Goal: Task Accomplishment & Management: Complete application form

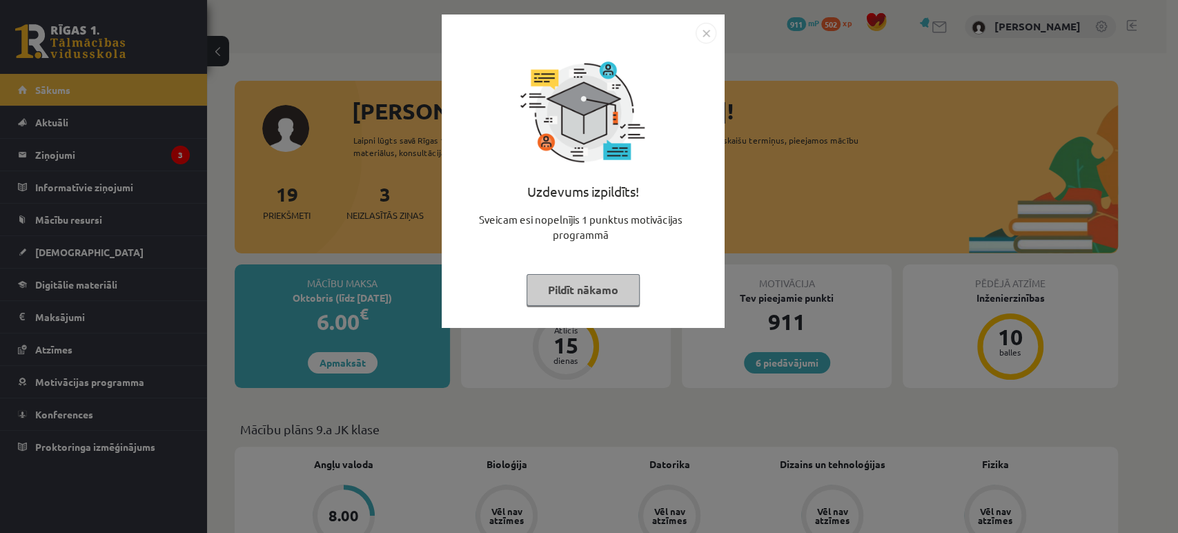
click at [707, 35] on img "Close" at bounding box center [706, 33] width 21 height 21
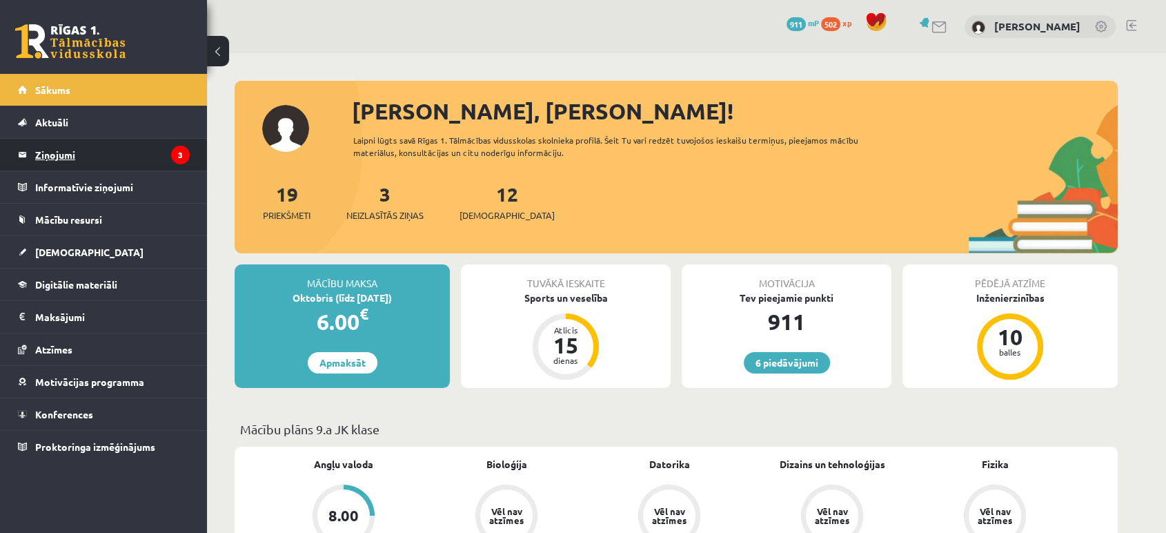
click at [97, 153] on legend "Ziņojumi 3" at bounding box center [112, 155] width 155 height 32
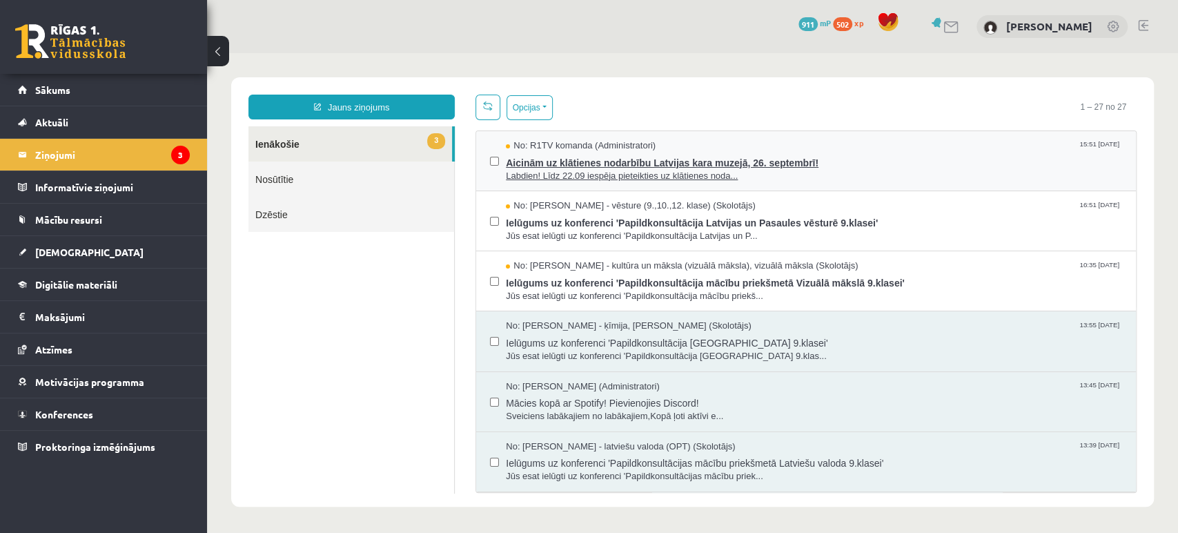
click at [641, 162] on span "Aicinām uz klātienes nodarbību Latvijas kara muzejā, 26. septembrī!" at bounding box center [814, 161] width 616 height 17
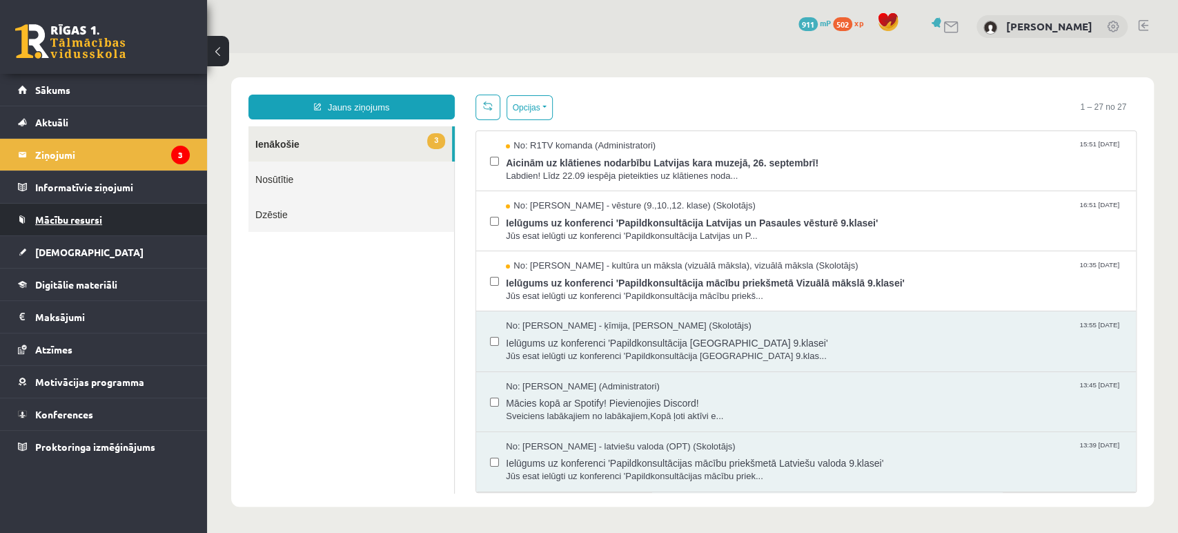
click at [121, 219] on link "Mācību resursi" at bounding box center [104, 220] width 172 height 32
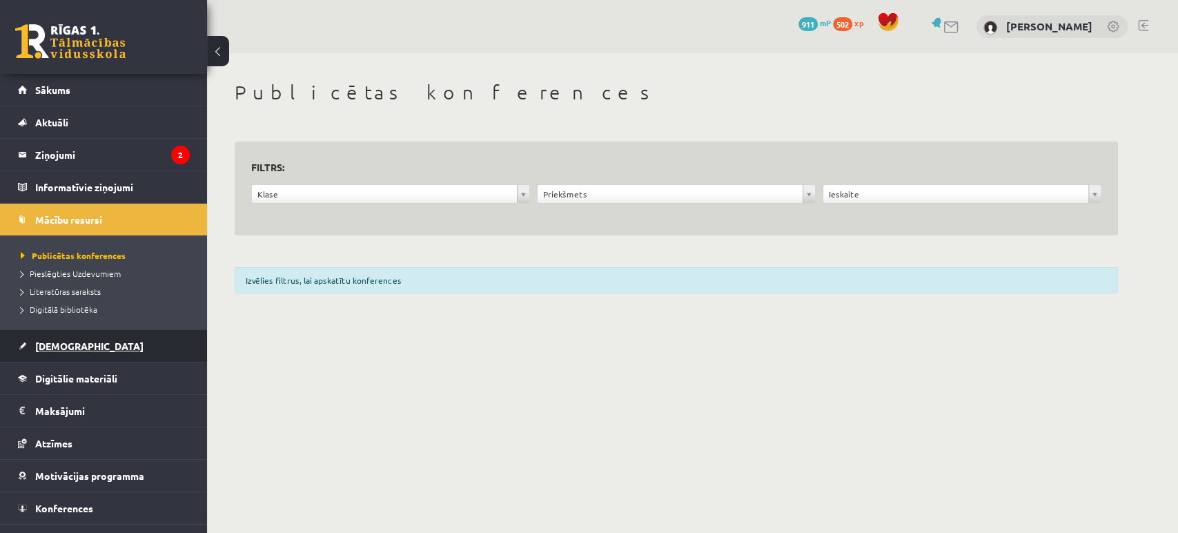
click at [83, 341] on link "[DEMOGRAPHIC_DATA]" at bounding box center [104, 346] width 172 height 32
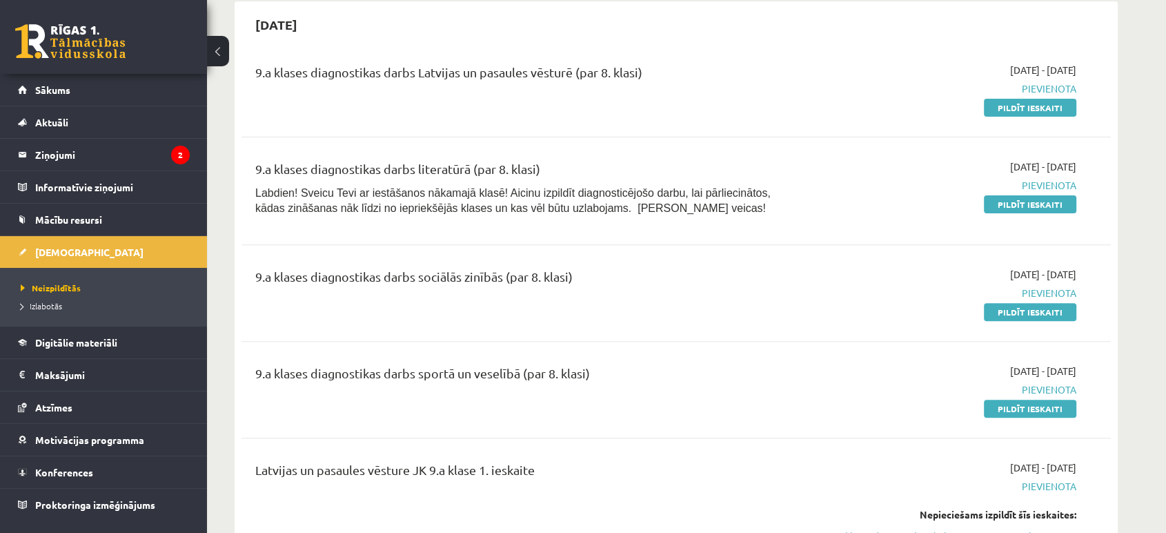
scroll to position [460, 0]
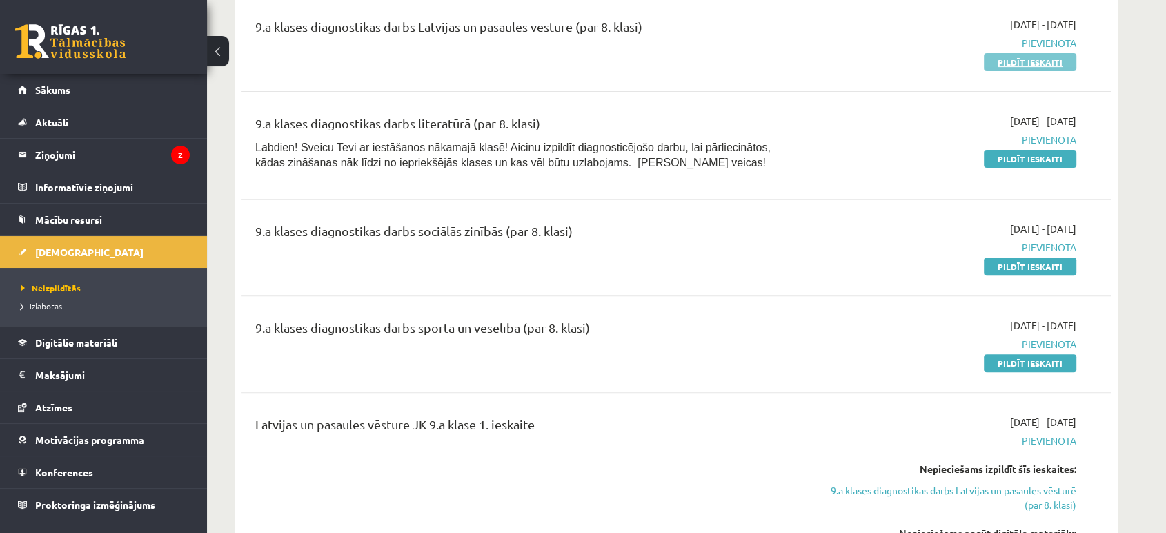
click at [1037, 66] on link "Pildīt ieskaiti" at bounding box center [1030, 62] width 92 height 18
click at [1052, 361] on link "Pildīt ieskaiti" at bounding box center [1030, 363] width 92 height 18
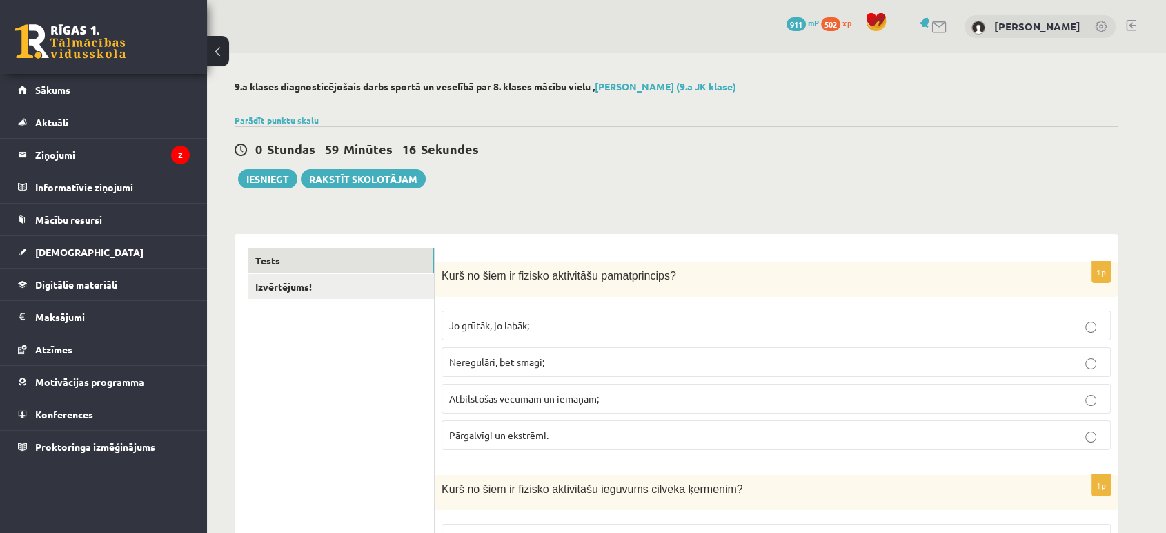
click at [834, 400] on p "Atbilstošas vecumam un iemaņām;" at bounding box center [776, 398] width 654 height 14
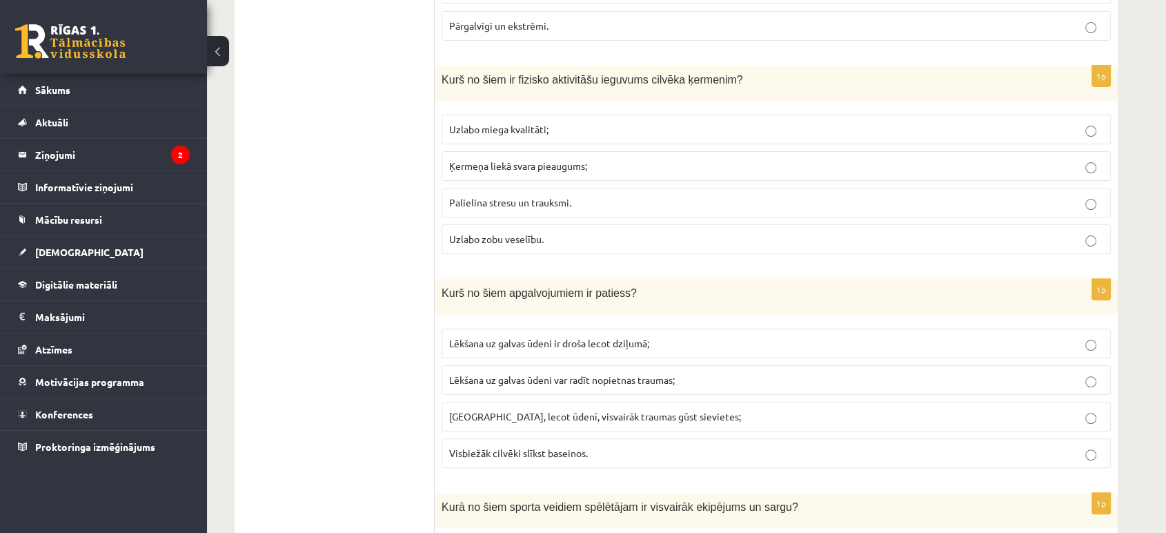
scroll to position [383, 0]
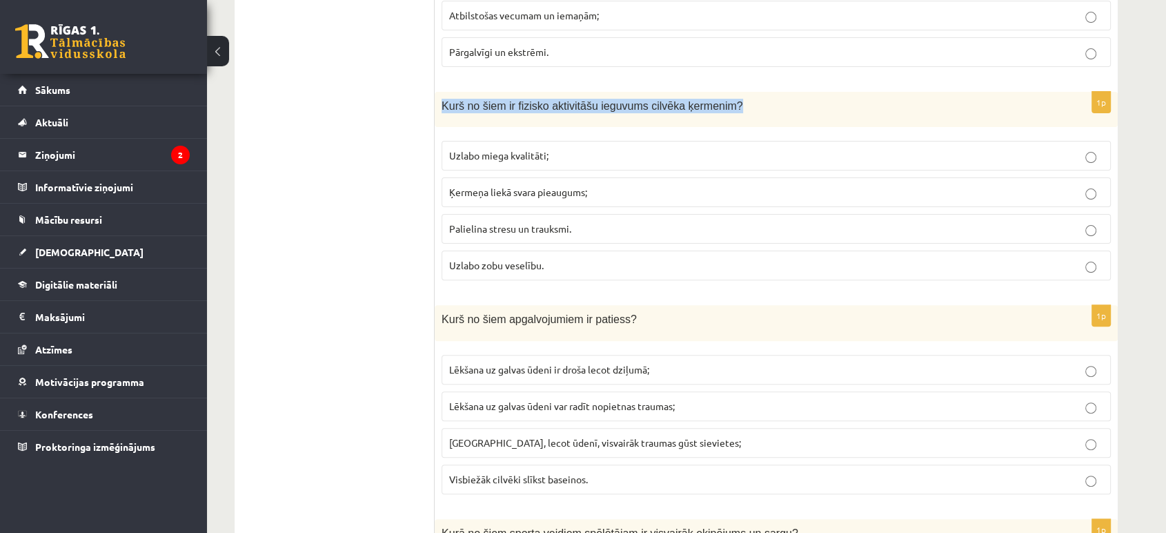
drag, startPoint x: 444, startPoint y: 104, endPoint x: 870, endPoint y: 106, distance: 425.2
click at [915, 104] on div "Kurš no šiem ir fizisko aktivitāšu ieguvums cilvēka ķermenim?" at bounding box center [776, 109] width 683 height 35
click at [705, 284] on div "1p Kurš no šiem ir fizisko aktivitāšu ieguvums cilvēka ķermenim? Uzlabo miega k…" at bounding box center [776, 191] width 683 height 199
click at [591, 152] on p "Uzlabo miega kvalitāti;" at bounding box center [776, 155] width 654 height 14
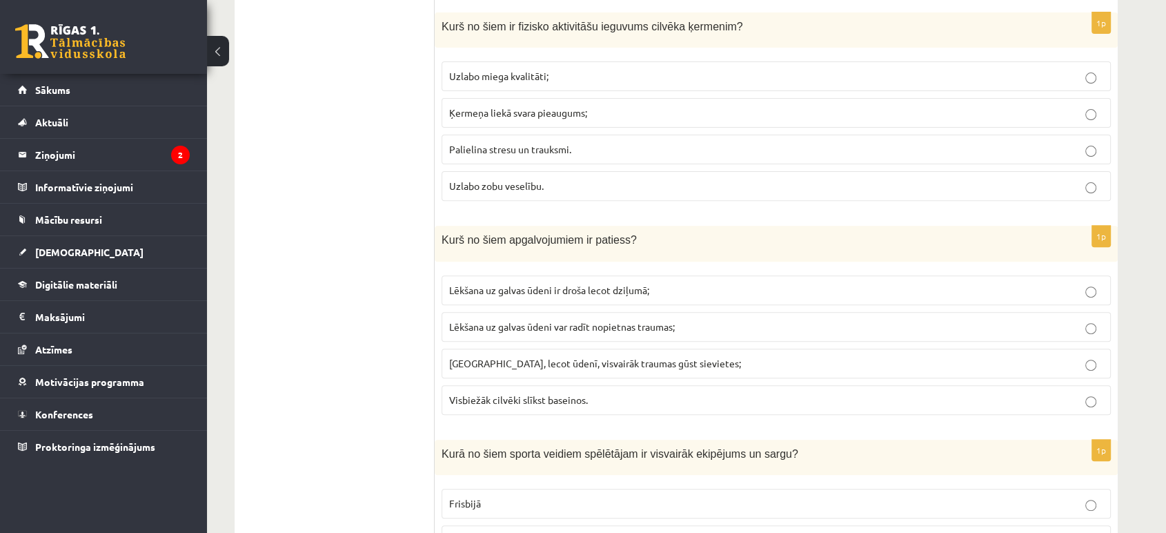
scroll to position [536, 0]
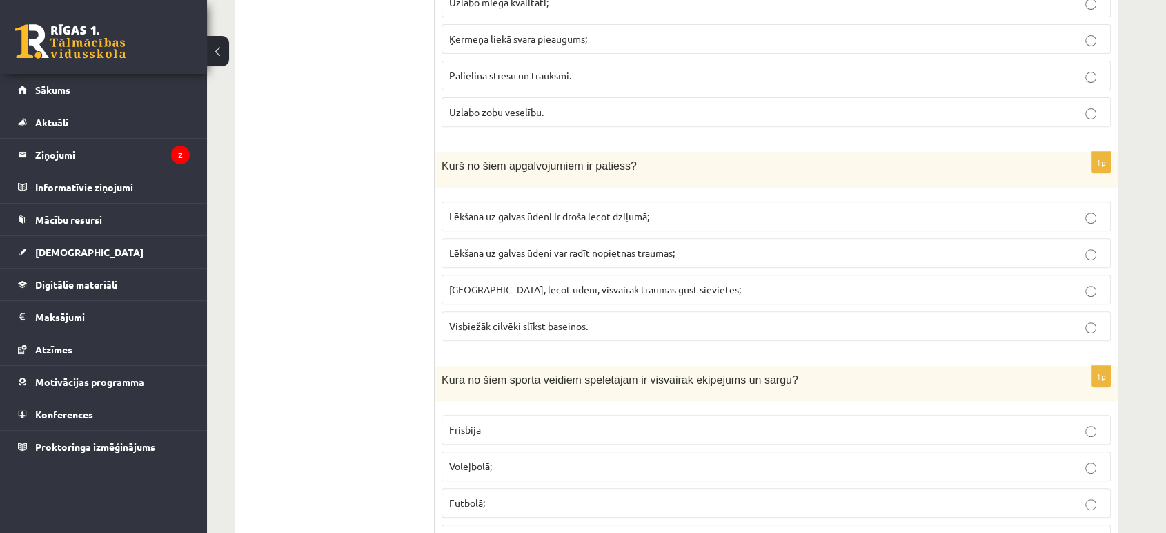
click at [586, 239] on label "Lēkšana uz galvas ūdeni var radīt nopietnas traumas;" at bounding box center [776, 253] width 669 height 30
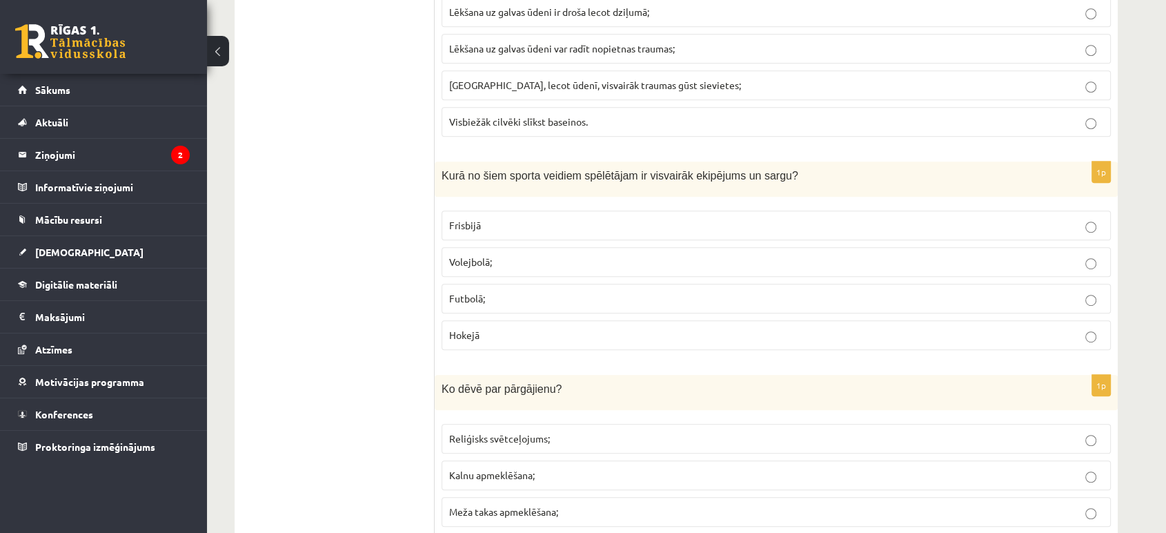
scroll to position [767, 0]
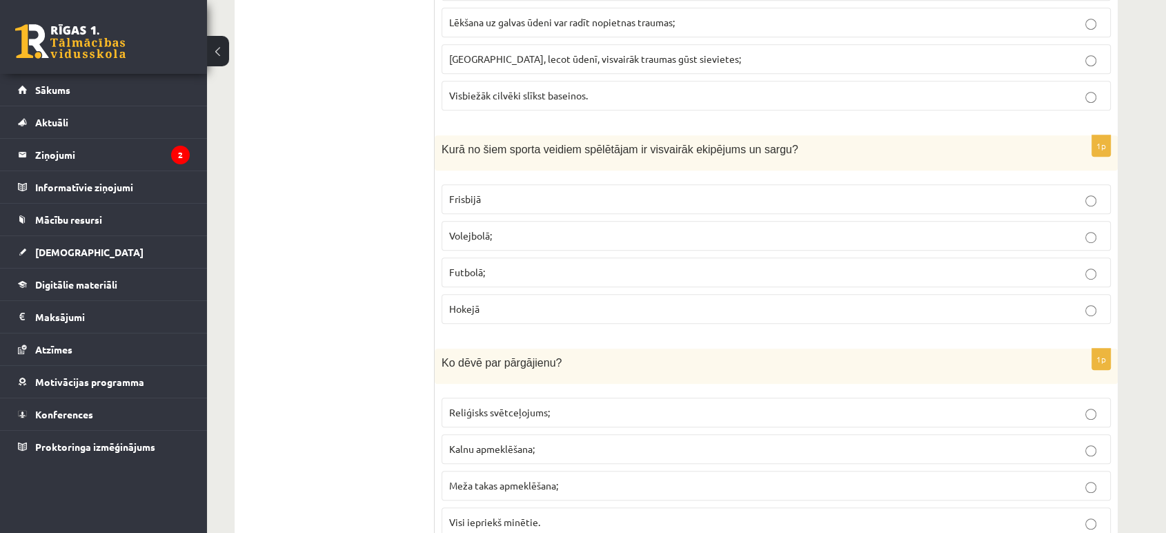
drag, startPoint x: 723, startPoint y: 346, endPoint x: 529, endPoint y: 425, distance: 209.3
click at [498, 302] on p "Hokejā" at bounding box center [776, 309] width 654 height 14
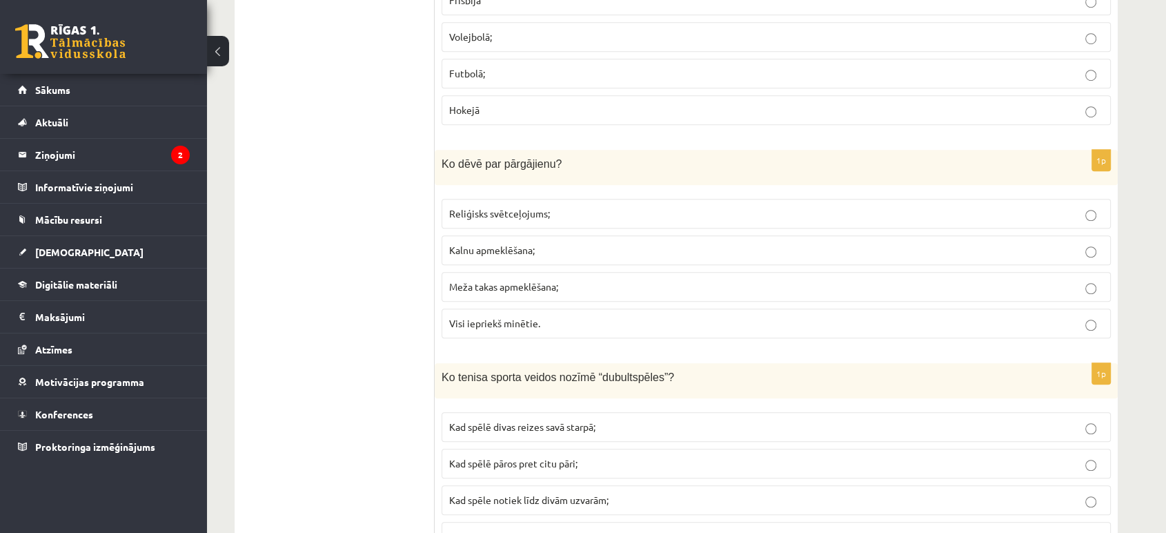
scroll to position [997, 0]
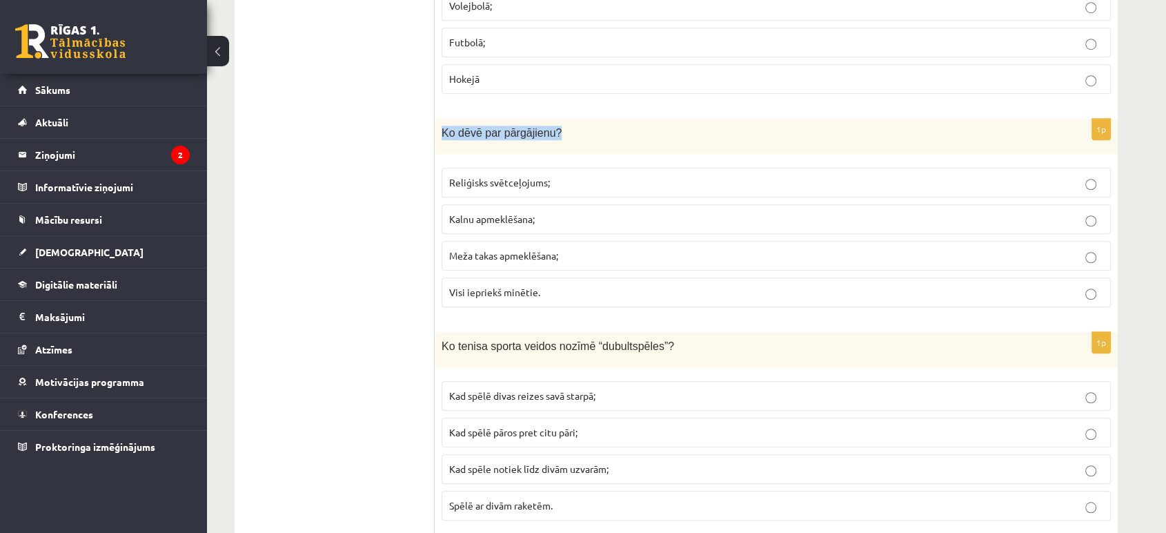
drag, startPoint x: 436, startPoint y: 129, endPoint x: 614, endPoint y: 137, distance: 177.6
click at [614, 137] on div "Ko dēvē par pārgājienu?" at bounding box center [776, 136] width 683 height 35
click at [667, 141] on div "Ko dēvē par pārgājienu?" at bounding box center [776, 136] width 683 height 35
click at [750, 280] on label "Visi iepriekš minētie." at bounding box center [776, 292] width 669 height 30
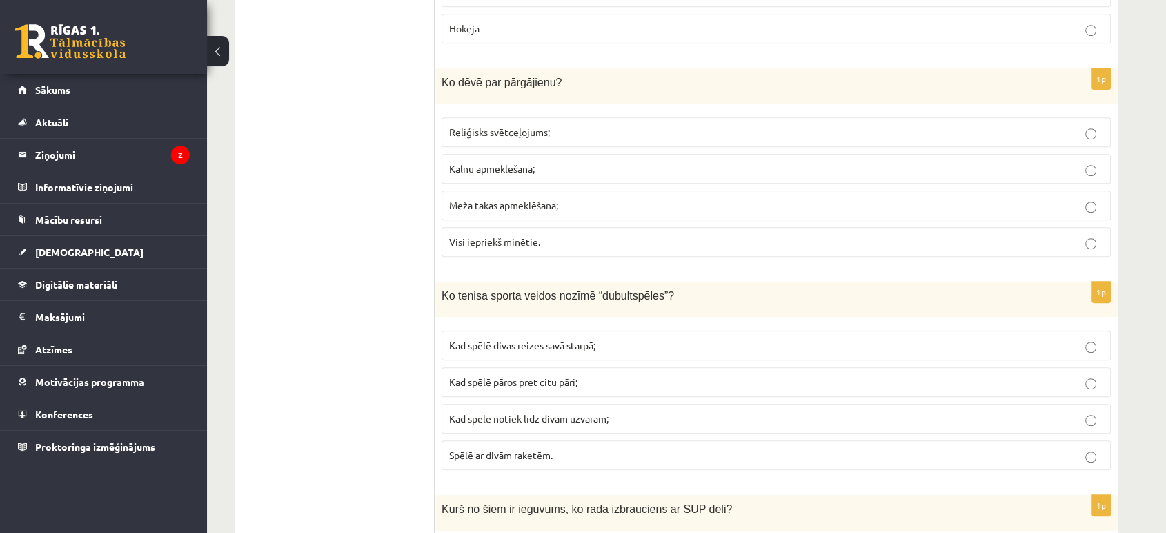
scroll to position [1073, 0]
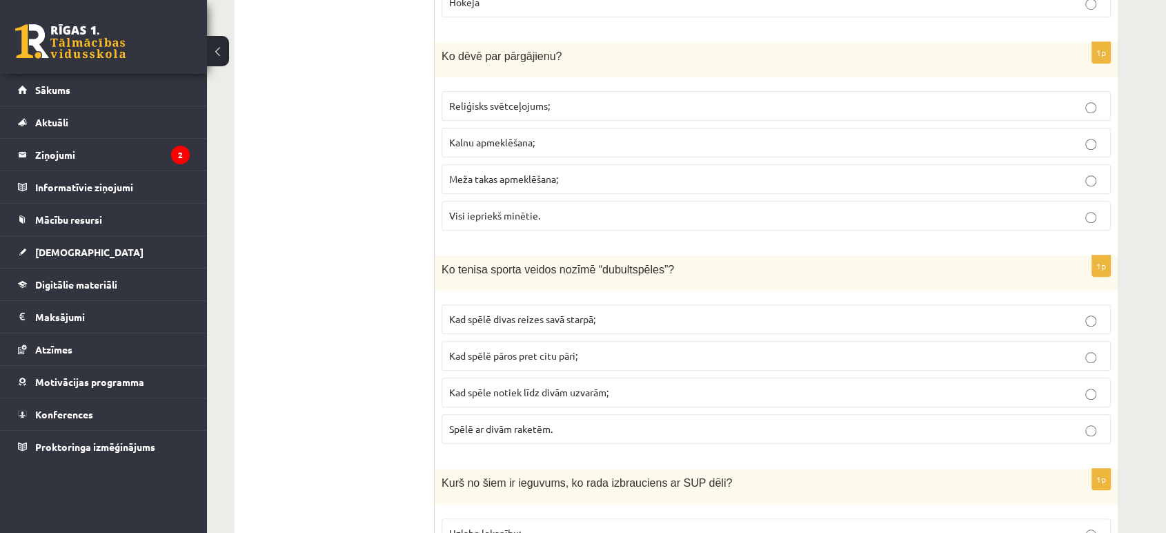
click at [648, 357] on p "Kad spēlē pāros pret citu pāri;" at bounding box center [776, 356] width 654 height 14
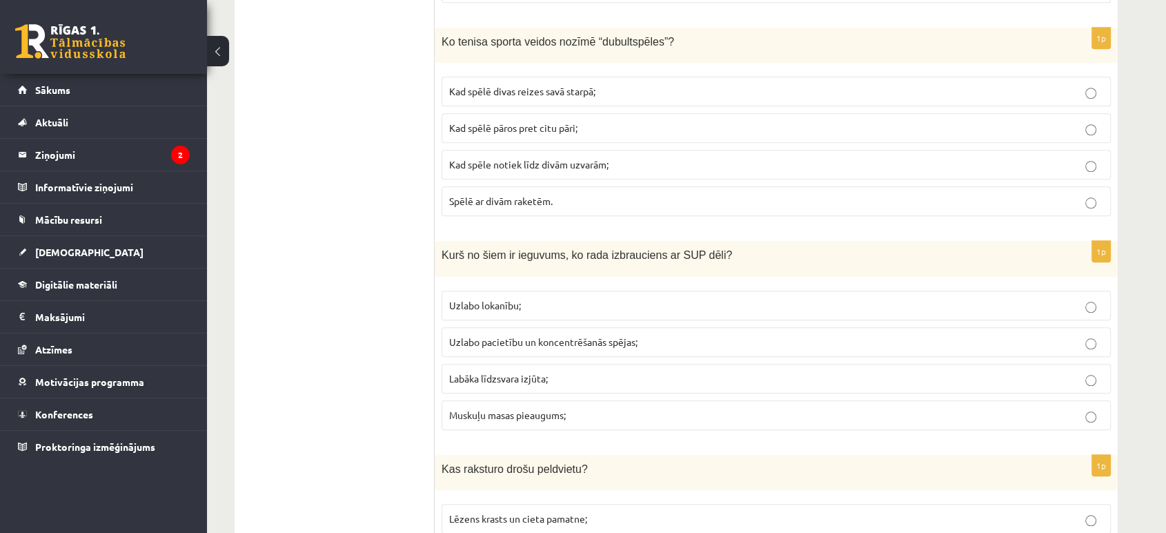
scroll to position [1303, 0]
click at [503, 377] on p "Labāka līdzsvara izjūta;" at bounding box center [776, 376] width 654 height 14
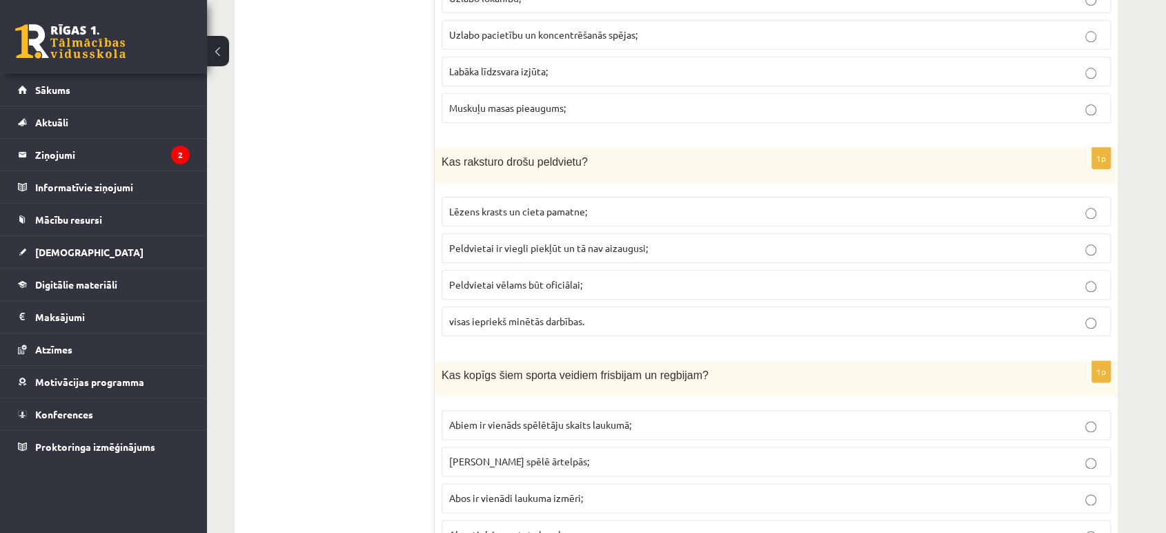
scroll to position [1610, 0]
click at [686, 320] on p "visas iepriekš minētās darbības." at bounding box center [776, 319] width 654 height 14
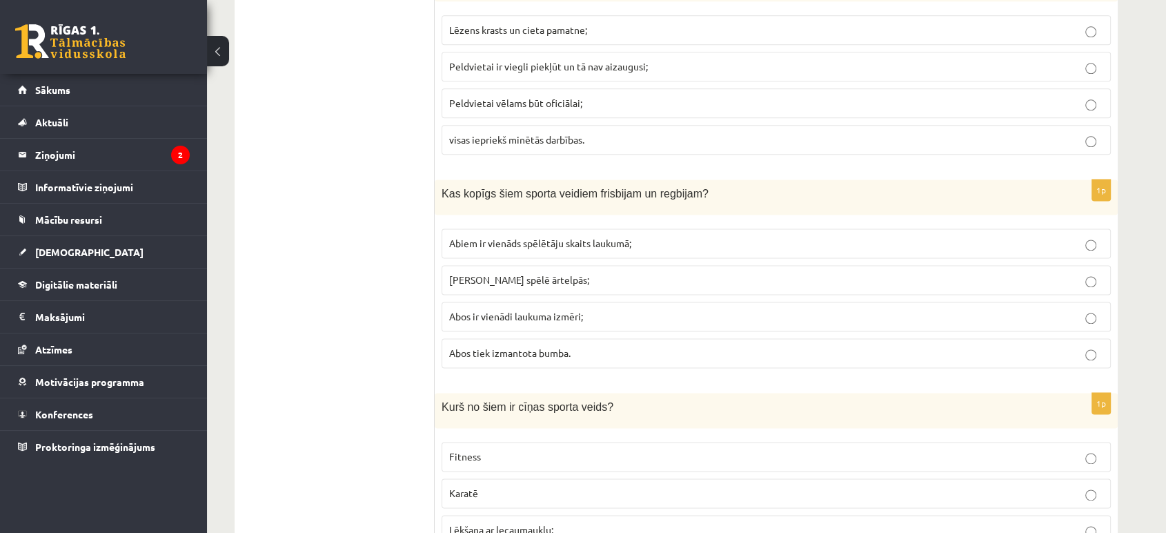
scroll to position [1763, 0]
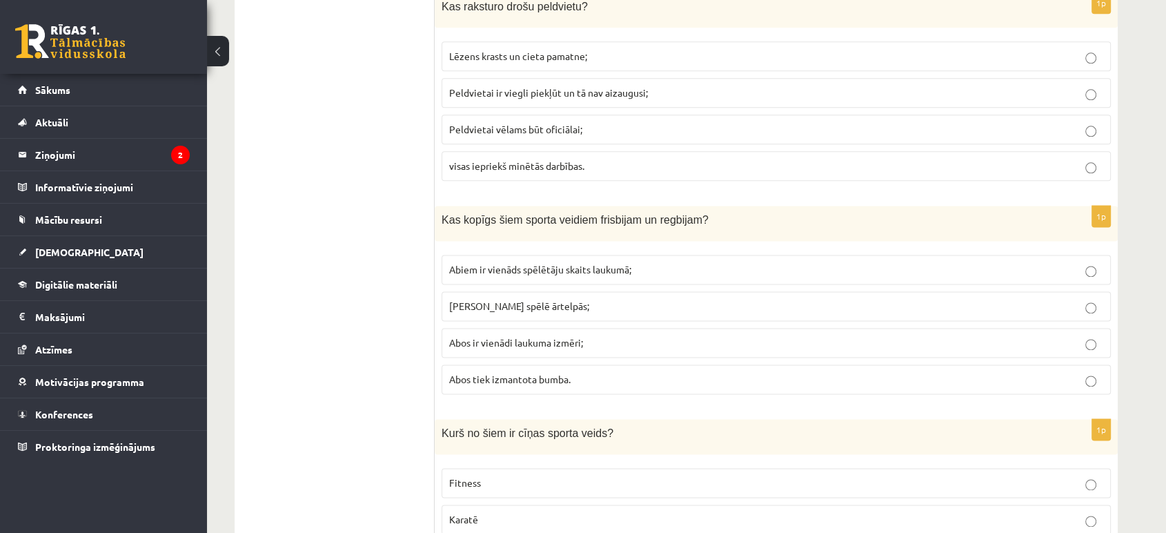
click at [594, 305] on p "Abus spēlē ārtelpās;" at bounding box center [776, 306] width 654 height 14
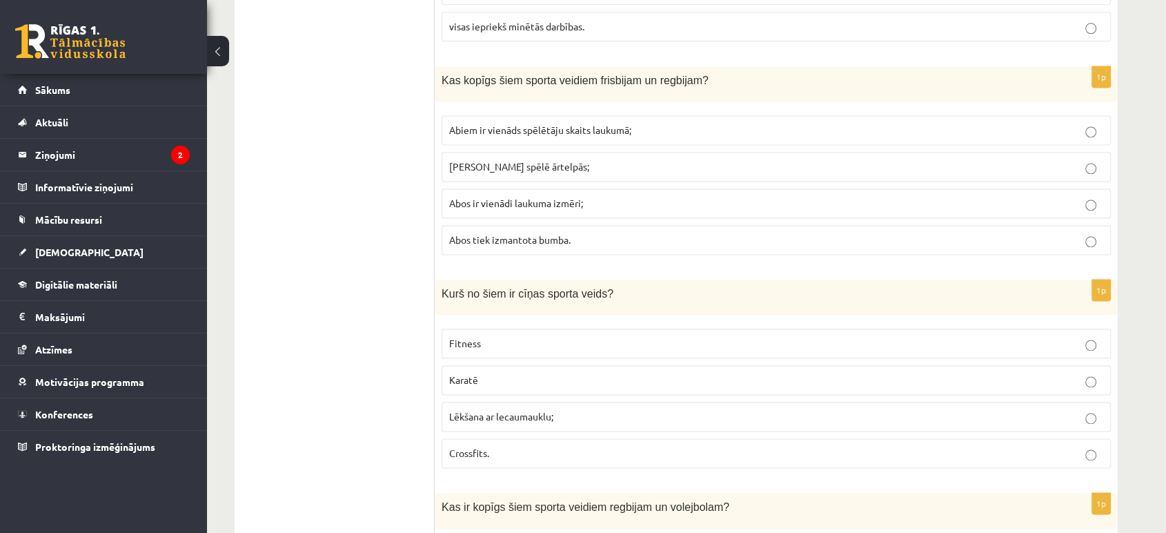
scroll to position [1993, 0]
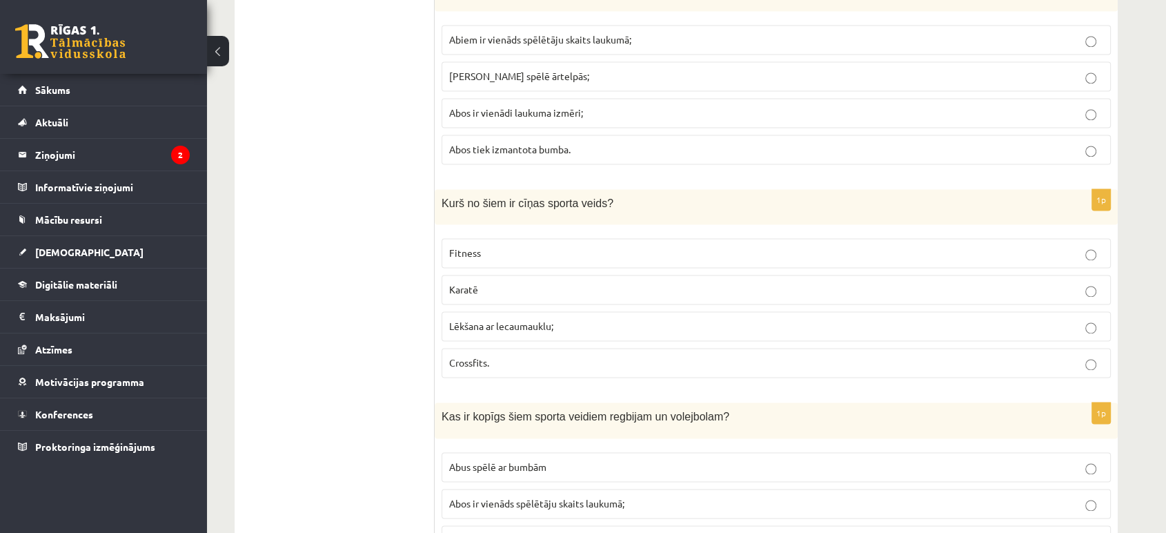
click at [618, 282] on p "Karatē" at bounding box center [776, 289] width 654 height 14
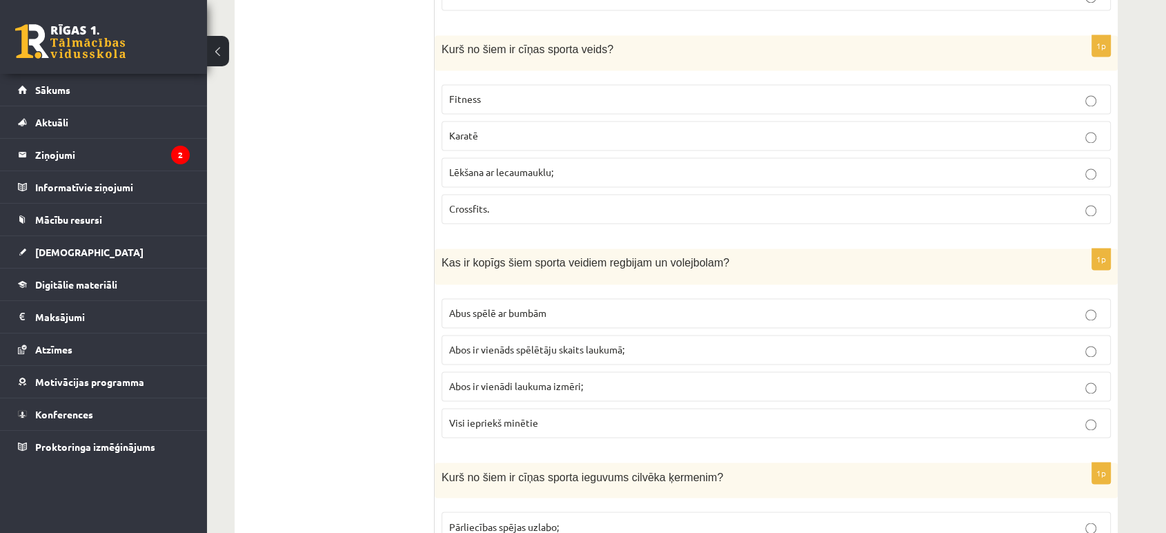
scroll to position [2224, 0]
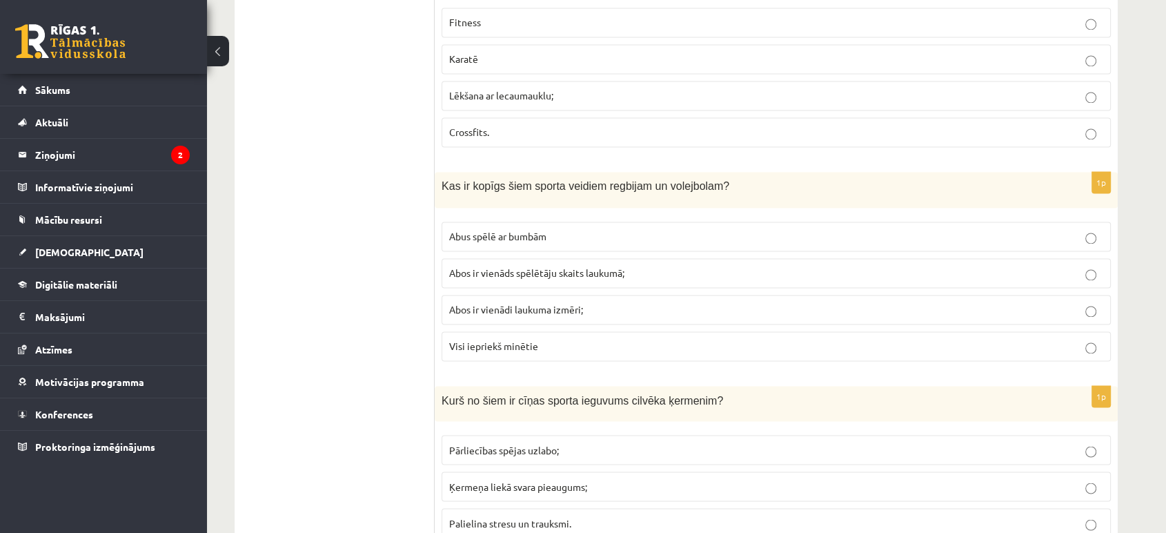
click at [585, 229] on p "Abus spēlē ar bumbām" at bounding box center [776, 236] width 654 height 14
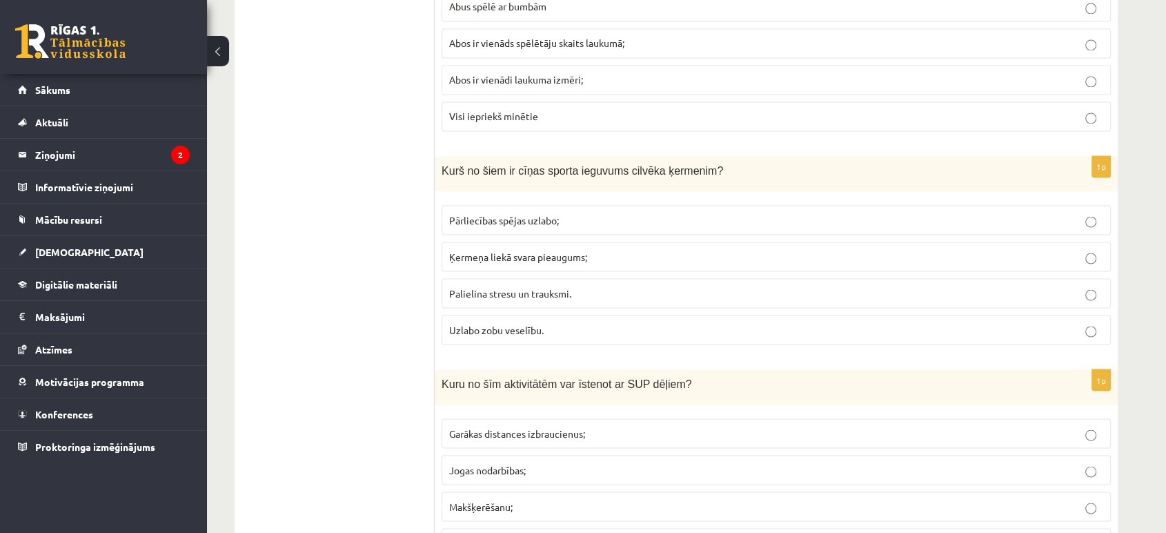
click at [596, 214] on p "Pārliecības spējas uzlabo;" at bounding box center [776, 220] width 654 height 14
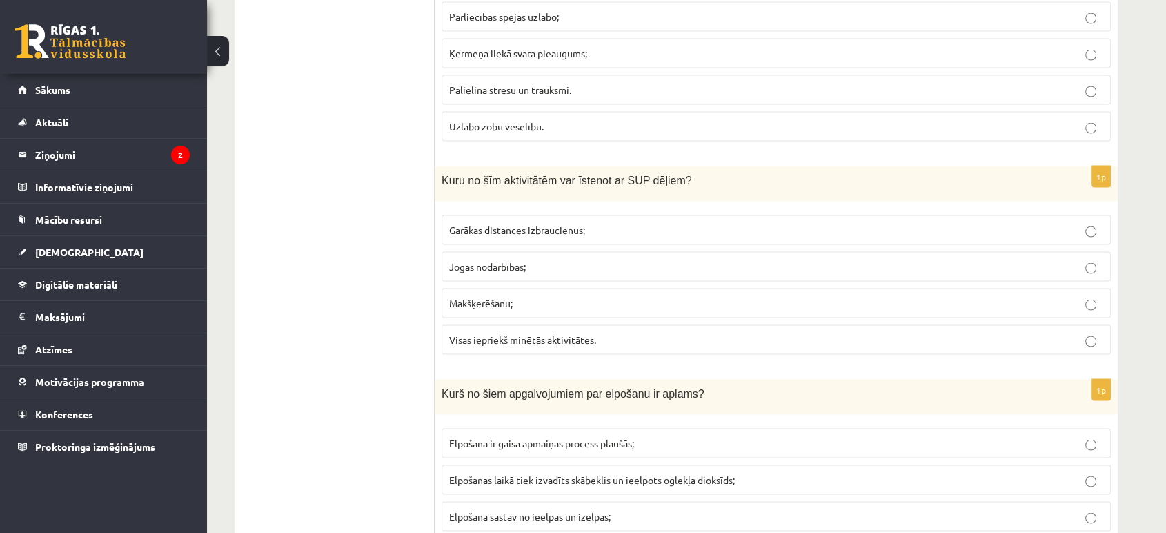
scroll to position [2683, 0]
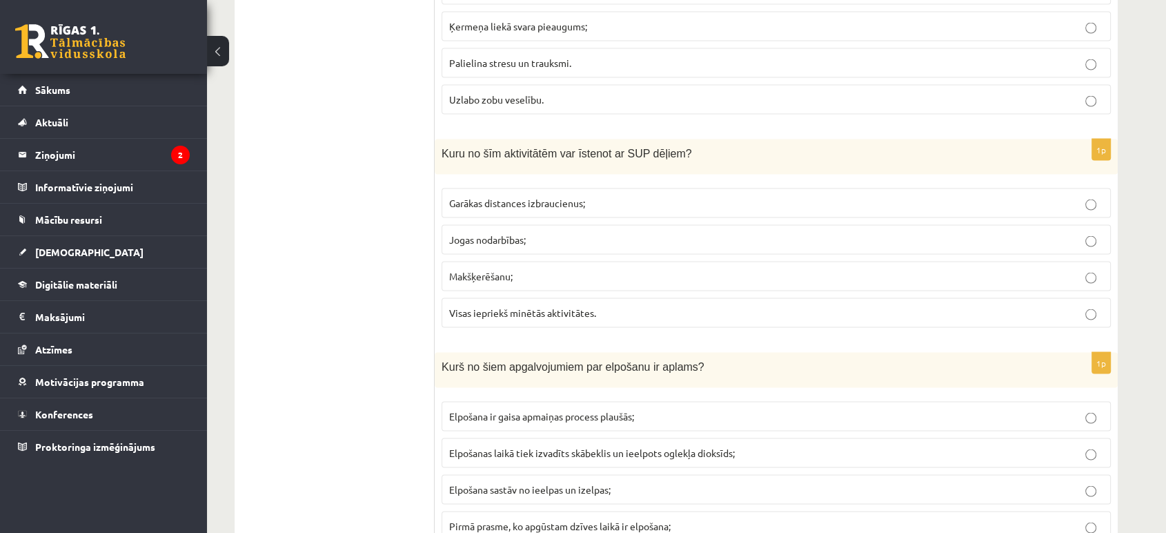
click at [576, 262] on label "Makšķerēšanu;" at bounding box center [776, 277] width 669 height 30
click at [881, 313] on label "Visas iepriekš minētās aktivitātes." at bounding box center [776, 313] width 669 height 30
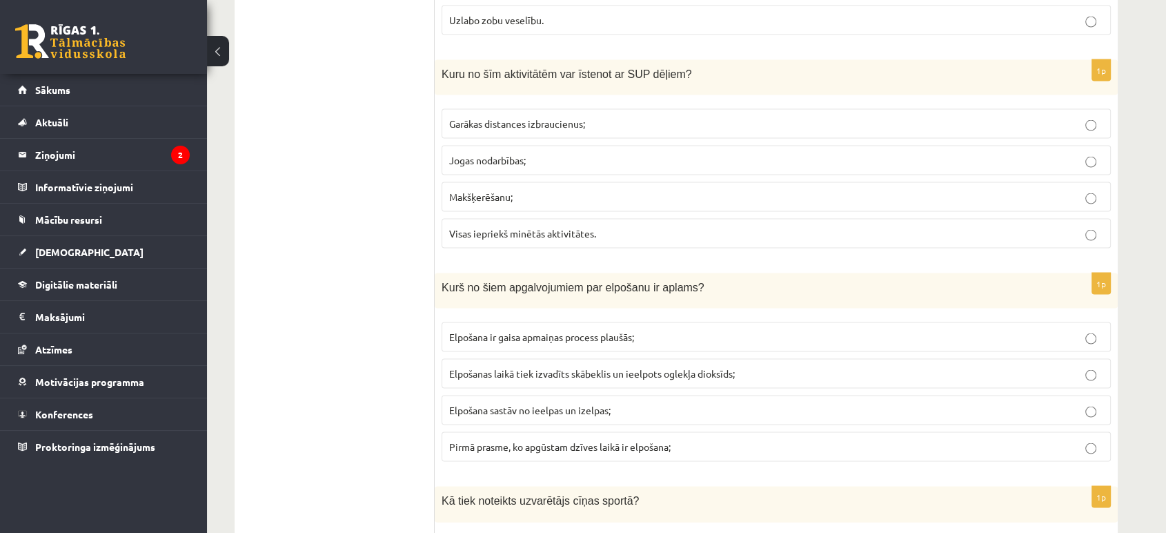
scroll to position [2837, 0]
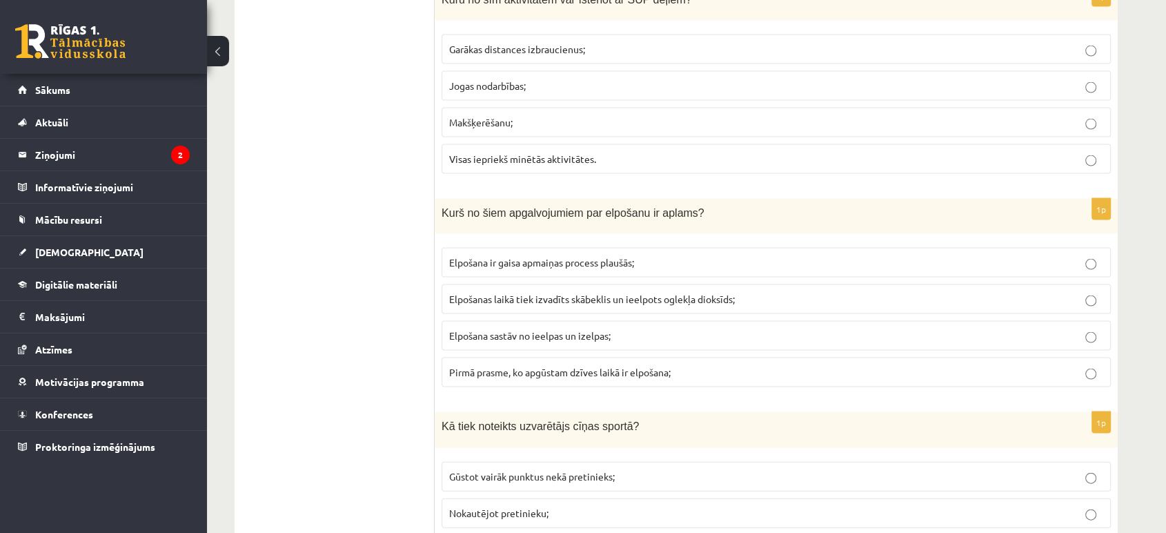
click at [770, 292] on p "Elpošanas laikā tiek izvadīts skābeklis un ieelpots oglekļa dioksīds;" at bounding box center [776, 299] width 654 height 14
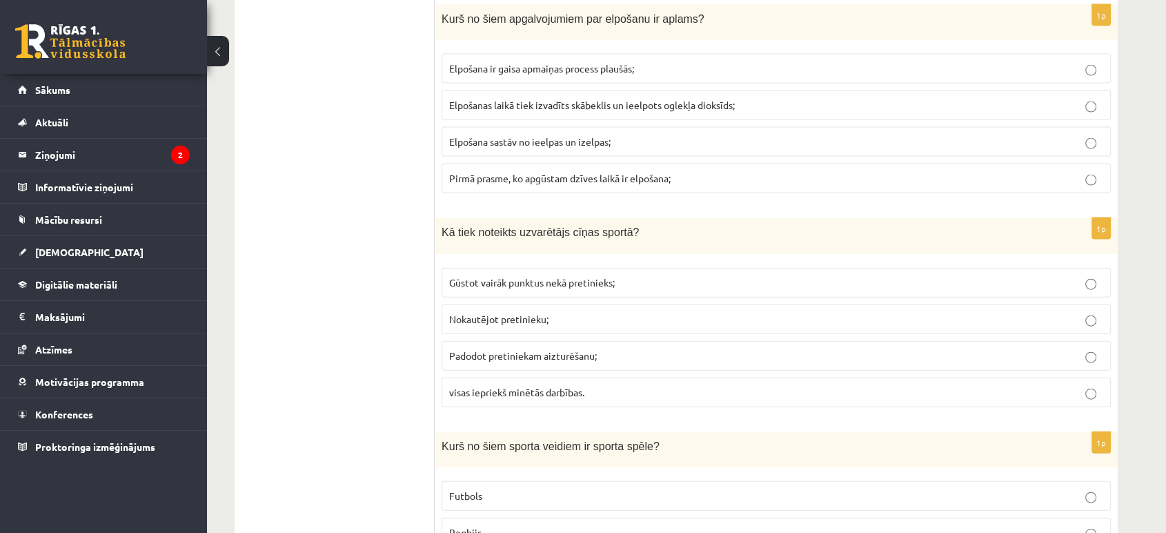
scroll to position [3067, 0]
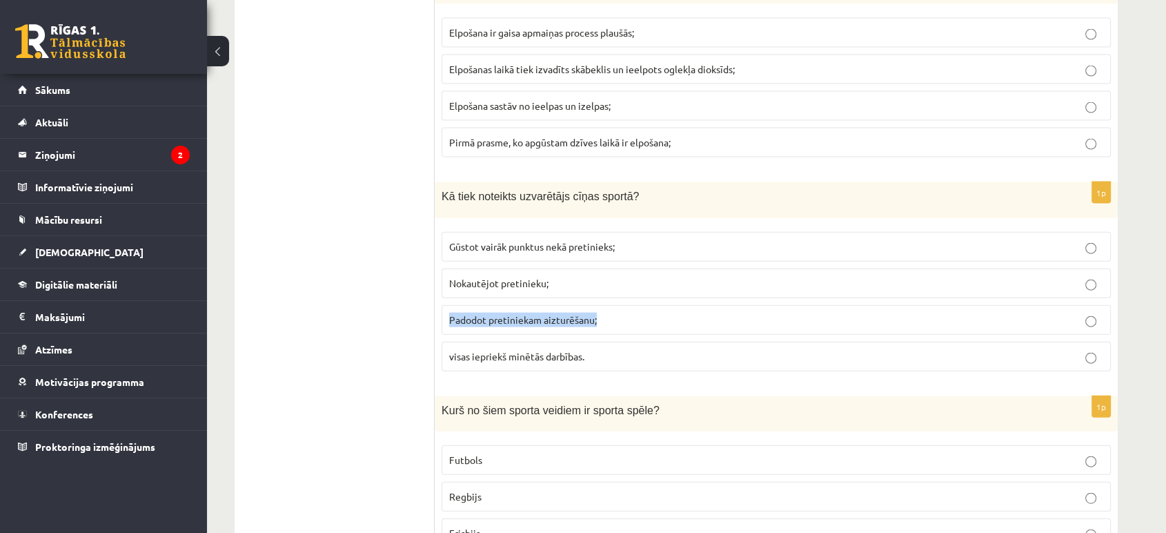
drag, startPoint x: 606, startPoint y: 311, endPoint x: 453, endPoint y: 303, distance: 153.4
click at [442, 305] on label "Padodot pretiniekam aizturēšanu;" at bounding box center [776, 320] width 669 height 30
click at [781, 403] on p "Kurš no šiem sporta veidiem ir sporta spēle?" at bounding box center [742, 410] width 600 height 14
click at [752, 349] on p "visas iepriekš minētās darbības." at bounding box center [776, 356] width 654 height 14
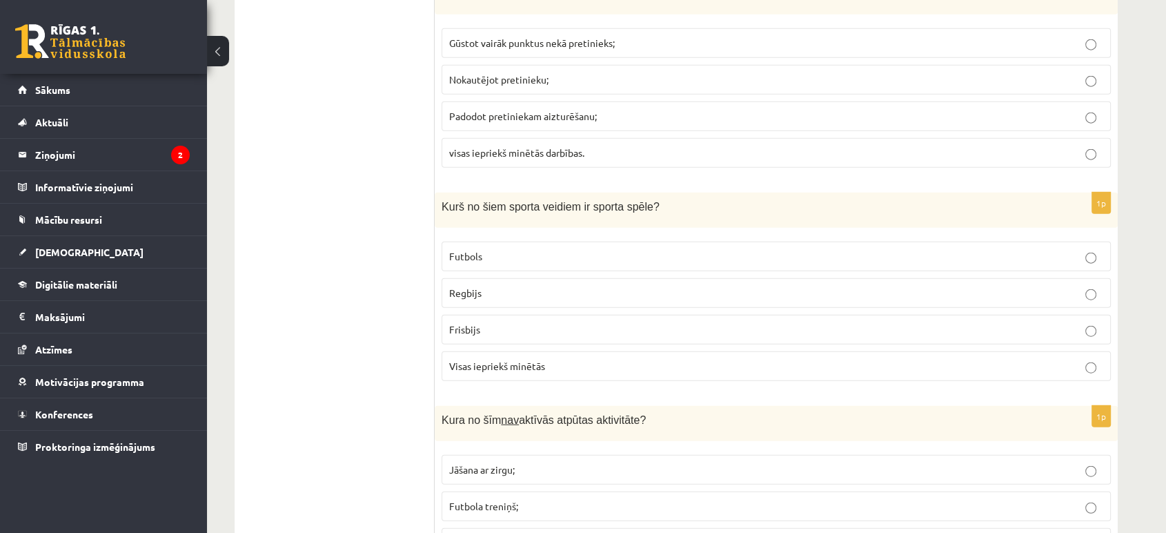
scroll to position [3297, 0]
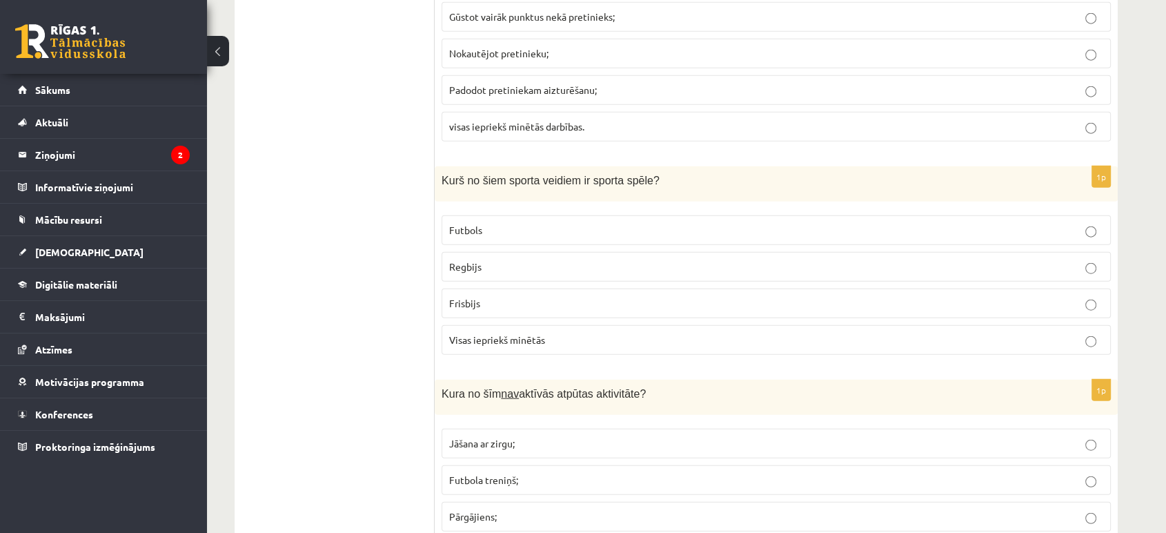
click at [558, 333] on p "Visas iepriekš minētās" at bounding box center [776, 340] width 654 height 14
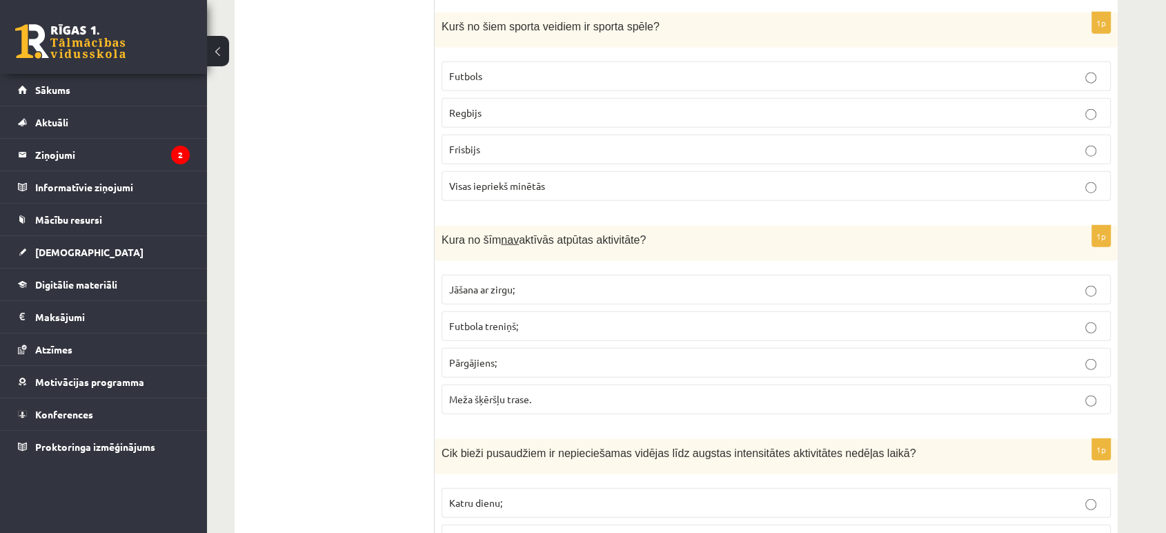
scroll to position [3604, 0]
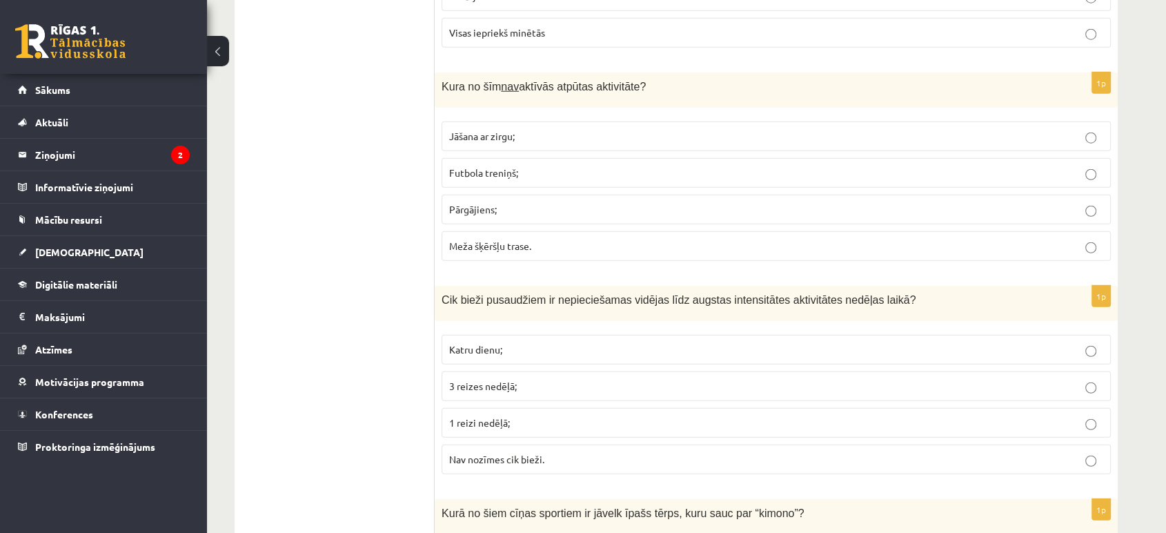
click at [531, 129] on p "Jāšana ar zirgu;" at bounding box center [776, 136] width 654 height 14
drag, startPoint x: 516, startPoint y: 121, endPoint x: 402, endPoint y: 112, distance: 113.5
click at [522, 129] on p "Jāšana ar zirgu;" at bounding box center [776, 136] width 654 height 14
drag, startPoint x: 527, startPoint y: 126, endPoint x: 434, endPoint y: 130, distance: 92.5
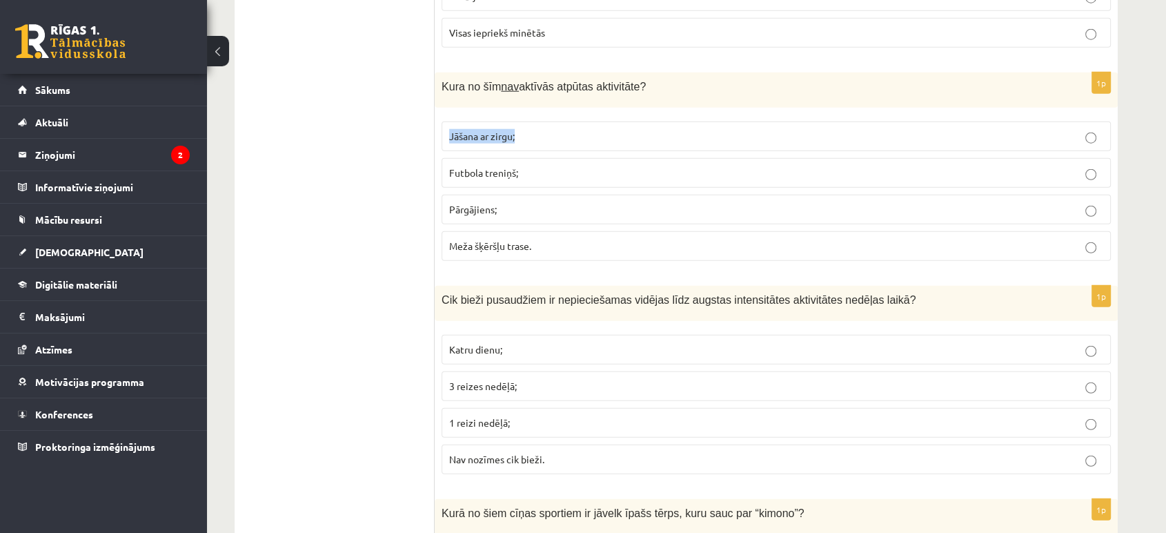
click at [435, 130] on div "1p Kura no šīm nav aktīvās atpūtas aktivitāte? Jāšana ar zirgu; Futbola treniņš…" at bounding box center [776, 171] width 683 height 199
click at [559, 313] on div "1p Cik bieži pusaudžiem ir nepieciešamas vidējas līdz augstas intensitātes akti…" at bounding box center [776, 385] width 683 height 199
click at [505, 166] on span "Futbola treniņš;" at bounding box center [483, 172] width 69 height 12
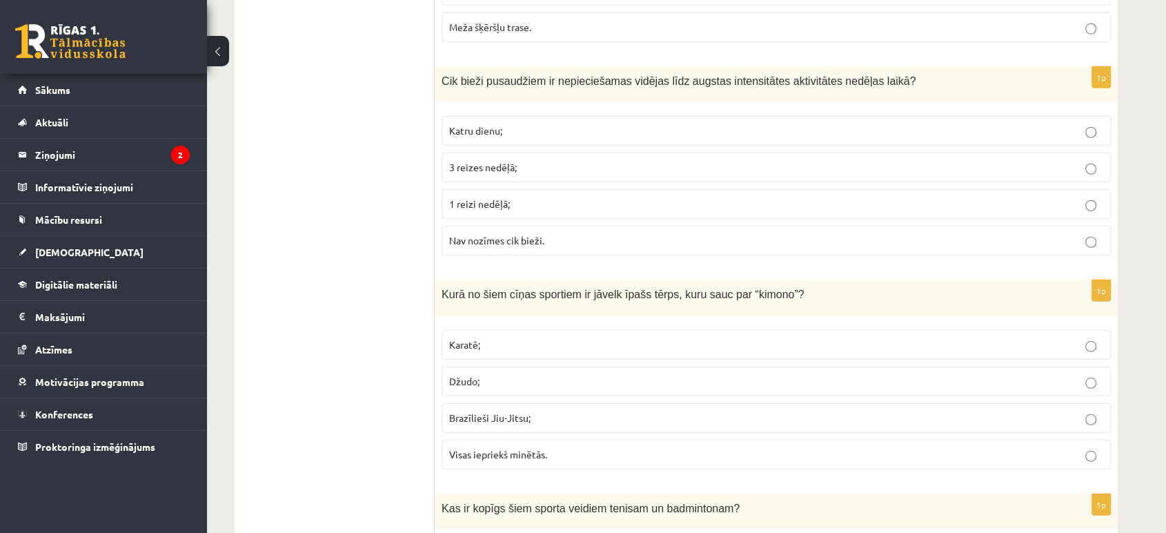
scroll to position [3757, 0]
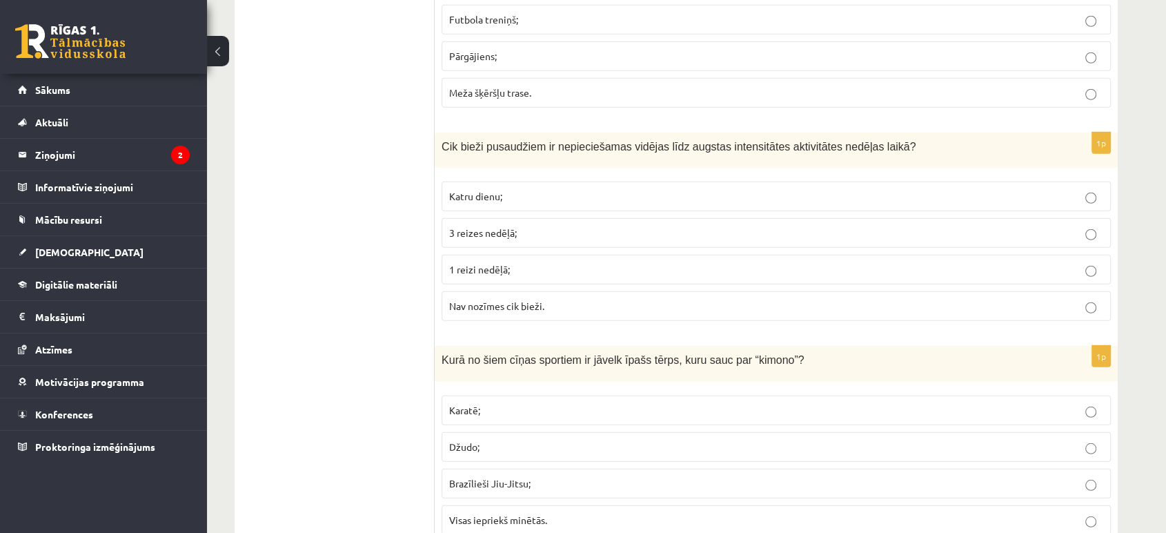
click at [505, 218] on label "3 reizes nedēļā;" at bounding box center [776, 233] width 669 height 30
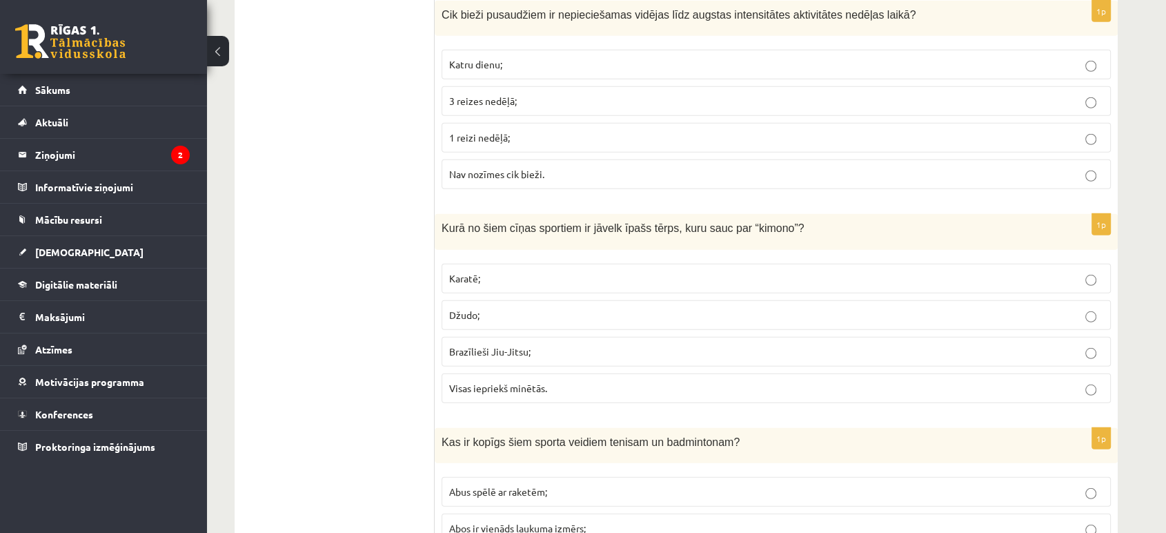
scroll to position [3911, 0]
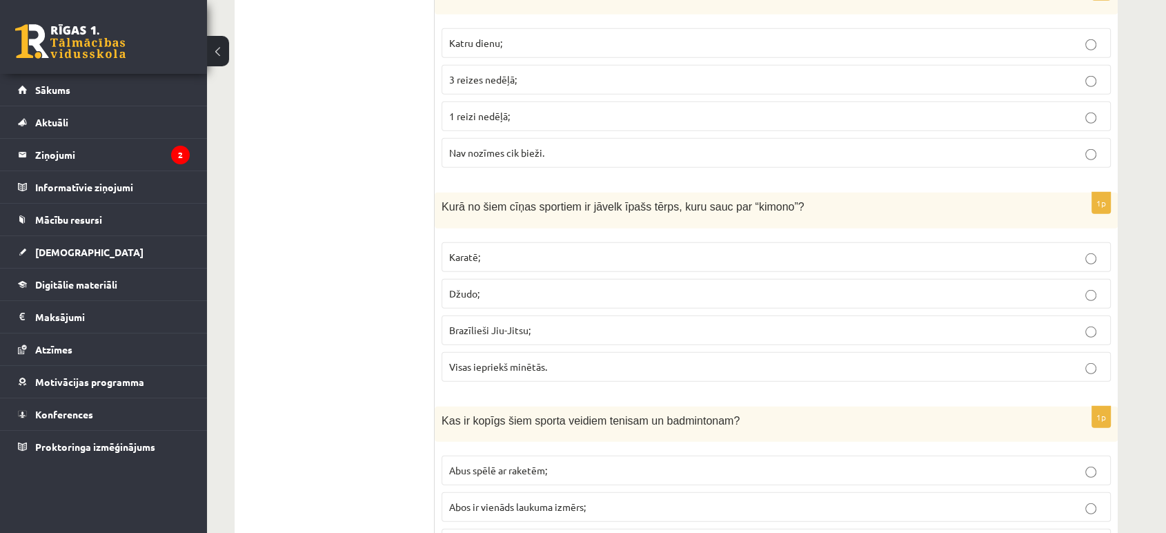
click at [507, 250] on p "Karatē;" at bounding box center [776, 257] width 654 height 14
click at [538, 352] on label "Visas iepriekš minētās." at bounding box center [776, 367] width 669 height 30
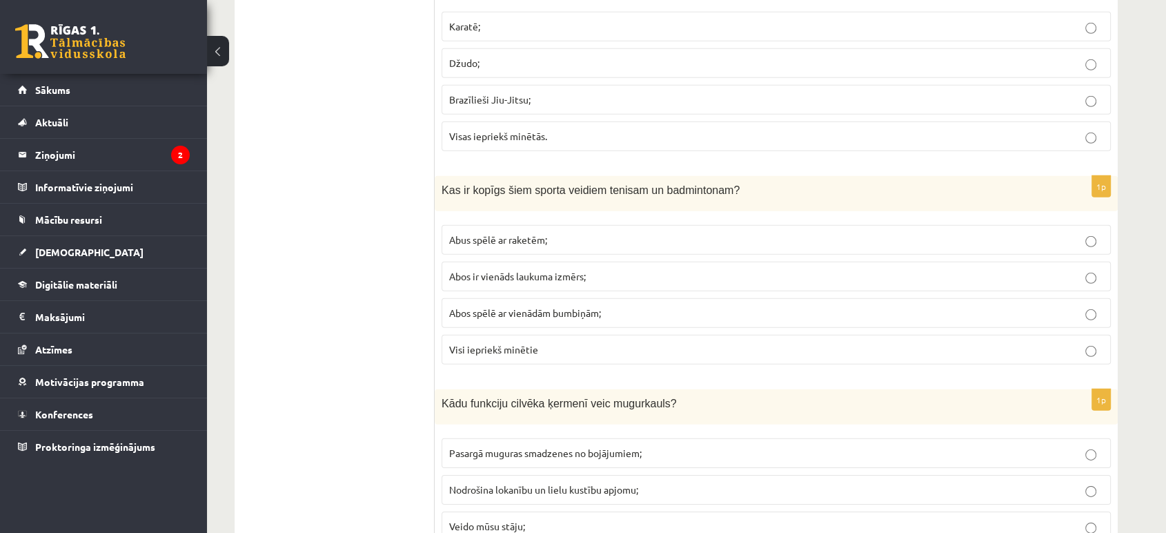
scroll to position [4218, 0]
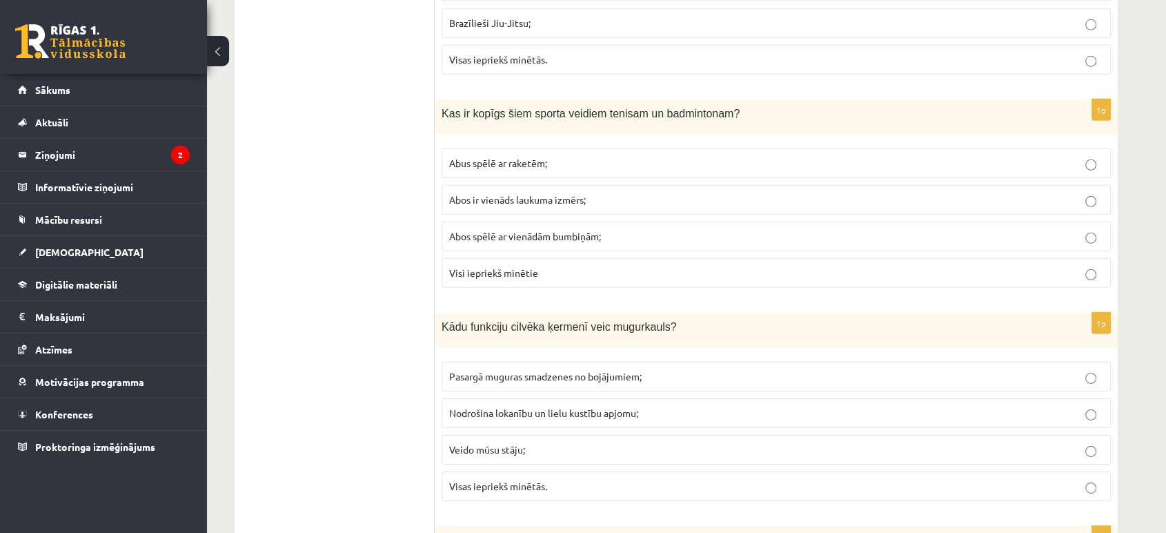
click at [636, 156] on p "Abus spēlē ar raketēm;" at bounding box center [776, 163] width 654 height 14
click at [516, 266] on span "Visi iepriekš minētie" at bounding box center [493, 272] width 89 height 12
click at [522, 159] on label "Abus spēlē ar raketēm;" at bounding box center [776, 163] width 669 height 30
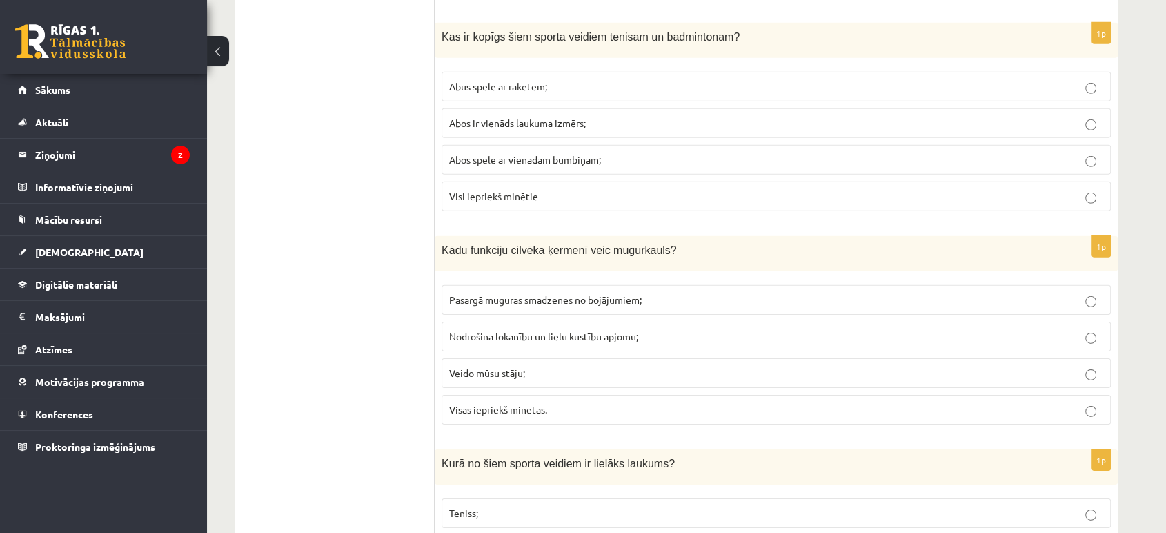
click at [515, 403] on span "Visas iepriekš minētās." at bounding box center [498, 409] width 98 height 12
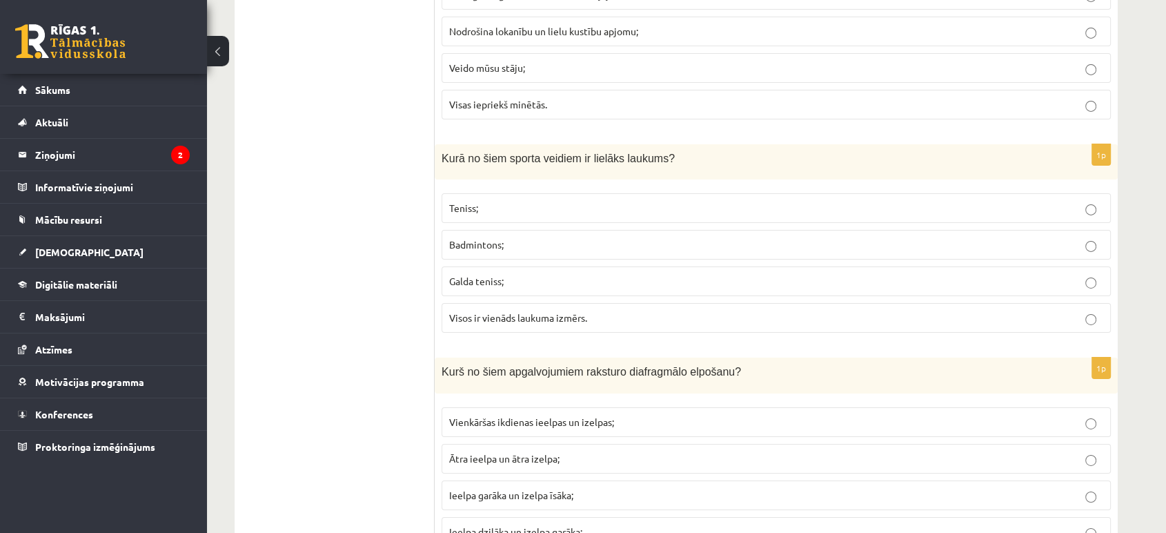
scroll to position [4601, 0]
click at [493, 199] on p "Teniss;" at bounding box center [776, 206] width 654 height 14
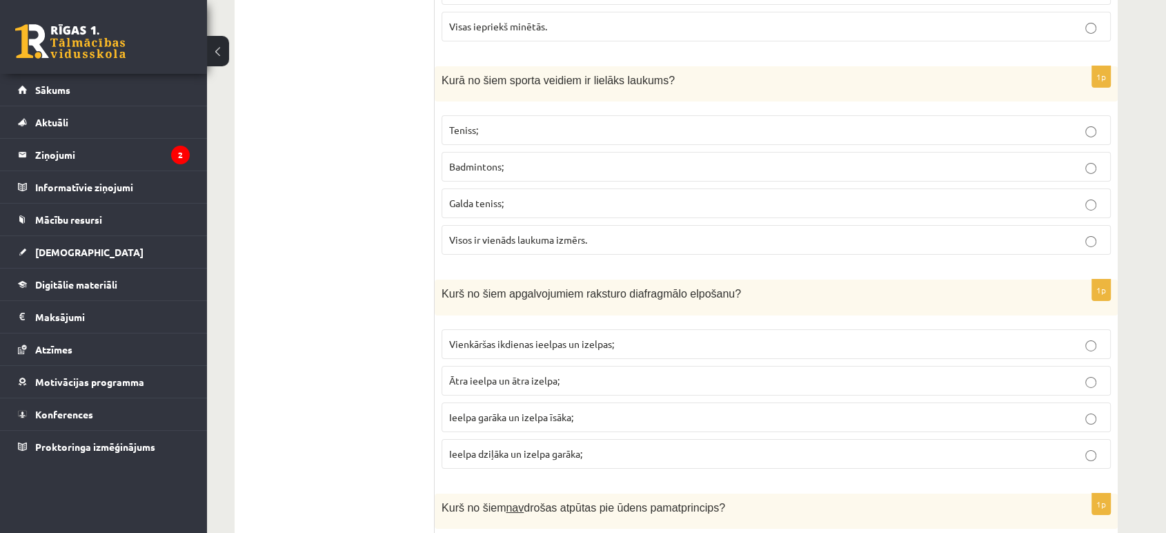
scroll to position [4754, 0]
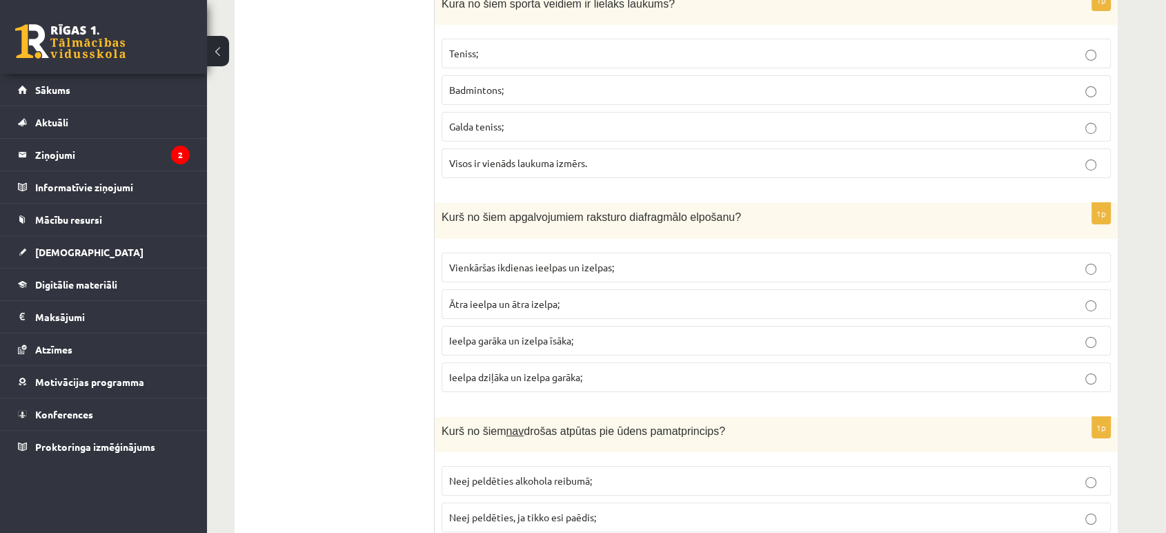
click at [607, 373] on label "Ieelpa dziļāka un izelpa garāka;" at bounding box center [776, 377] width 669 height 30
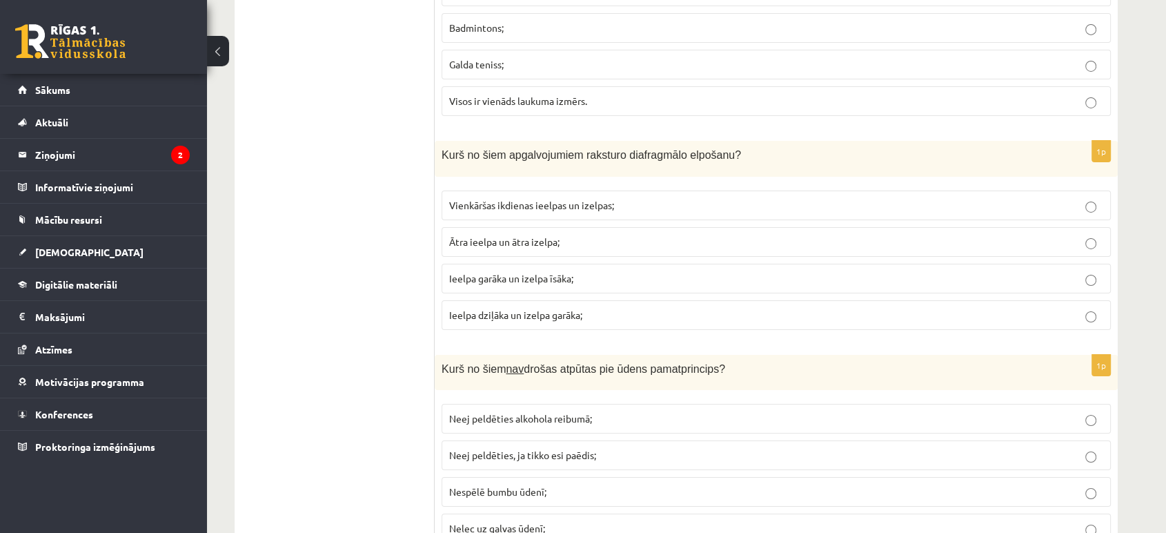
scroll to position [4908, 0]
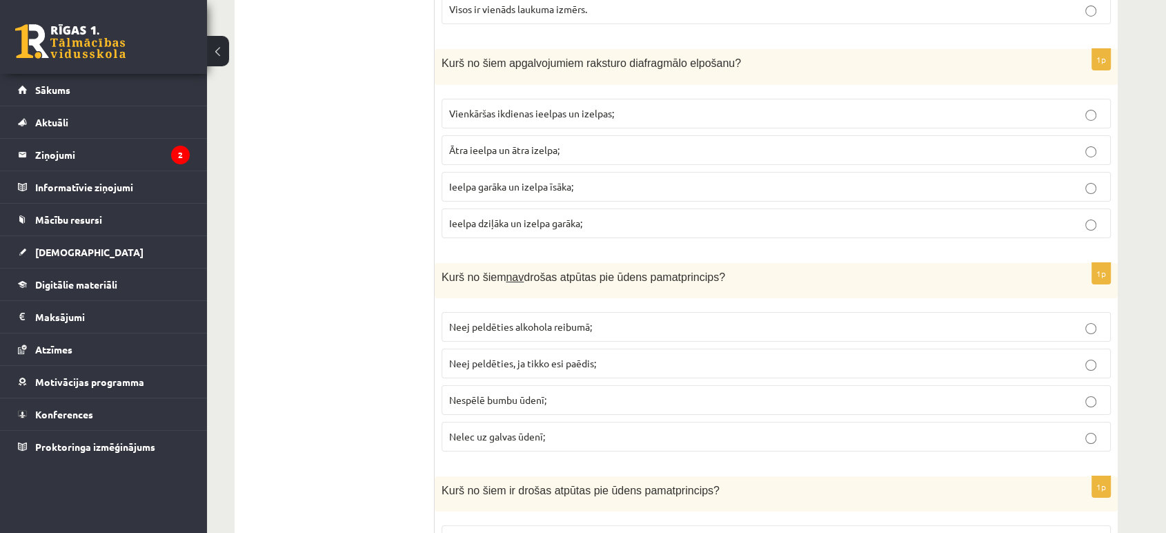
click at [491, 320] on span "Neej peldēties alkohola reibumā;" at bounding box center [520, 326] width 143 height 12
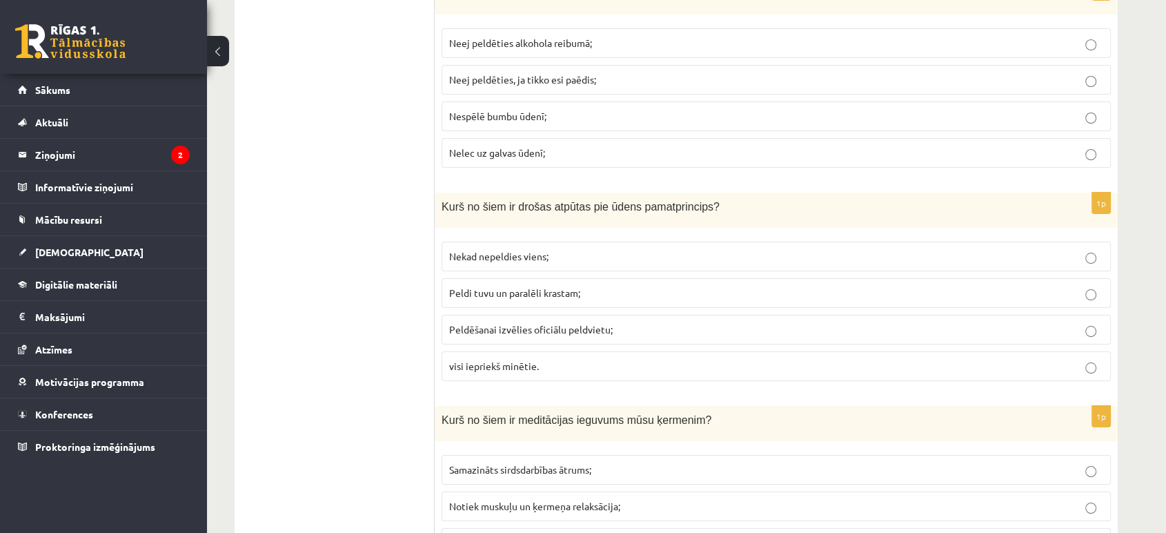
scroll to position [5214, 0]
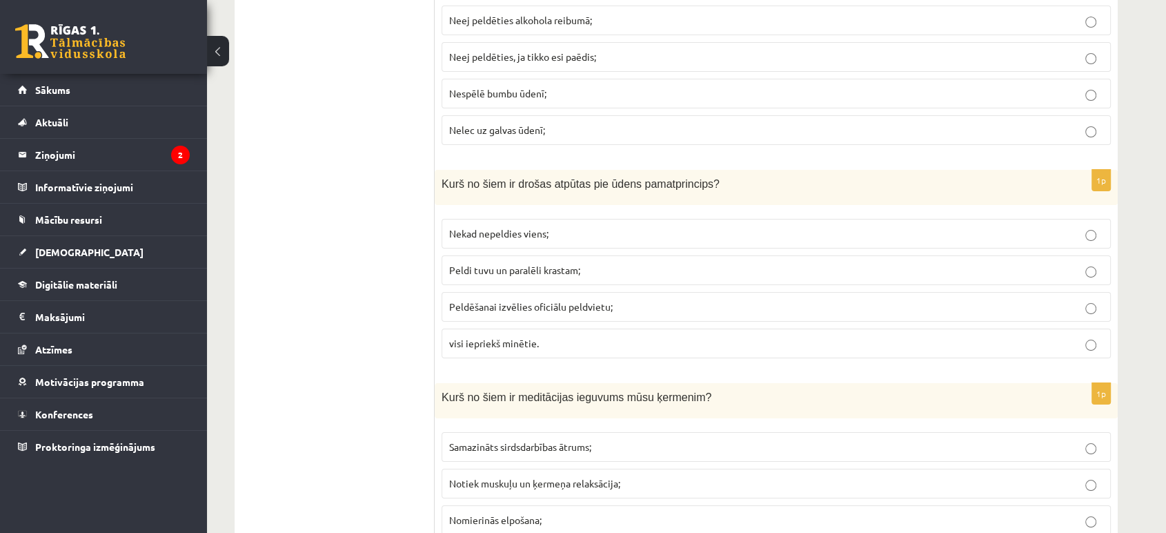
click at [508, 337] on span "visi iepriekš minētie." at bounding box center [494, 343] width 90 height 12
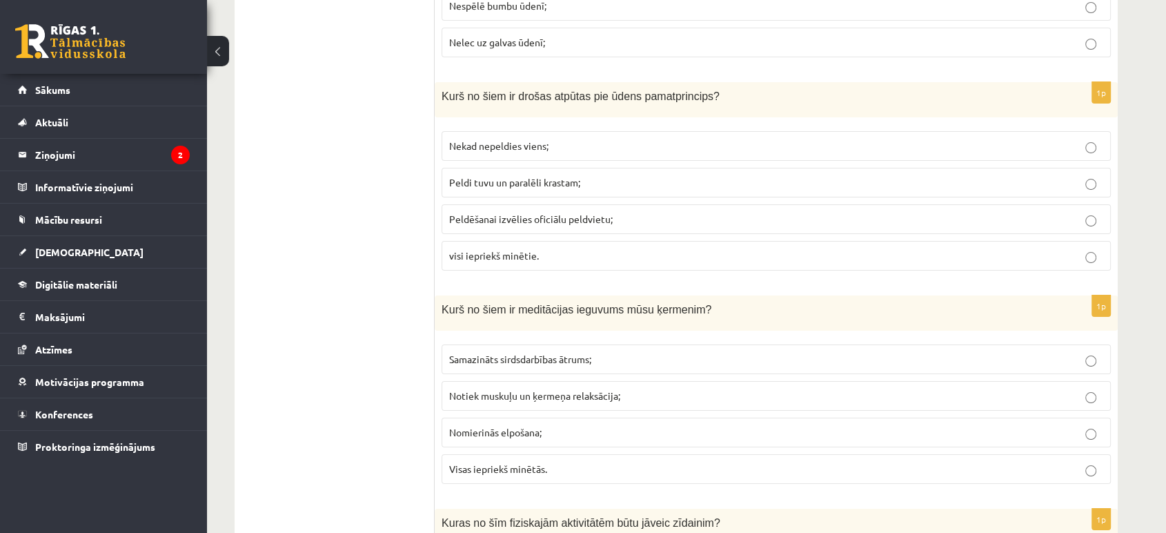
scroll to position [5368, 0]
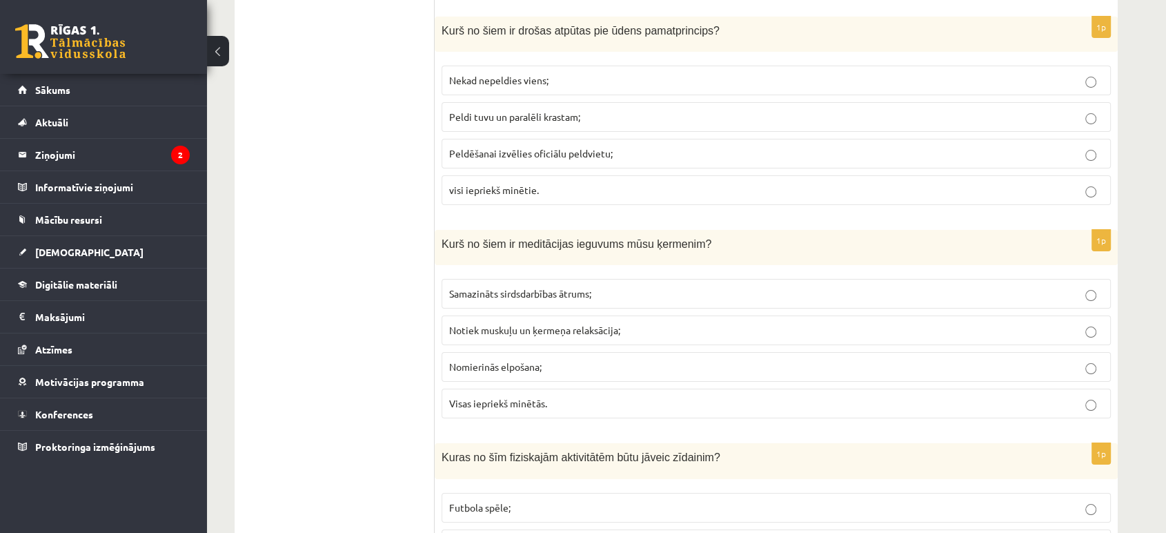
click at [619, 396] on p "Visas iepriekš minētās." at bounding box center [776, 403] width 654 height 14
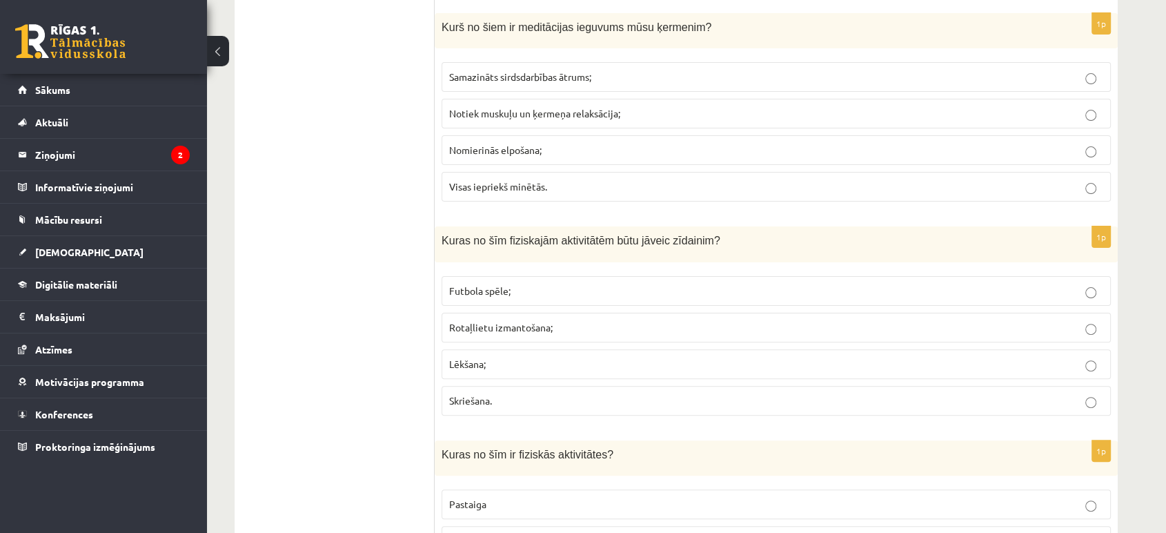
scroll to position [5598, 0]
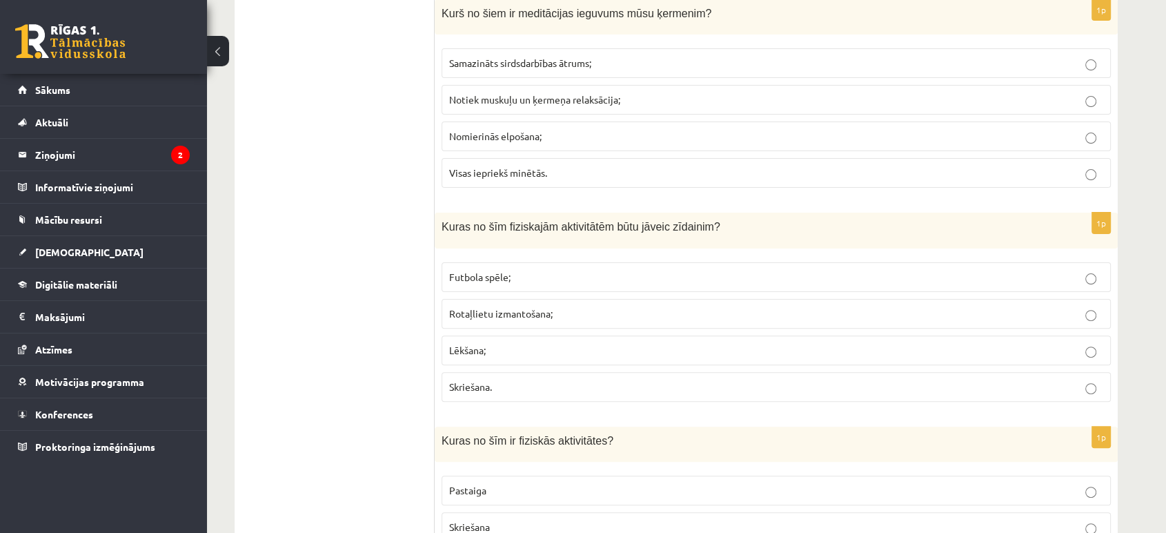
click at [550, 299] on label "Rotaļlietu izmantošana;" at bounding box center [776, 314] width 669 height 30
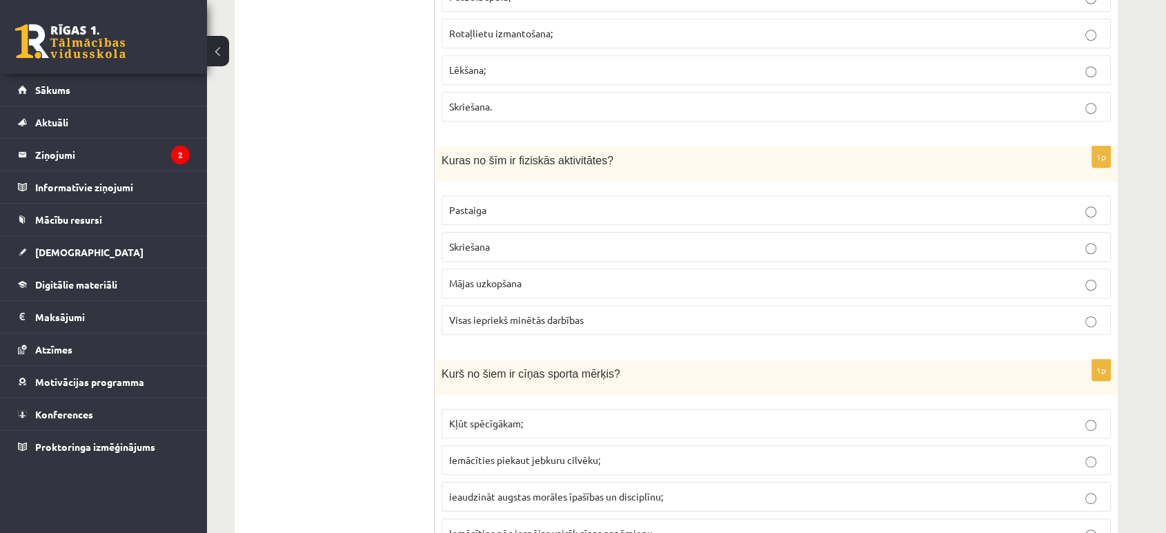
scroll to position [5905, 0]
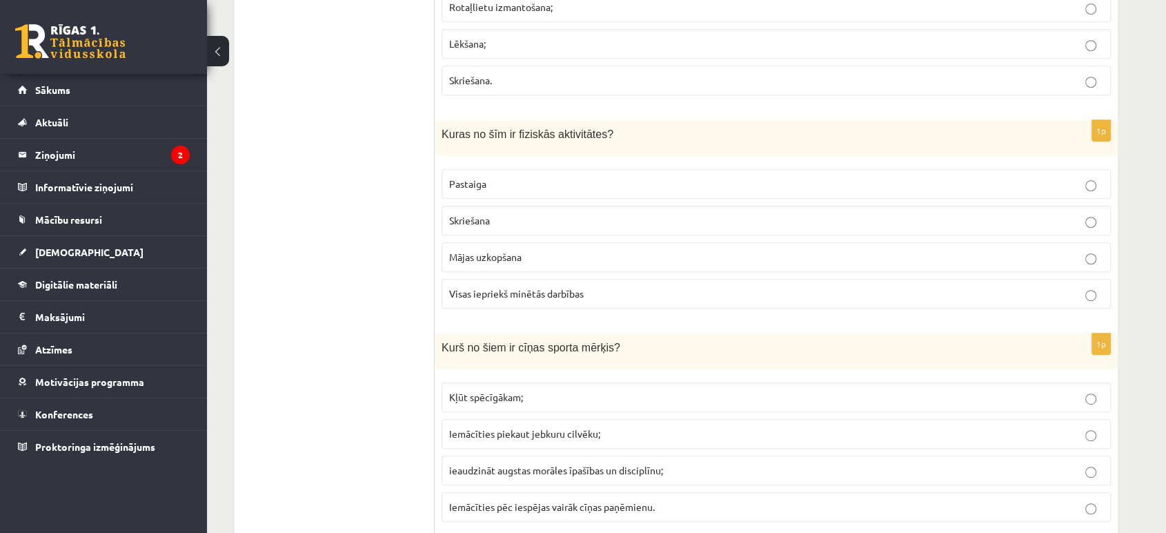
click at [574, 287] on span "Visas iepriekš minētās darbības" at bounding box center [516, 293] width 135 height 12
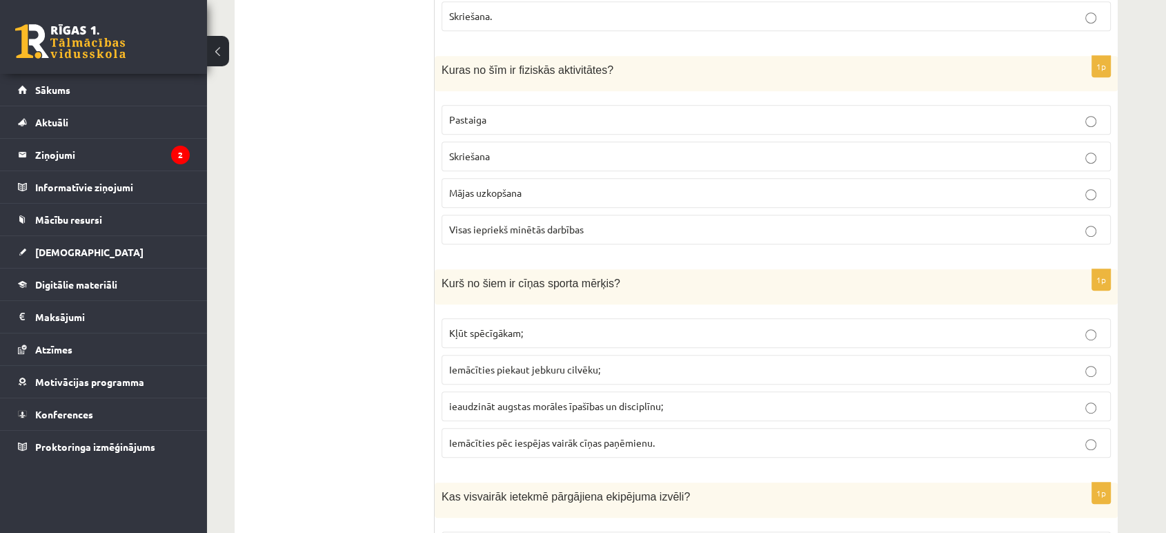
scroll to position [6058, 0]
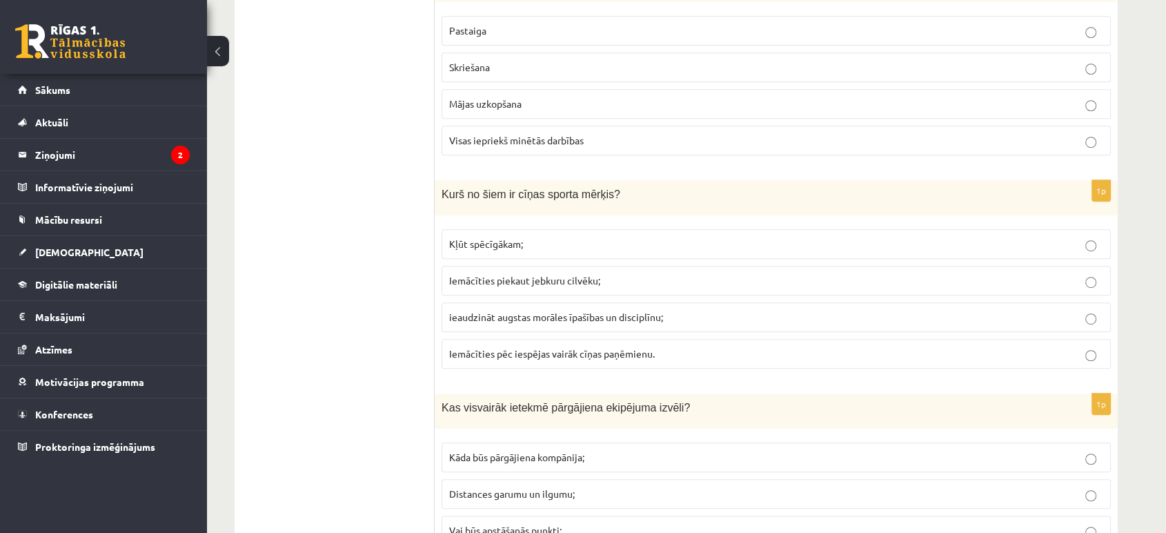
click at [643, 311] on span "ieaudzināt augstas morāles īpašības un disciplīnu;" at bounding box center [556, 317] width 214 height 12
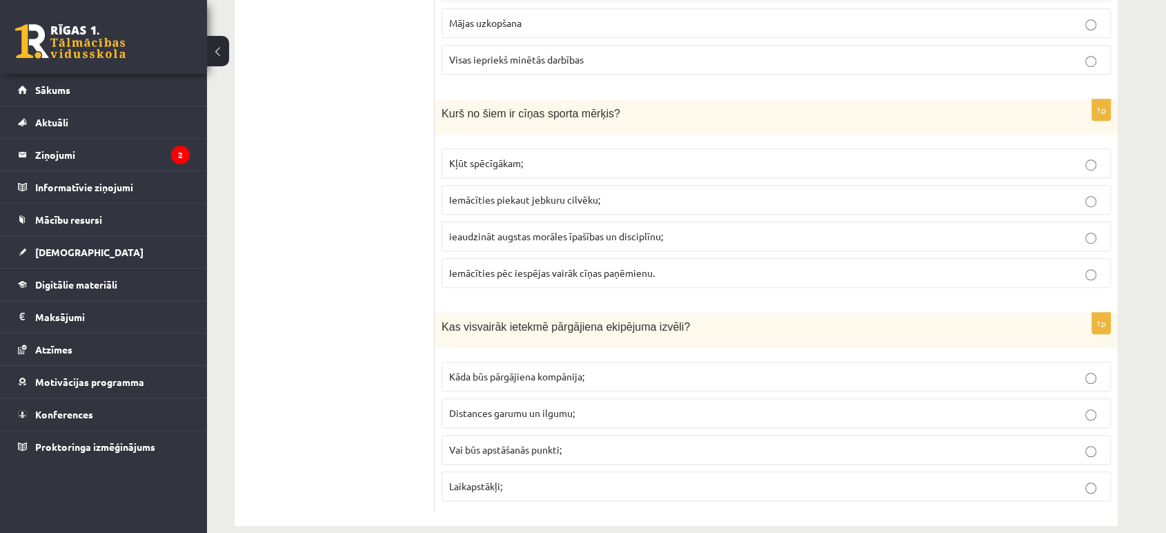
scroll to position [6140, 0]
click at [483, 405] on span "Distances garumu un ilgumu;" at bounding box center [512, 411] width 126 height 12
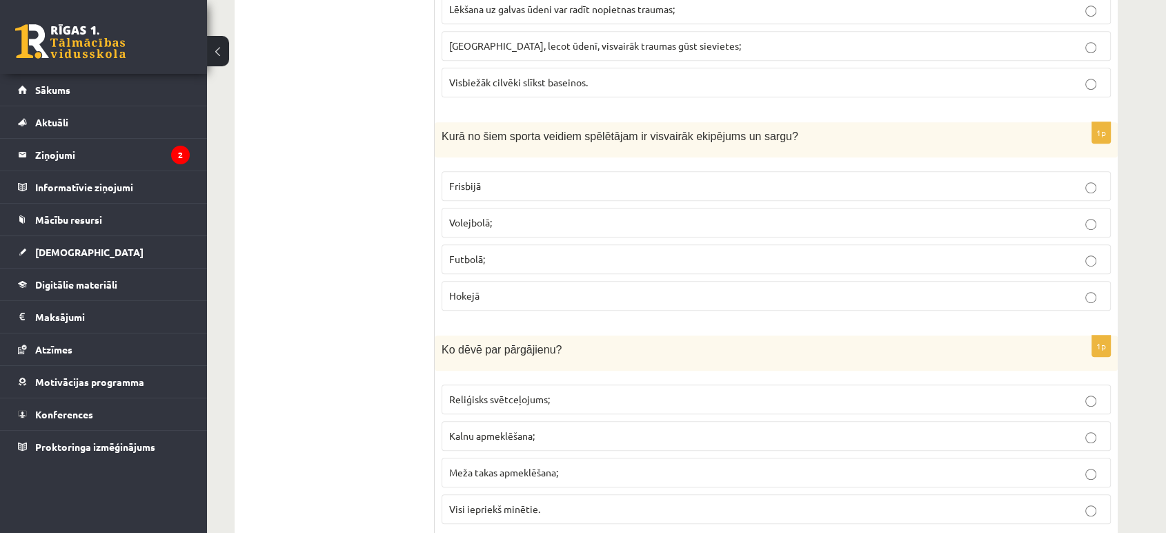
scroll to position [0, 0]
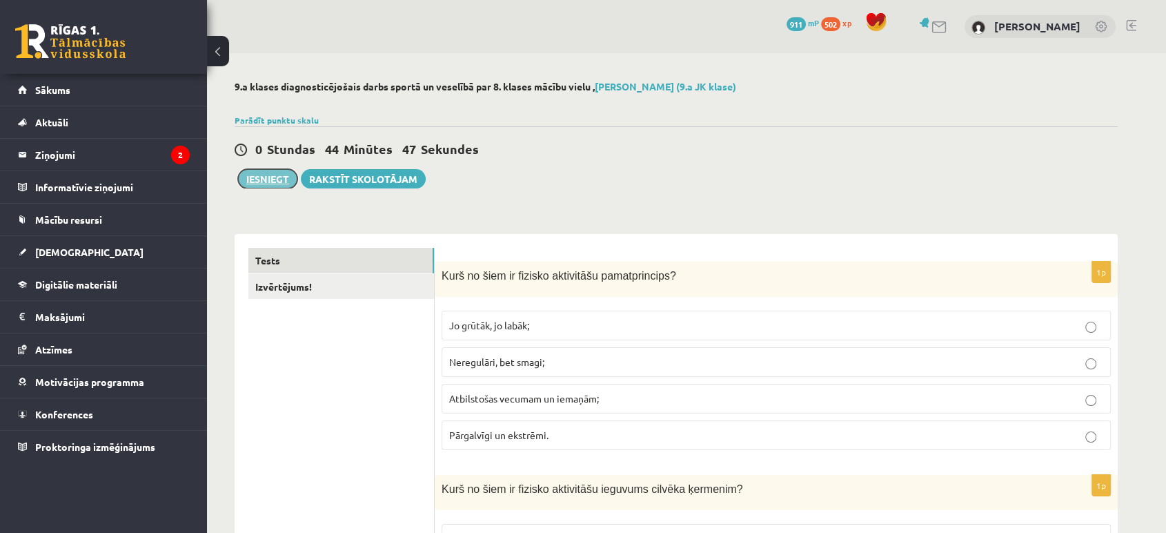
click at [246, 175] on button "Iesniegt" at bounding box center [267, 178] width 59 height 19
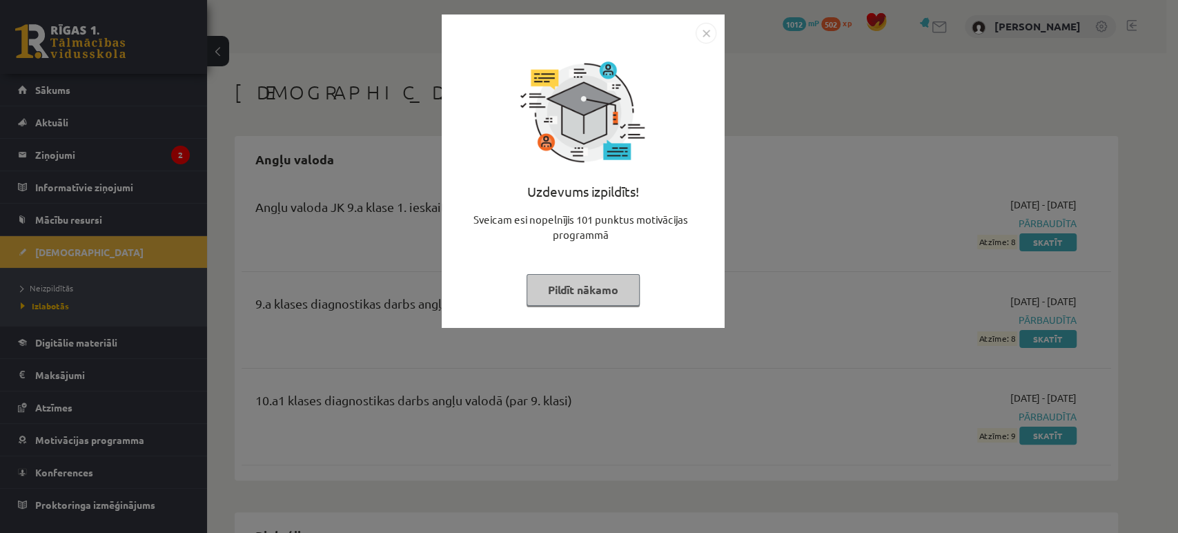
click at [558, 297] on button "Pildīt nākamo" at bounding box center [583, 290] width 113 height 32
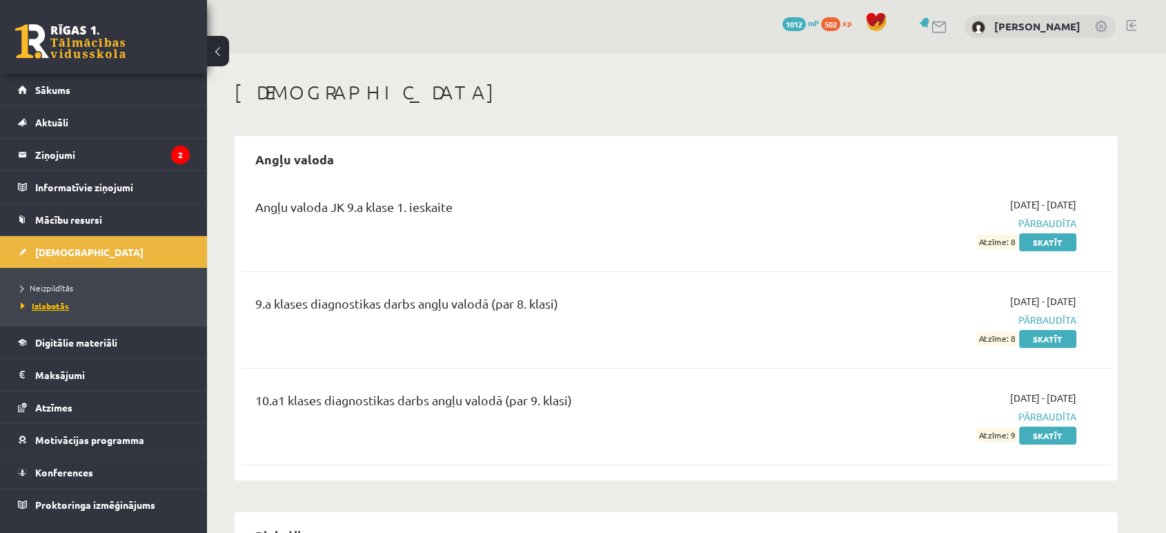
click at [61, 305] on span "Izlabotās" at bounding box center [45, 305] width 48 height 11
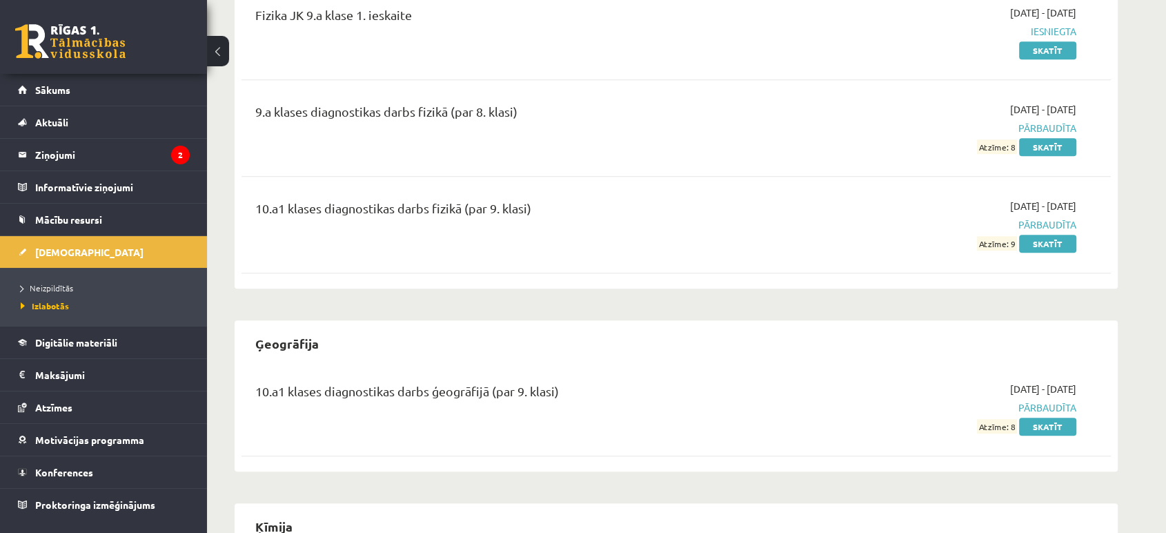
scroll to position [744, 0]
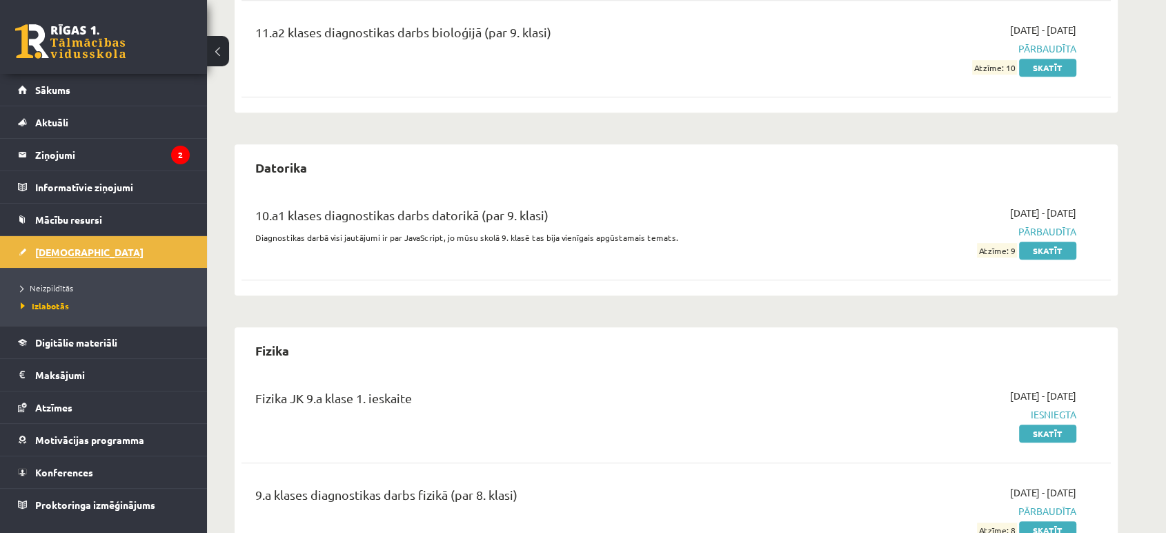
click at [67, 240] on link "[DEMOGRAPHIC_DATA]" at bounding box center [104, 252] width 172 height 32
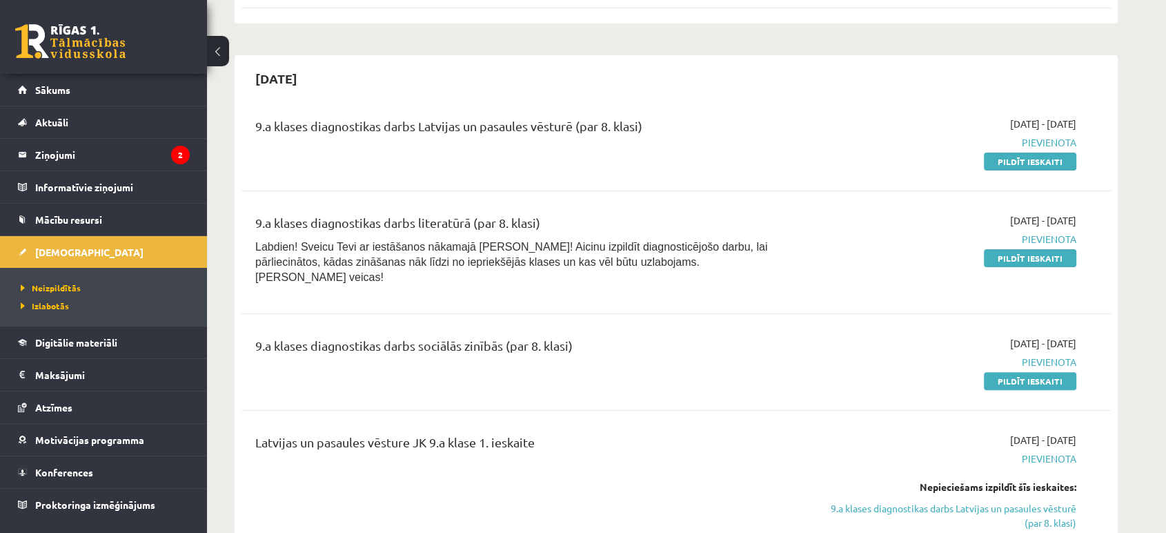
scroll to position [383, 0]
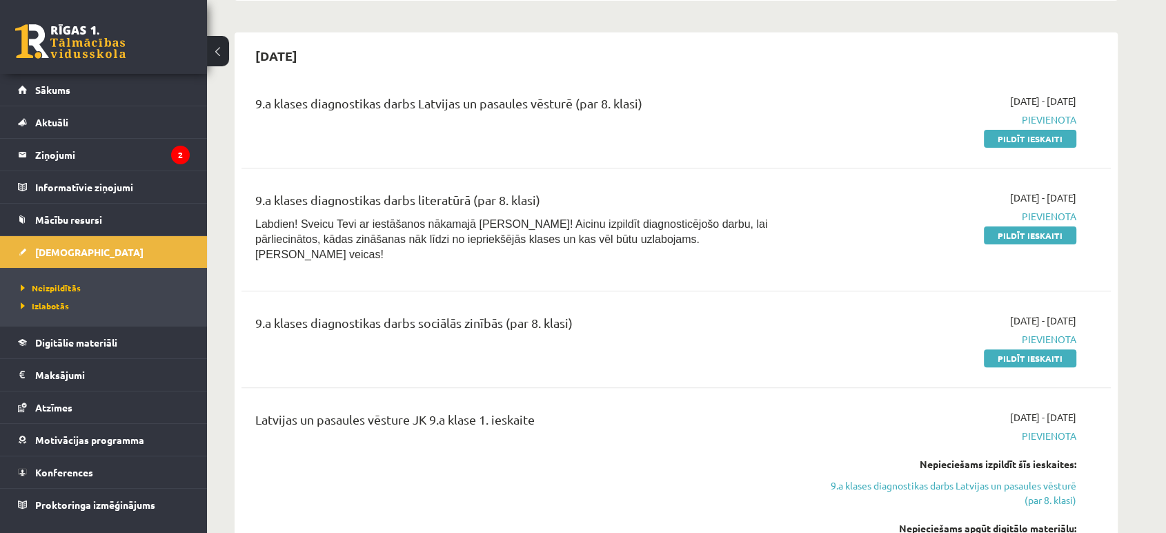
drag, startPoint x: 1012, startPoint y: 341, endPoint x: 663, endPoint y: 55, distance: 452.2
click at [1012, 349] on link "Pildīt ieskaiti" at bounding box center [1030, 358] width 92 height 18
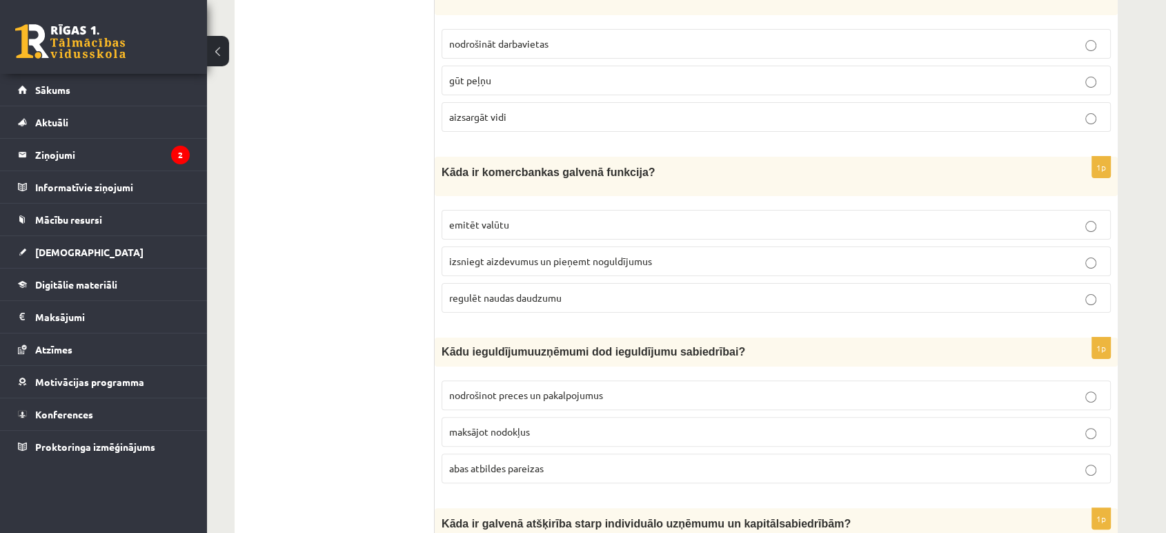
scroll to position [153, 0]
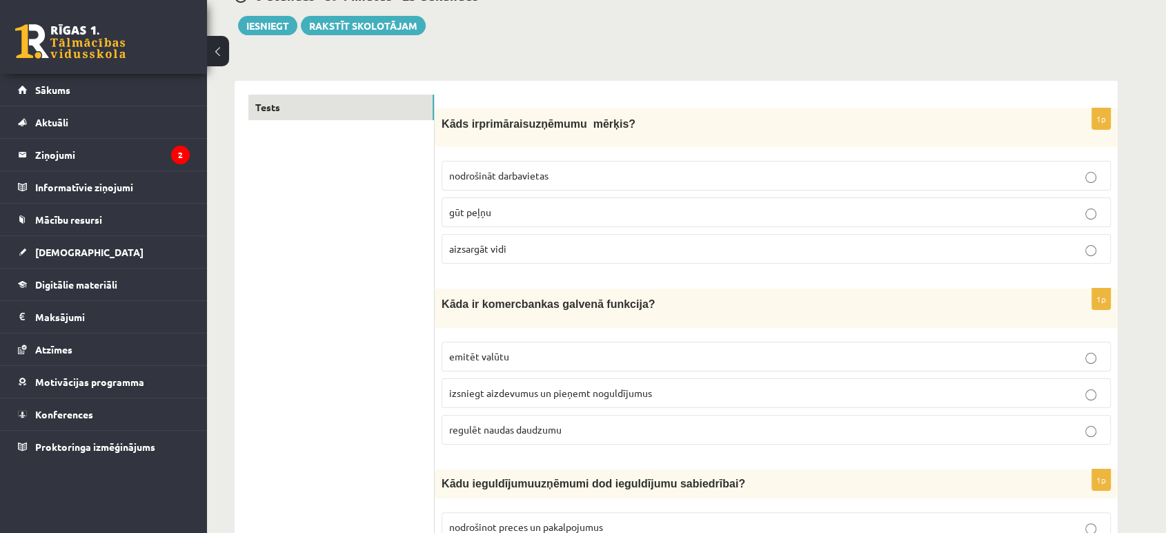
click at [508, 213] on p "gūt peļņu" at bounding box center [776, 212] width 654 height 14
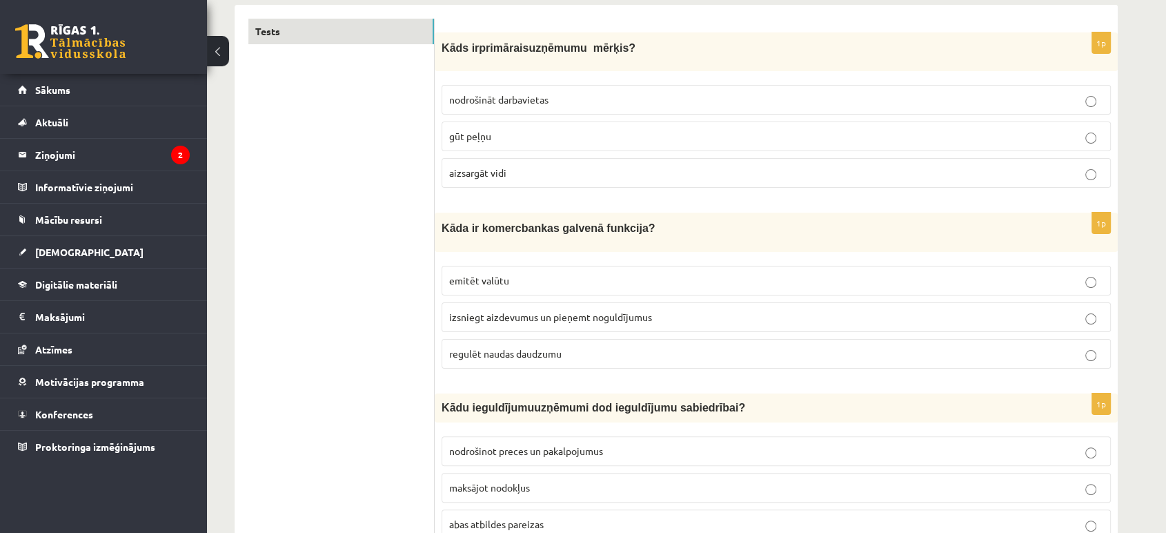
scroll to position [230, 0]
click at [542, 313] on span "izsniegt aizdevumus un pieņemt noguldījumus" at bounding box center [550, 316] width 203 height 12
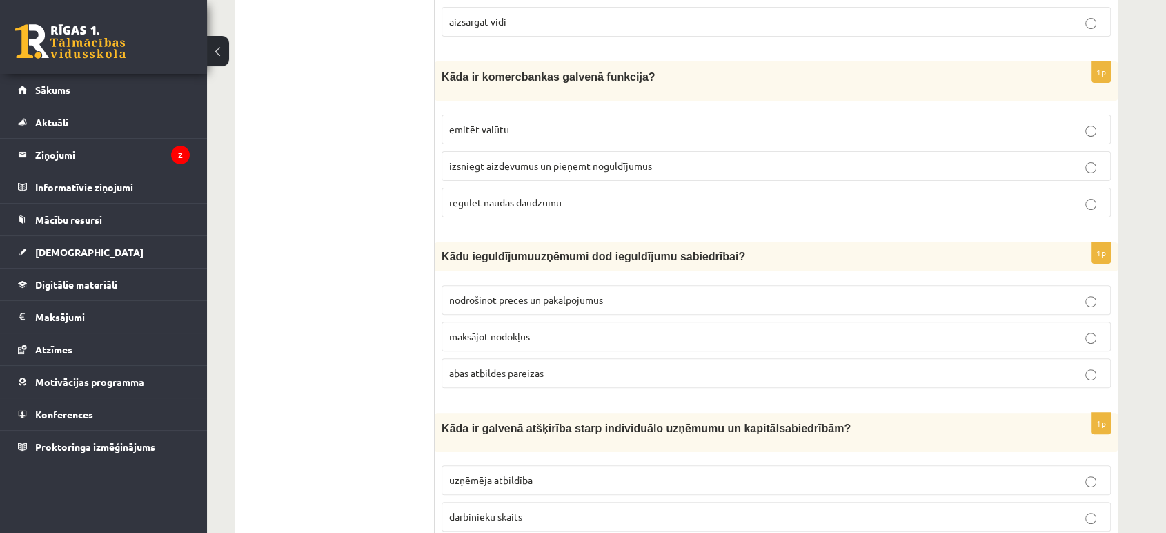
scroll to position [383, 0]
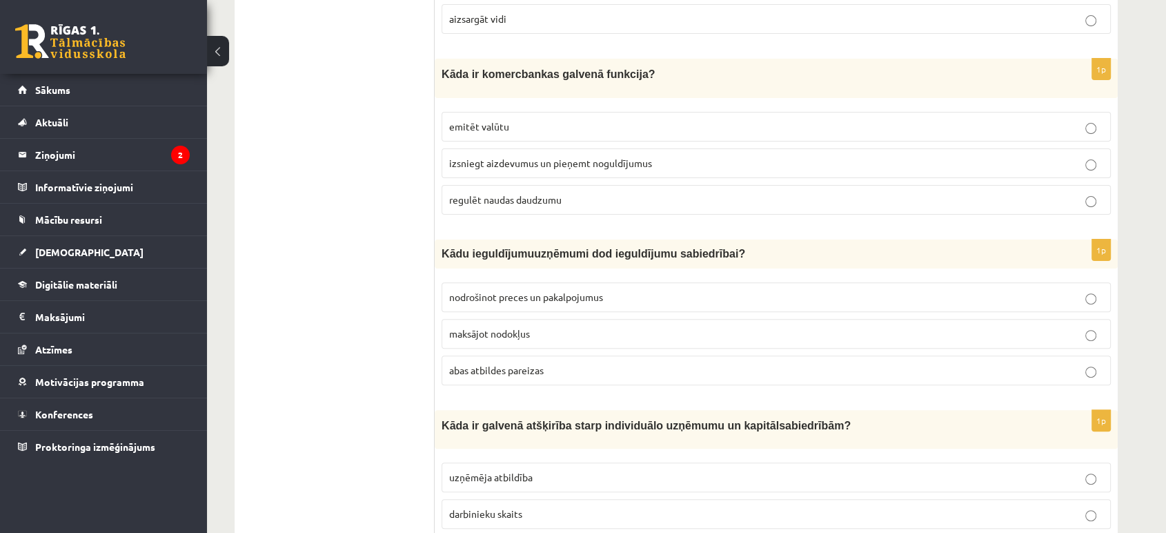
click at [547, 358] on label "abas atbildes pareizas" at bounding box center [776, 370] width 669 height 30
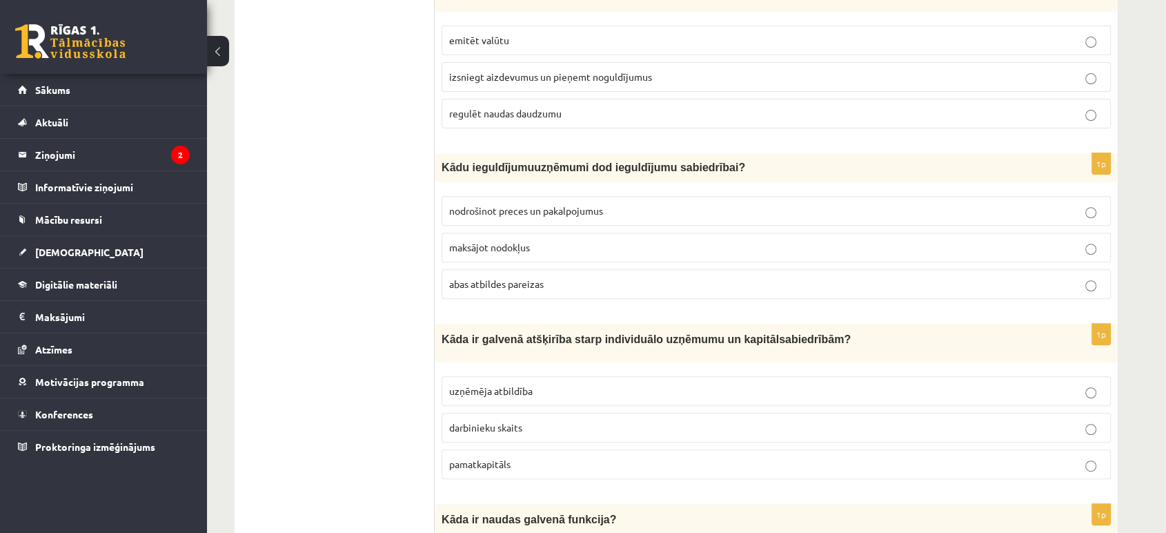
scroll to position [536, 0]
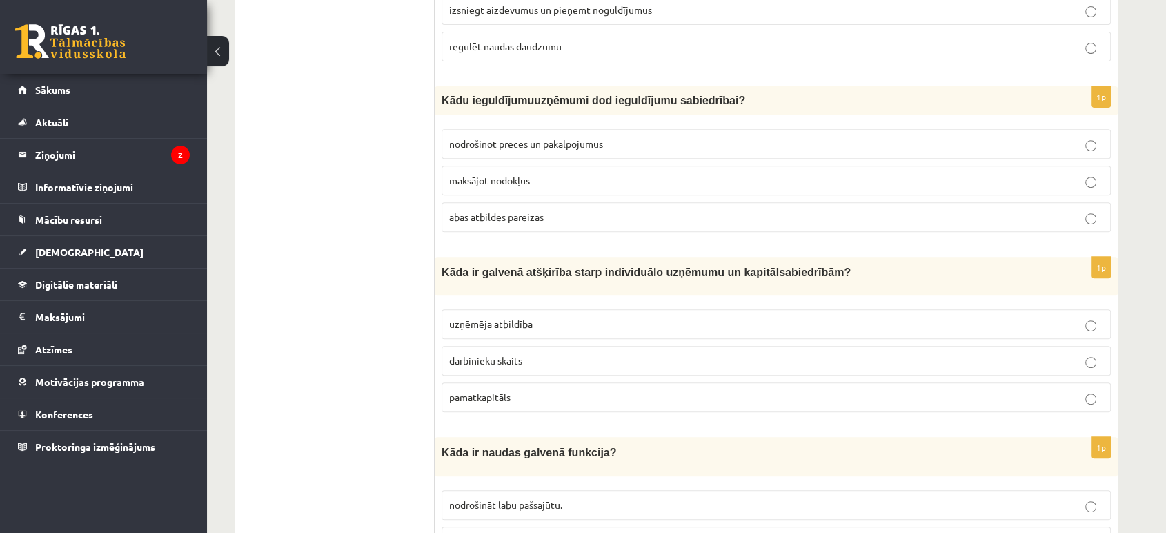
click at [724, 310] on label "uzņēmēja atbildība" at bounding box center [776, 324] width 669 height 30
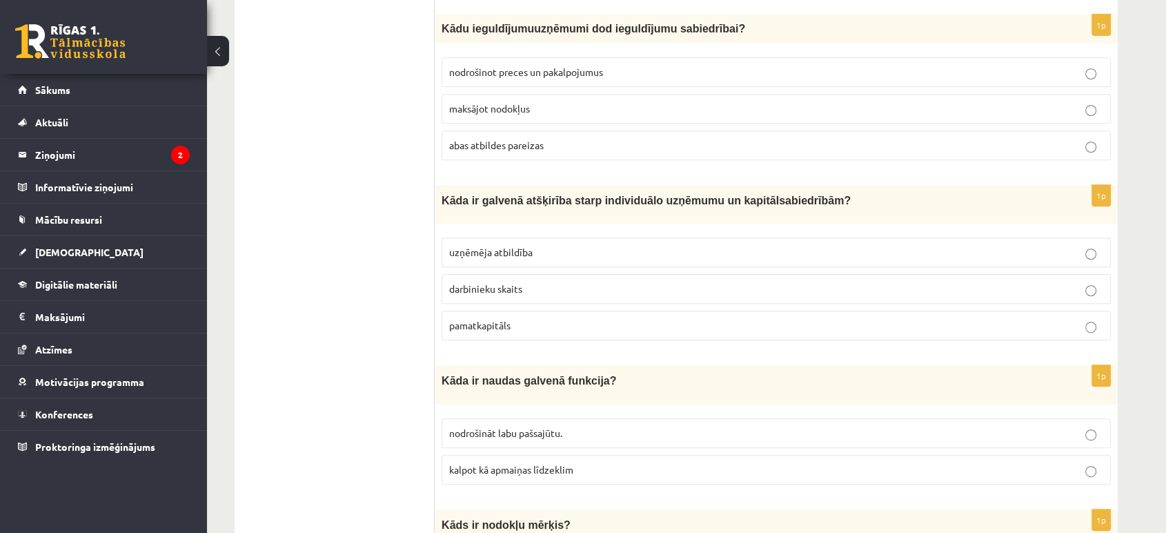
scroll to position [690, 0]
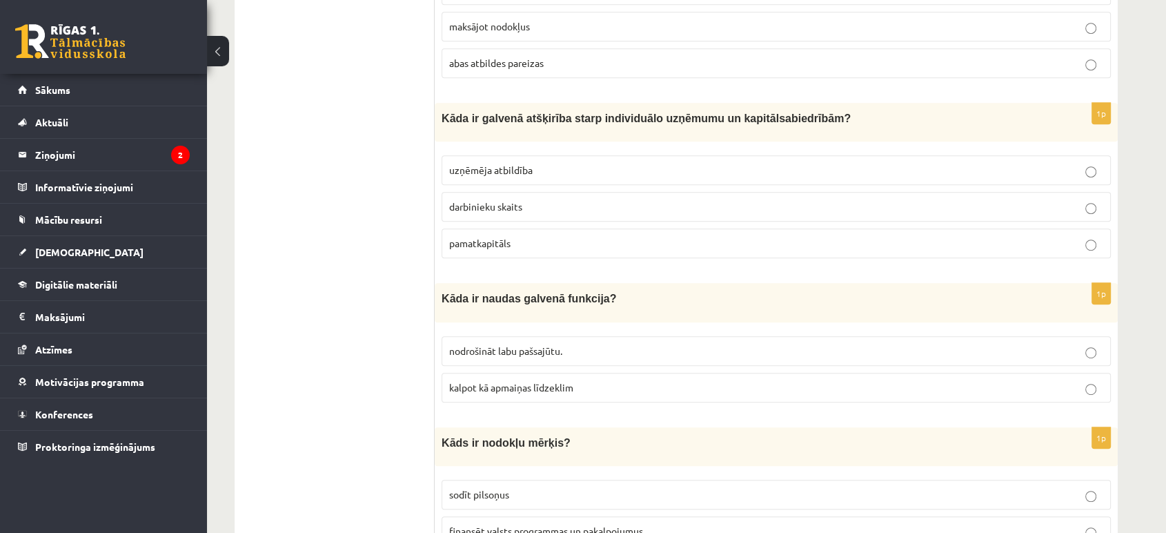
click at [611, 381] on p "kalpot kā apmaiņas līdzeklim" at bounding box center [776, 387] width 654 height 14
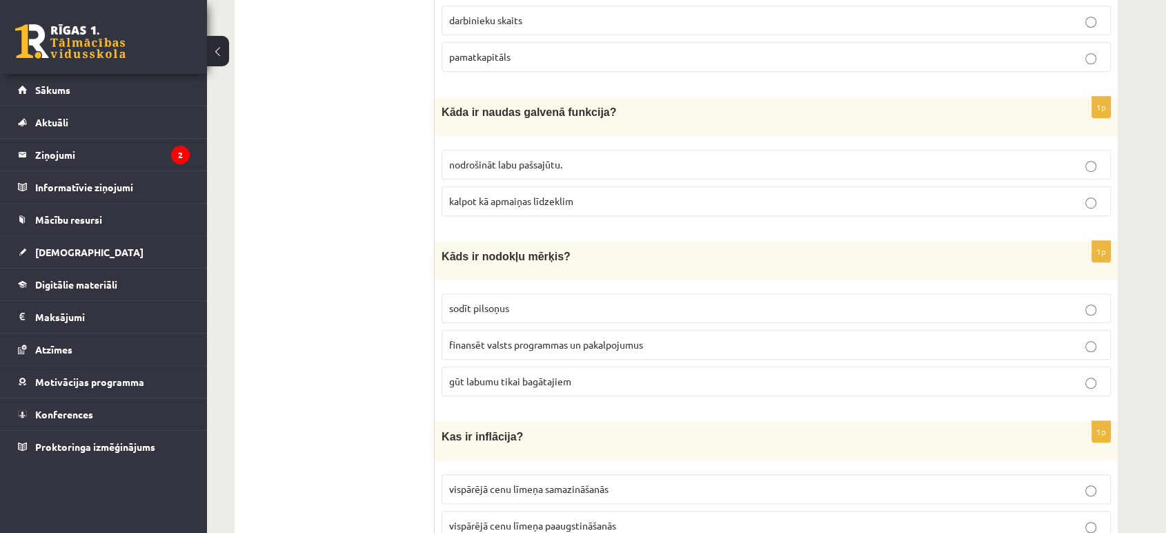
scroll to position [843, 0]
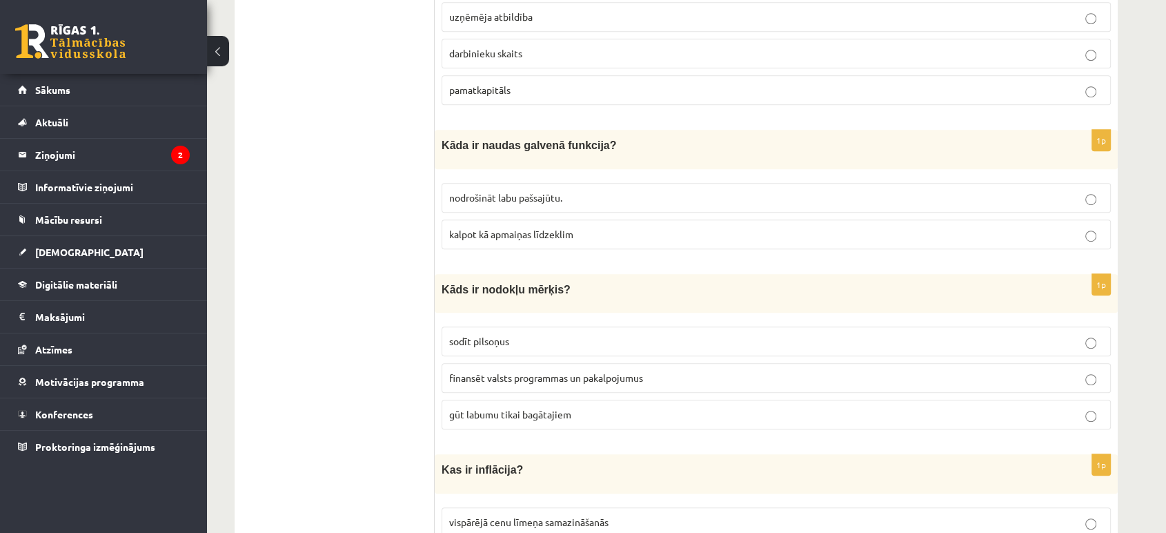
click at [596, 374] on span "finansēt valsts programmas un pakalpojumus" at bounding box center [546, 377] width 194 height 12
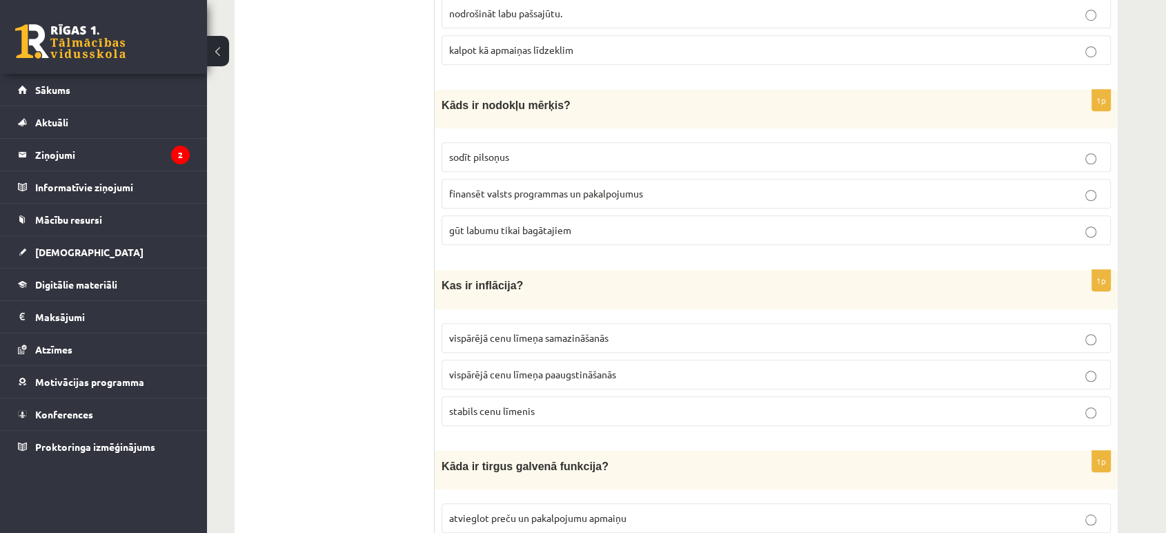
scroll to position [1073, 0]
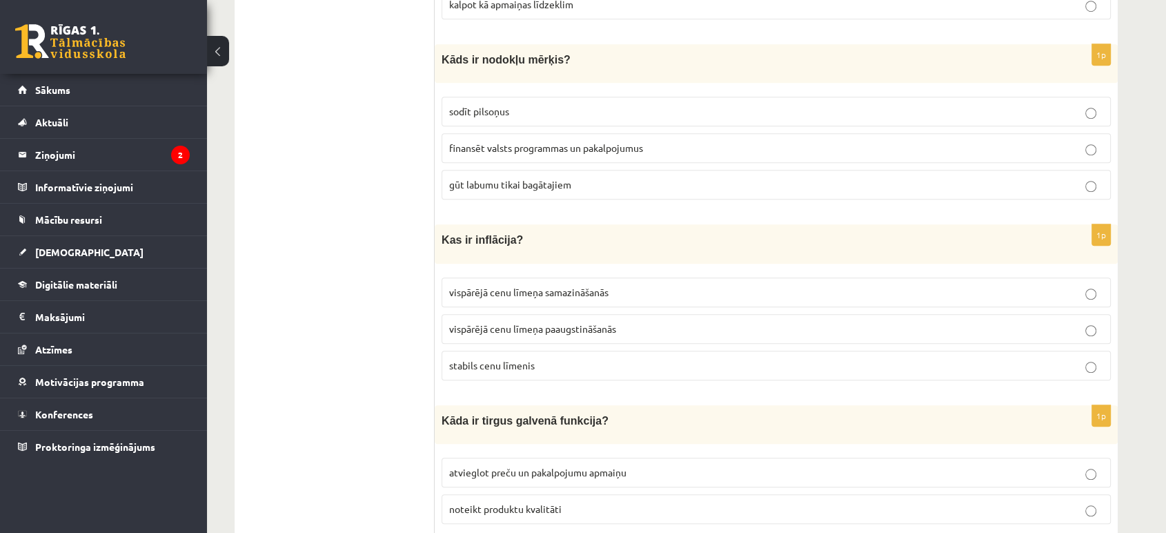
click at [509, 359] on span "stabils cenu līmenis" at bounding box center [492, 365] width 86 height 12
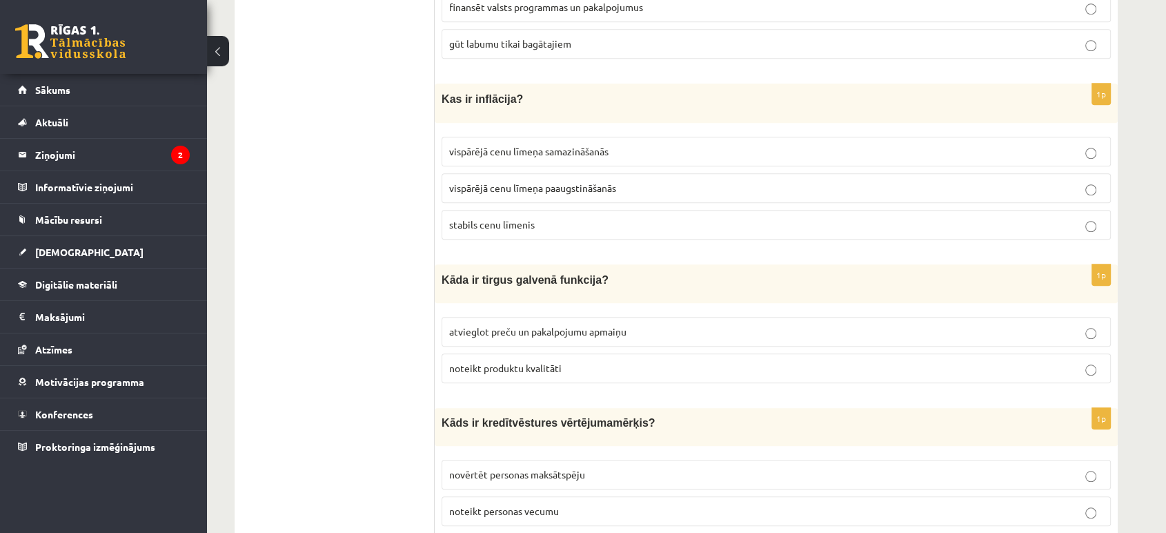
scroll to position [1226, 0]
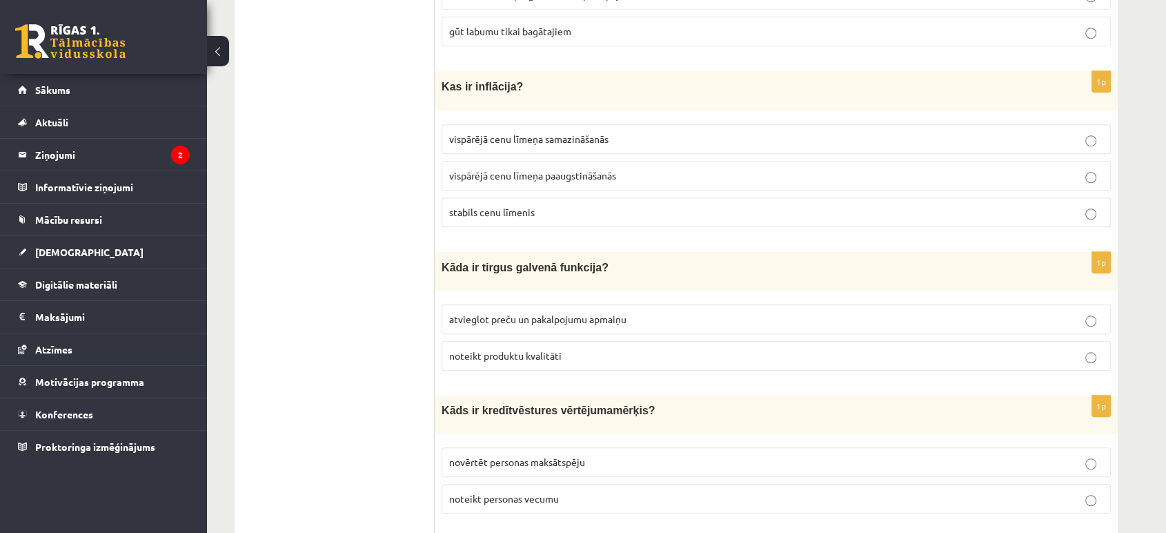
click at [744, 168] on p "vispārējā cenu līmeņa paaugstināšanās" at bounding box center [776, 175] width 654 height 14
click at [728, 312] on p "atvieglot preču un pakalpojumu apmaiņu" at bounding box center [776, 319] width 654 height 14
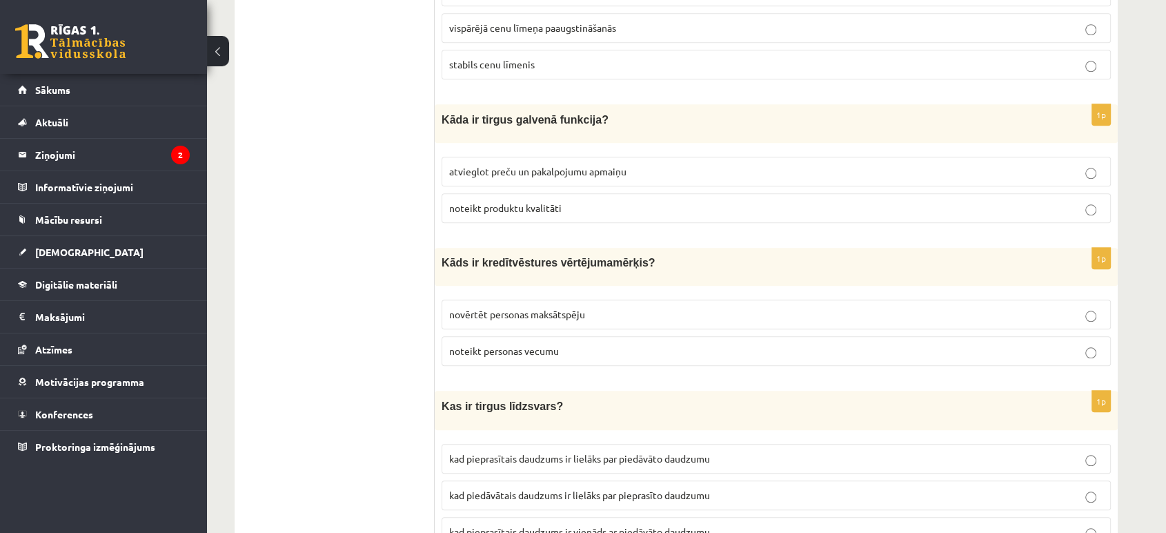
scroll to position [1380, 0]
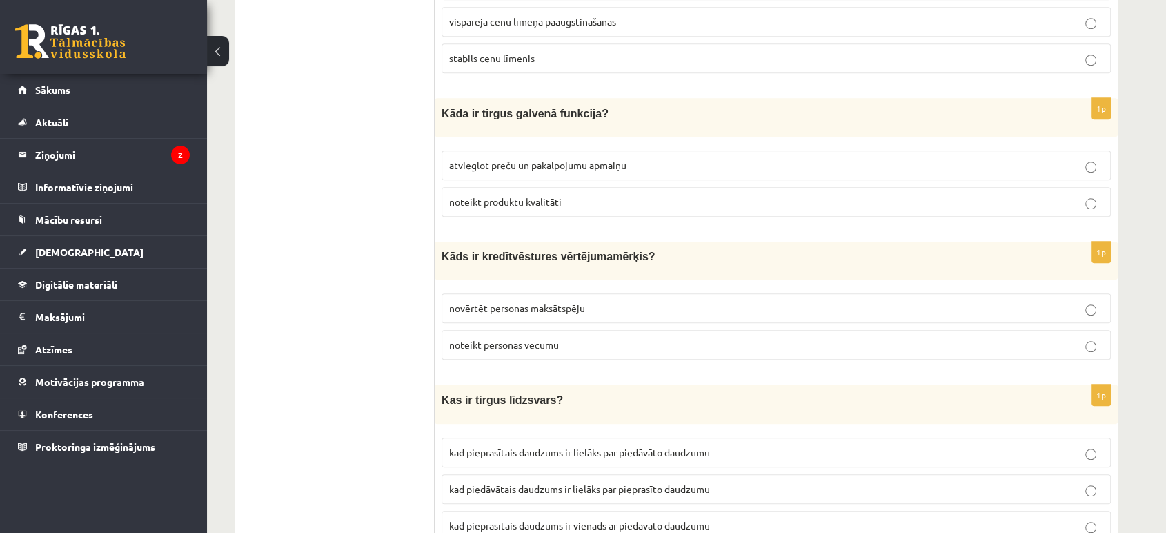
click at [525, 302] on span "novērtēt personas maksātspēju" at bounding box center [517, 308] width 136 height 12
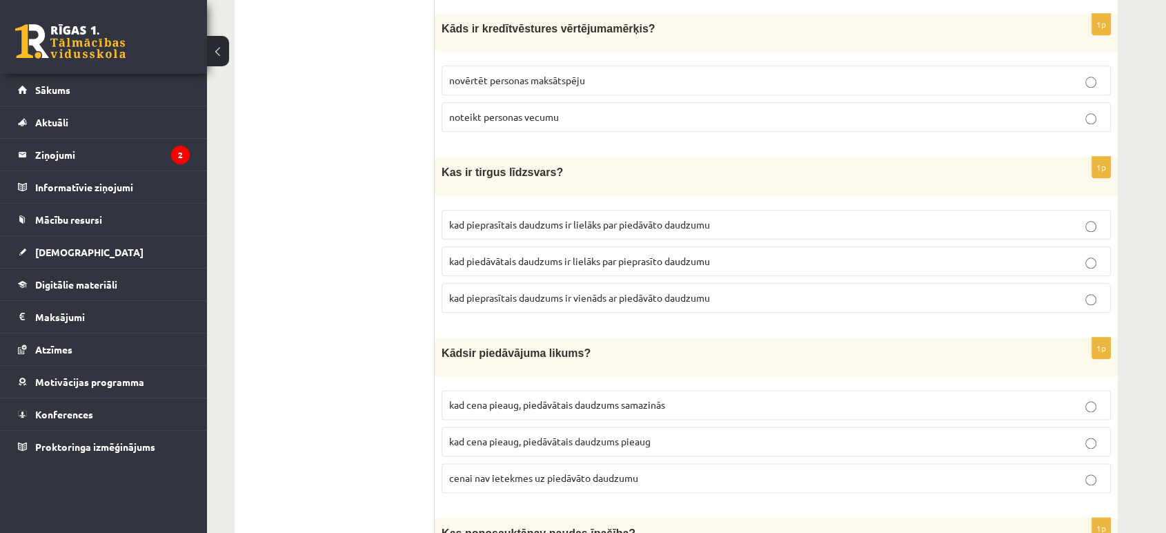
scroll to position [1610, 0]
click at [727, 288] on p "kad pieprasītais daudzums ir vienāds ar piedāvāto daudzumu" at bounding box center [776, 295] width 654 height 14
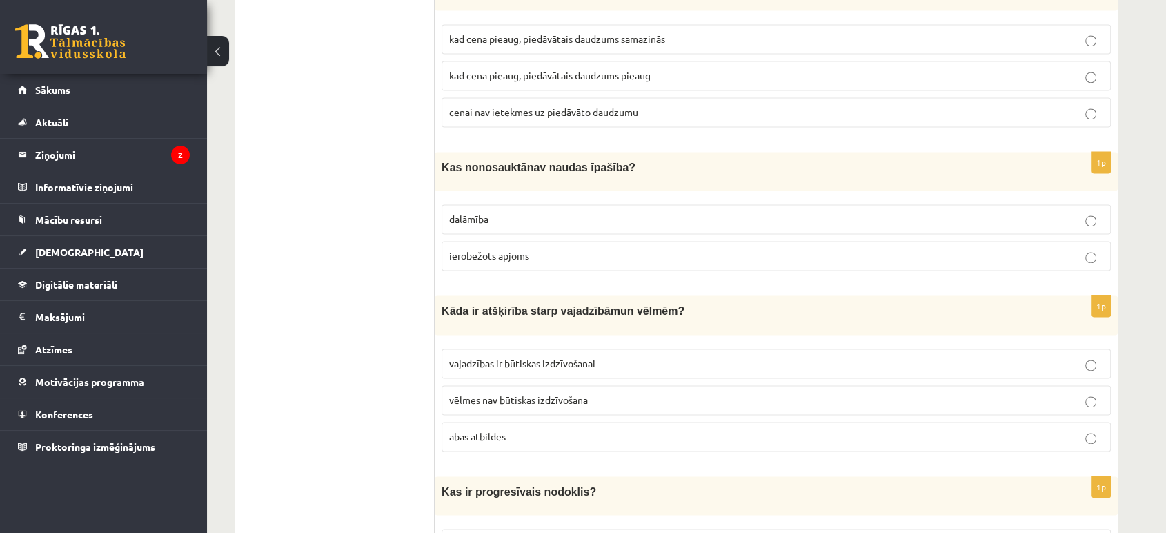
scroll to position [1993, 0]
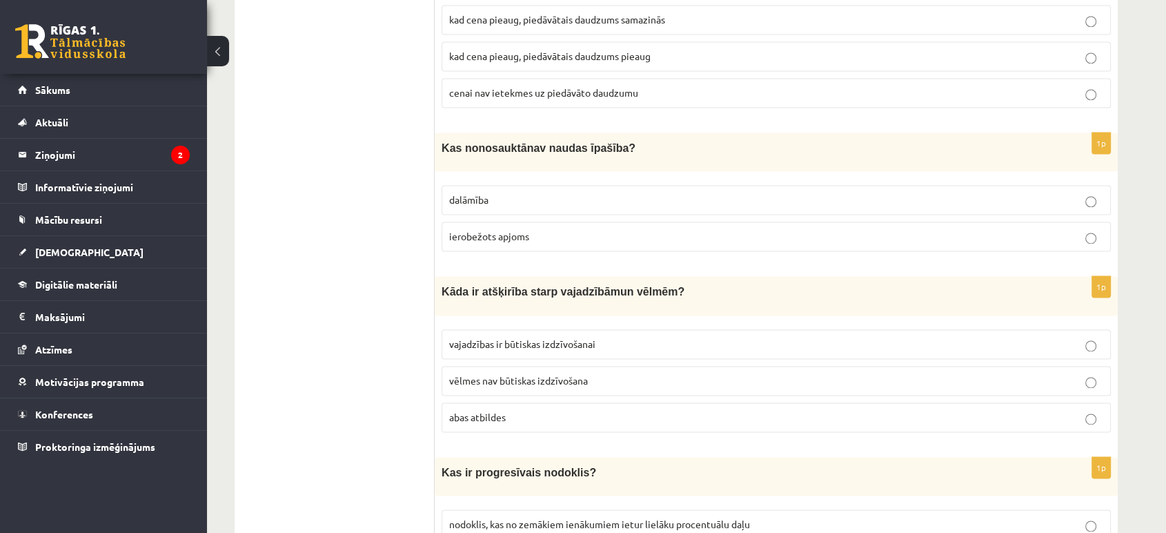
click at [541, 193] on p "dalāmība" at bounding box center [776, 200] width 654 height 14
drag, startPoint x: 511, startPoint y: 185, endPoint x: 431, endPoint y: 195, distance: 80.6
click at [490, 194] on p "dalāmība" at bounding box center [776, 200] width 654 height 14
drag, startPoint x: 501, startPoint y: 181, endPoint x: 451, endPoint y: 196, distance: 52.6
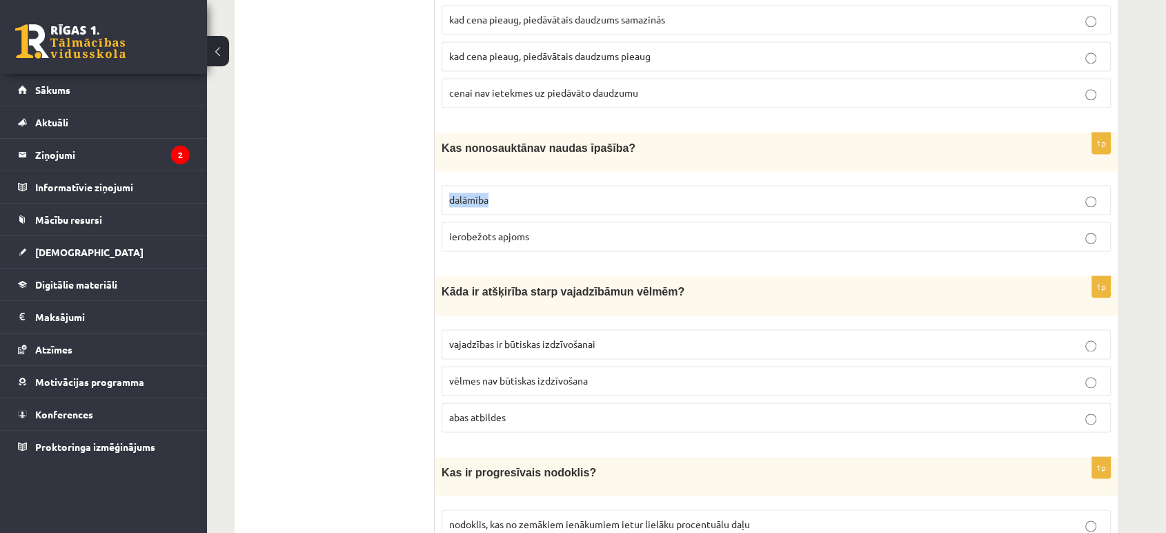
click at [451, 196] on label "dalāmība" at bounding box center [776, 200] width 669 height 30
click at [820, 288] on div "Kāda ir atšķirība starp vajadzīb ām un vēl mēm ?" at bounding box center [776, 295] width 683 height 39
click at [1047, 233] on label "ierobežots apjoms" at bounding box center [776, 237] width 669 height 30
click at [1060, 193] on p "dalāmība" at bounding box center [776, 200] width 654 height 14
click at [558, 410] on p "abas atbildes" at bounding box center [776, 417] width 654 height 14
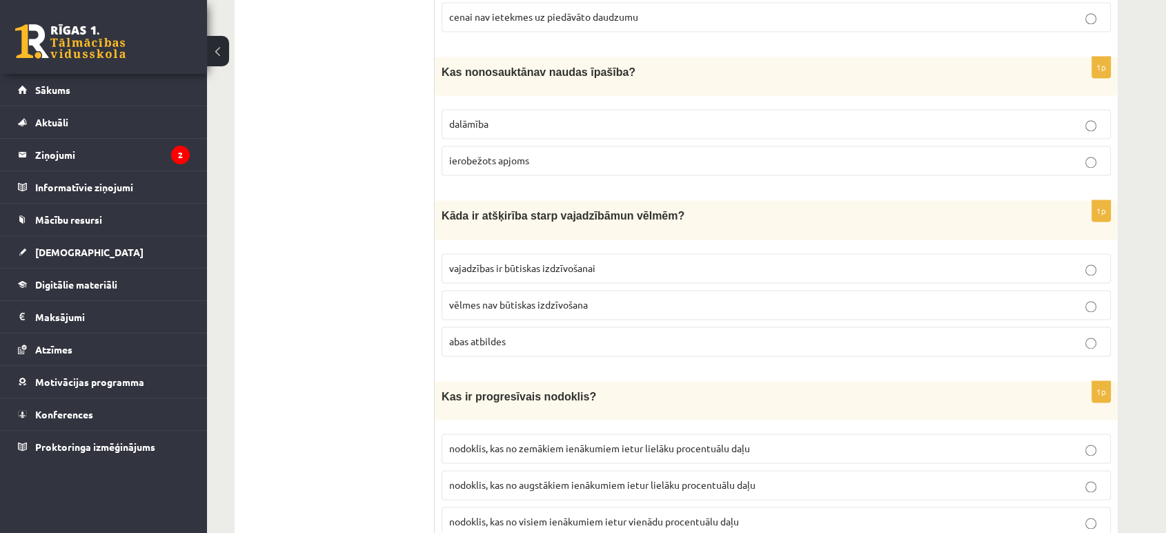
scroll to position [2147, 0]
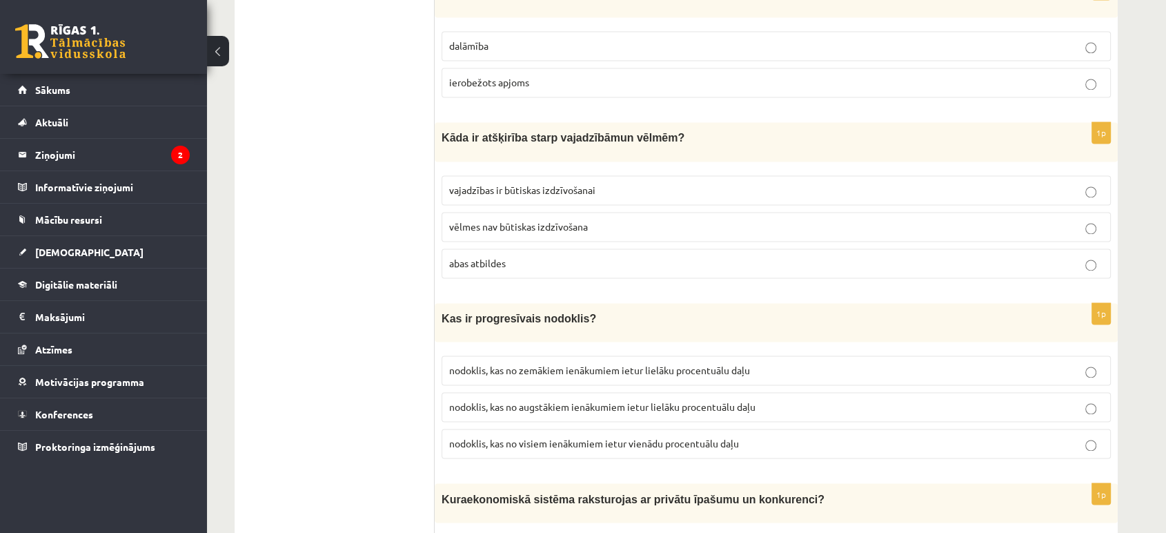
click at [769, 392] on label "nodoklis, kas no augstākiem ienākumiem ietur lielāku procentuālu daļu" at bounding box center [776, 407] width 669 height 30
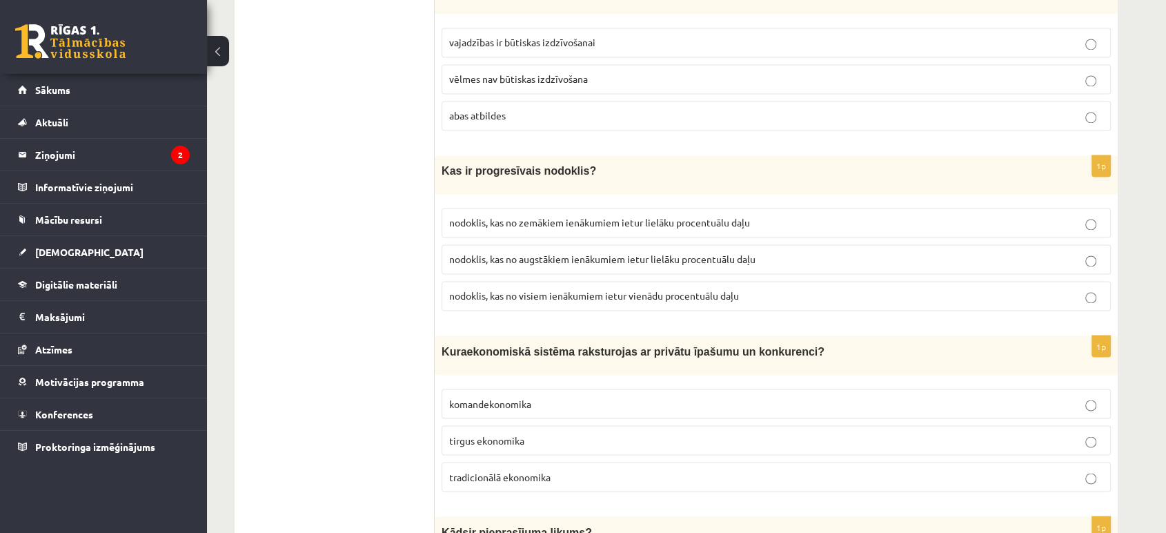
scroll to position [2377, 0]
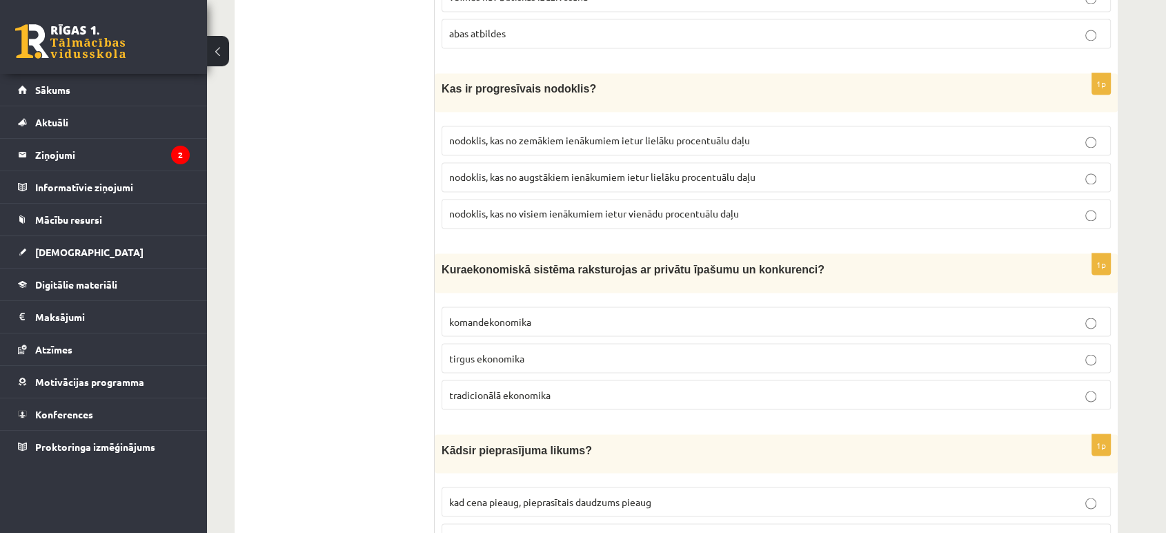
click at [495, 351] on p "tirgus ekonomika" at bounding box center [776, 358] width 654 height 14
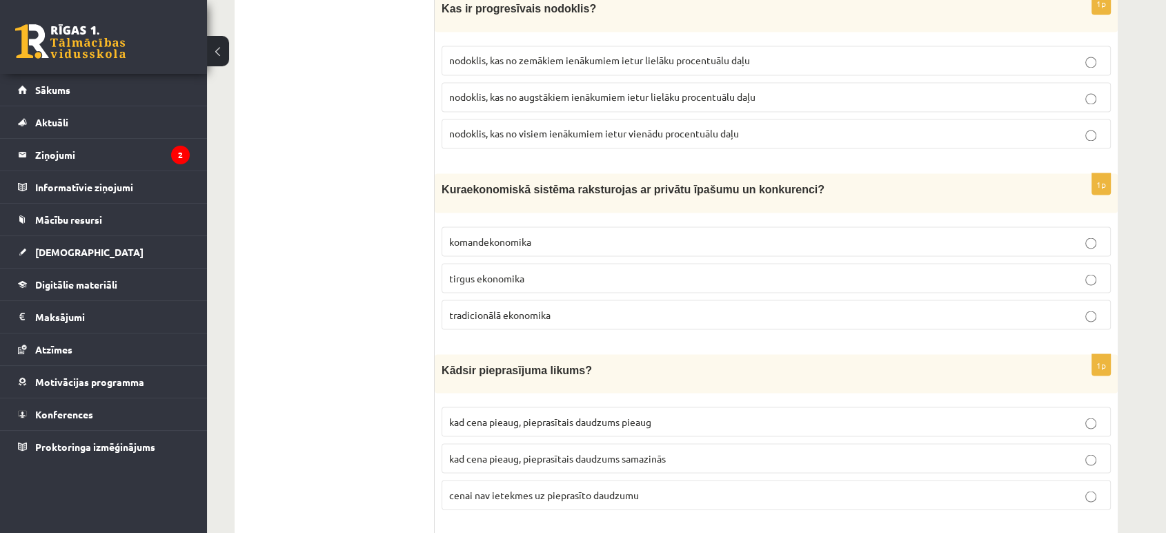
scroll to position [2607, 0]
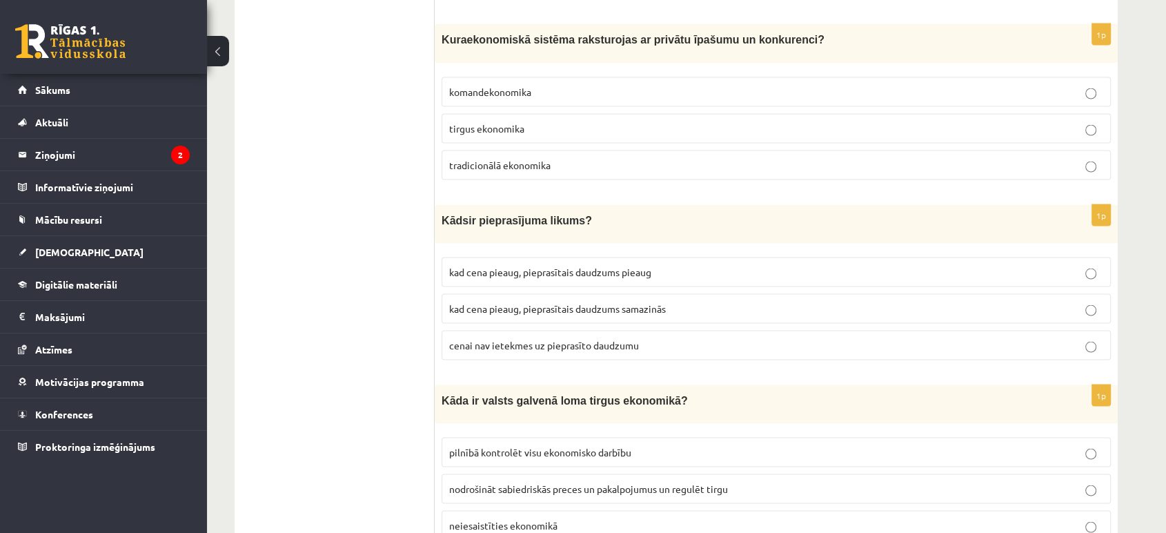
click at [609, 301] on p "kad cena pieaug, pieprasītais daudzums samazinās" at bounding box center [776, 308] width 654 height 14
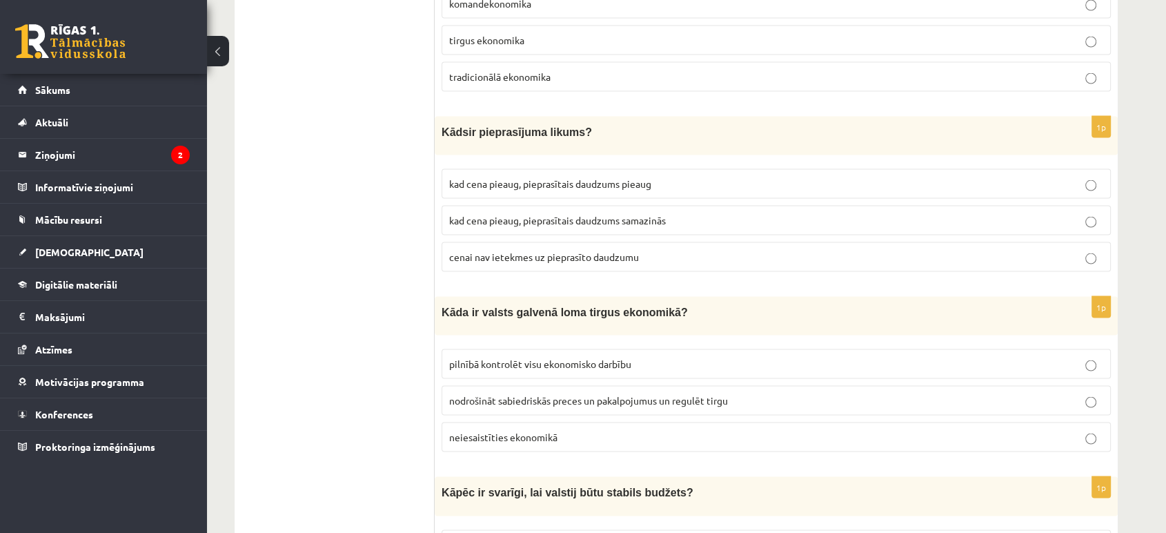
scroll to position [2761, 0]
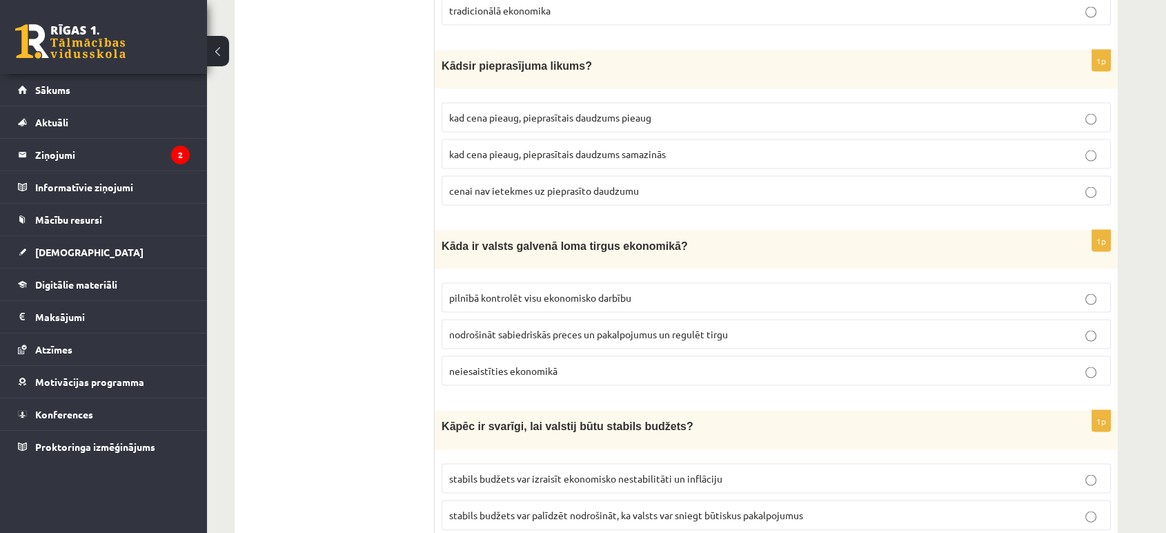
click at [614, 328] on span "nodrošināt sabiedriskās preces un pakalpojumus un regulēt tirgu" at bounding box center [588, 334] width 279 height 12
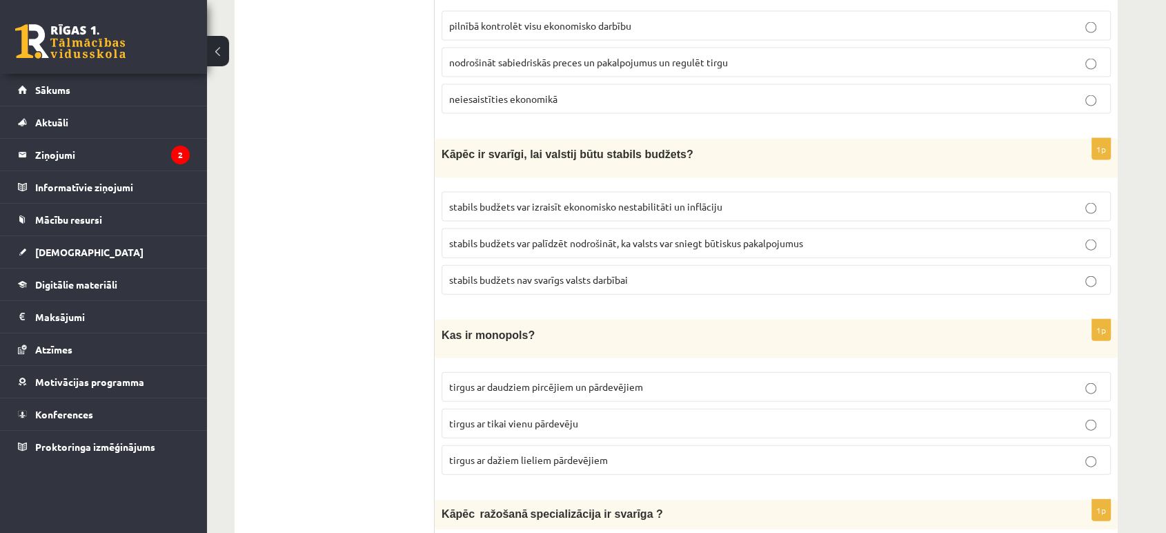
scroll to position [3067, 0]
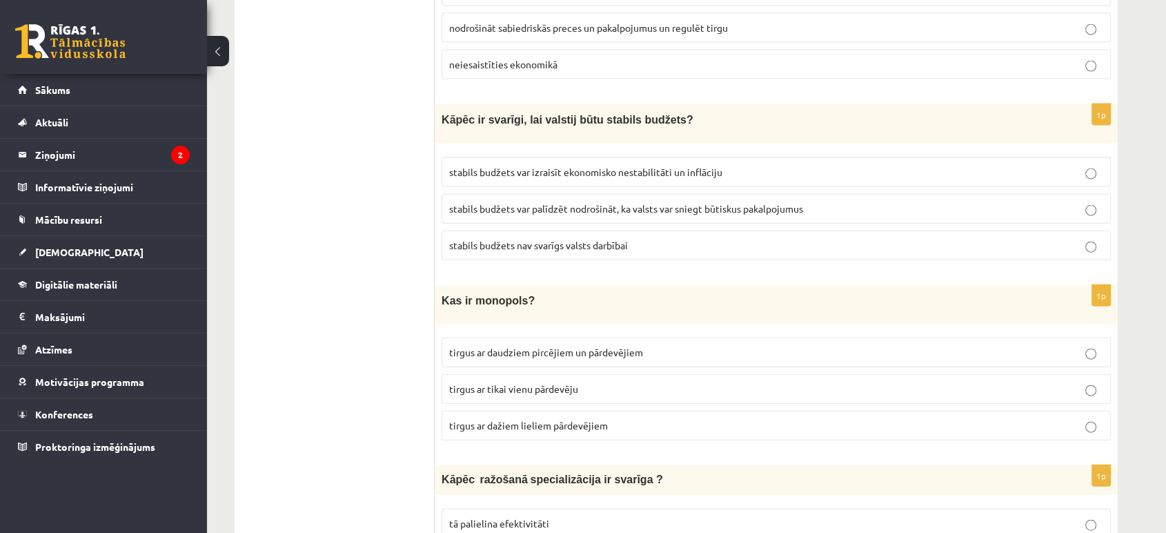
click at [745, 202] on p "stabils budžets var palīdzēt nodrošināt, ka valsts var sniegt būtiskus pakalpoj…" at bounding box center [776, 209] width 654 height 14
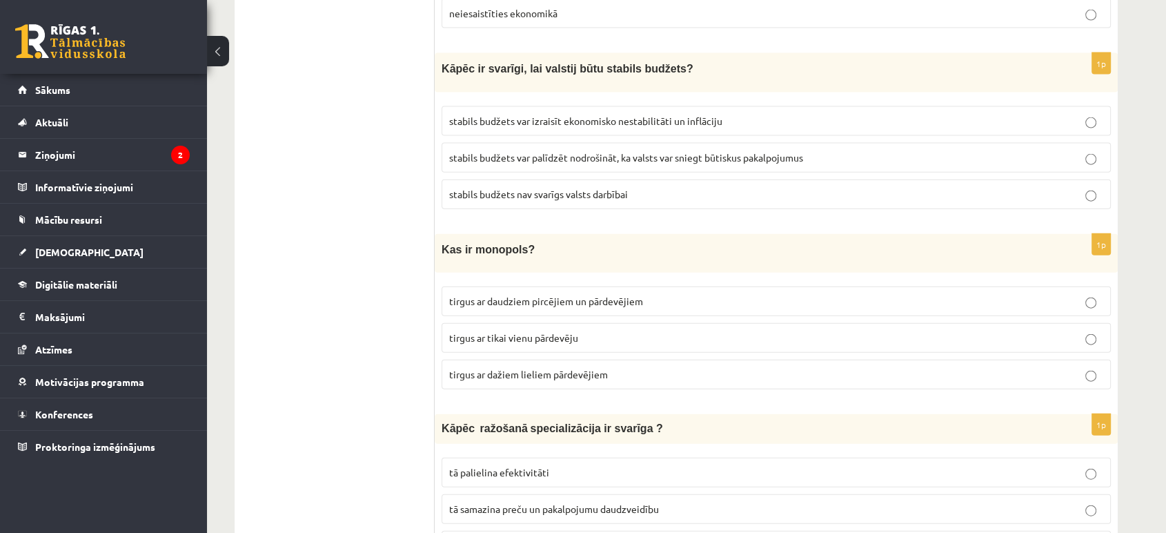
scroll to position [3144, 0]
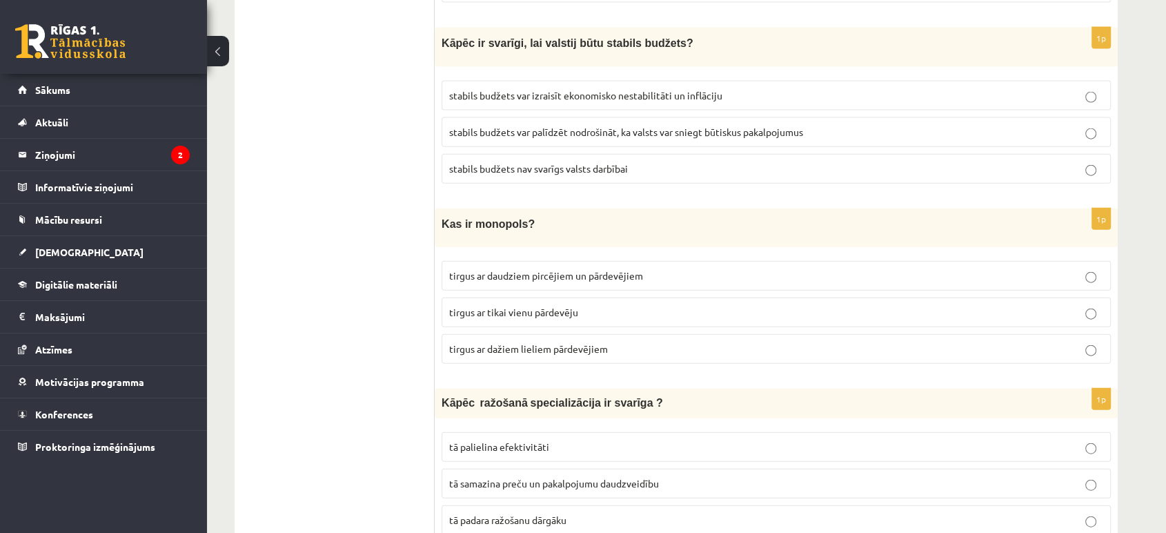
click at [536, 306] on span "tirgus ar tikai vienu pārdevēju" at bounding box center [513, 312] width 129 height 12
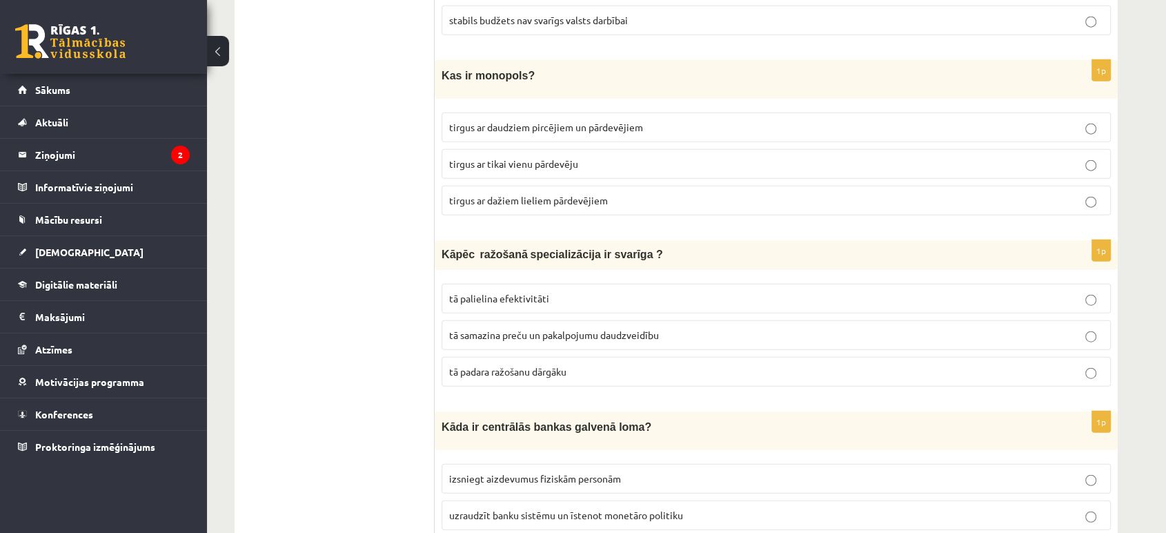
scroll to position [3297, 0]
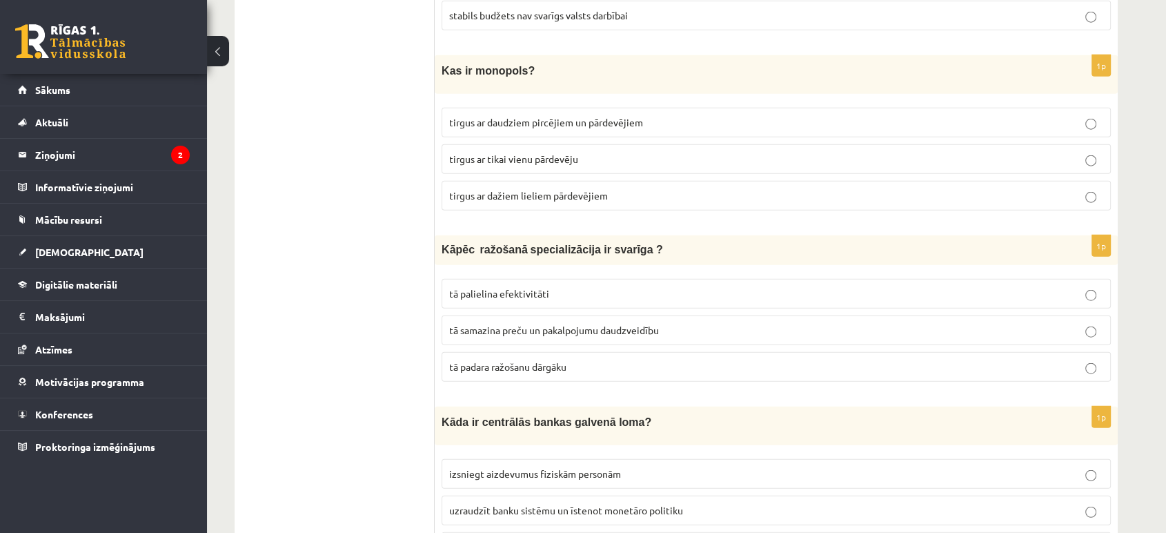
click at [635, 286] on p "tā palielina efektivitāti" at bounding box center [776, 293] width 654 height 14
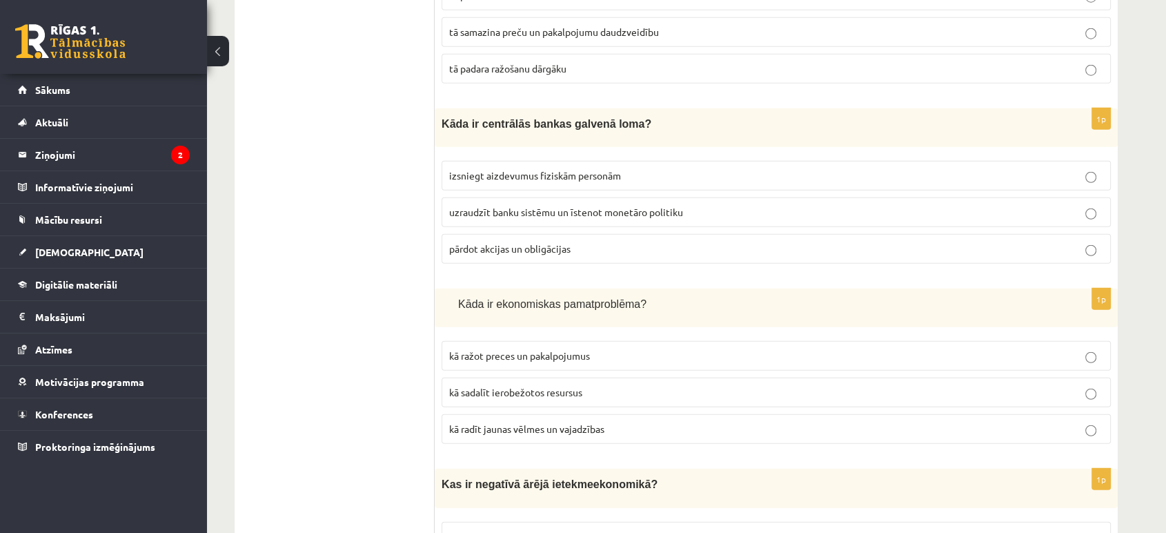
scroll to position [3604, 0]
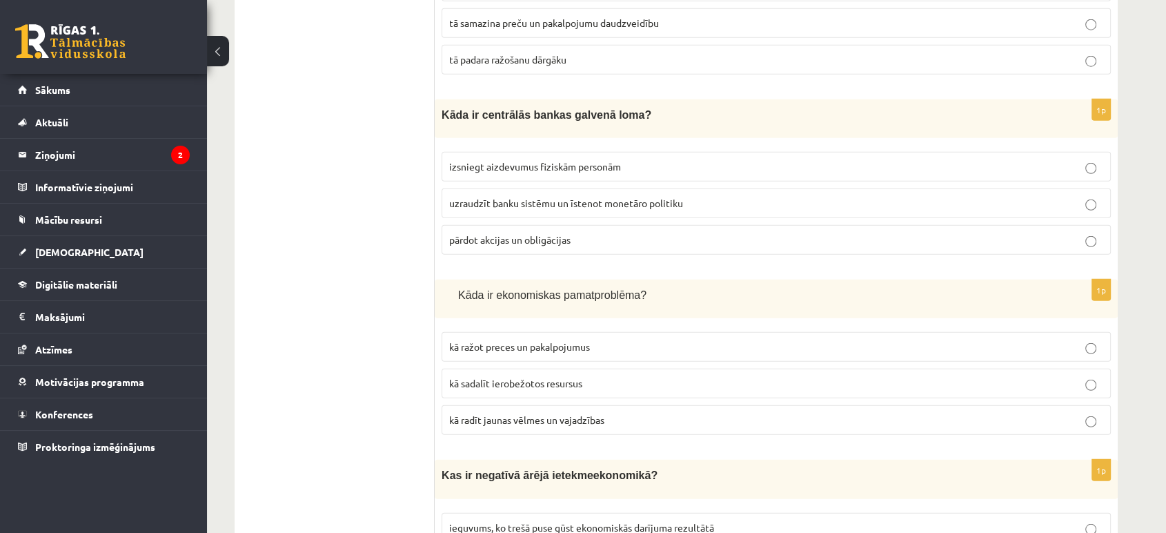
click at [694, 196] on p "uzraudzīt banku sistēmu un īstenot monetāro politiku" at bounding box center [776, 203] width 654 height 14
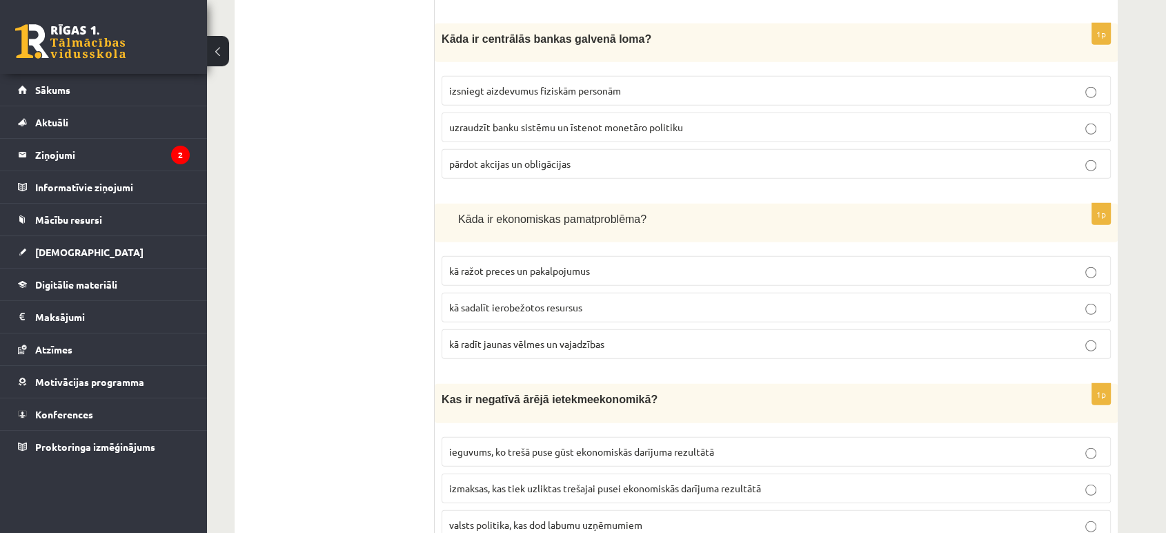
scroll to position [3681, 0]
click at [589, 248] on fieldset "kā ražot preces un pakalpojumus kā sadalīt ierobežotos resursus kā radīt jaunas…" at bounding box center [776, 305] width 669 height 114
click at [593, 263] on p "kā ražot preces un pakalpojumus" at bounding box center [776, 270] width 654 height 14
click at [599, 336] on p "kā radīt jaunas vēlmes un vajadzības" at bounding box center [776, 343] width 654 height 14
click at [628, 263] on p "kā ražot preces un pakalpojumus" at bounding box center [776, 270] width 654 height 14
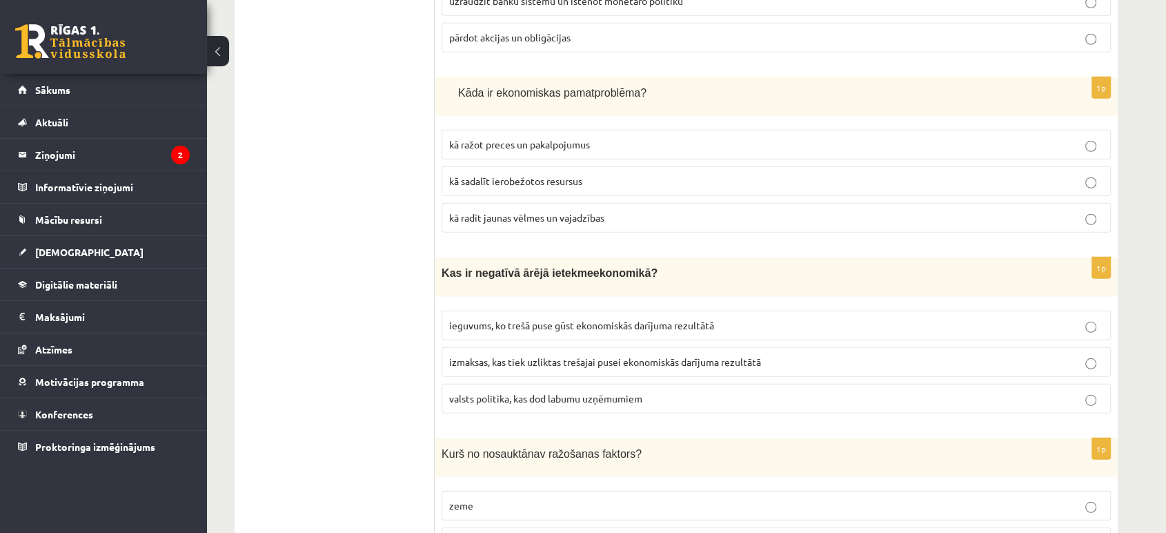
scroll to position [3834, 0]
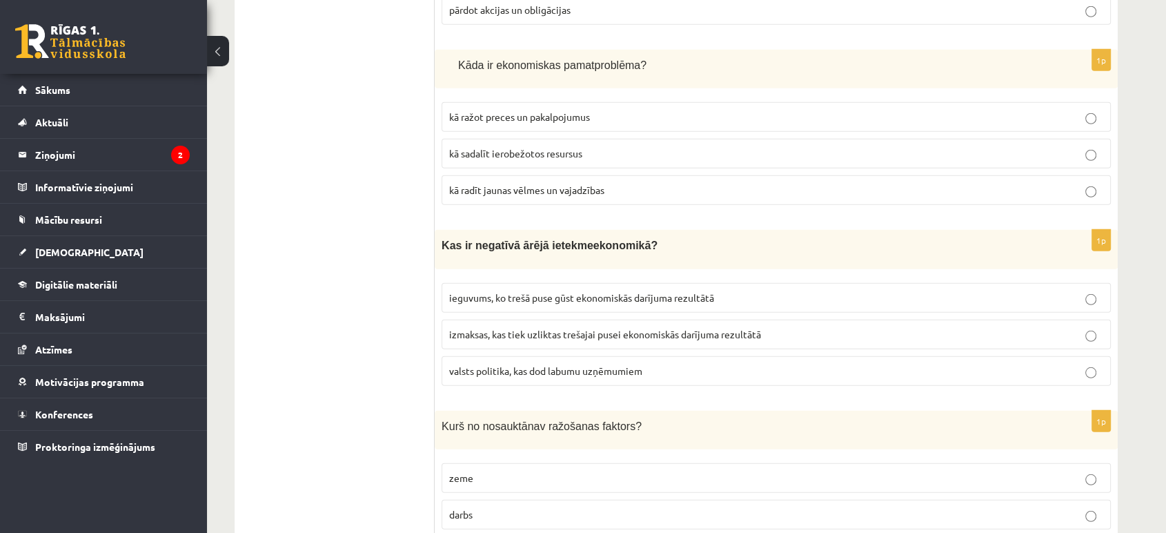
click at [600, 327] on p "izmaksas, kas tiek uzliktas trešajai pusei ekonomiskās darījuma rezultātā" at bounding box center [776, 334] width 654 height 14
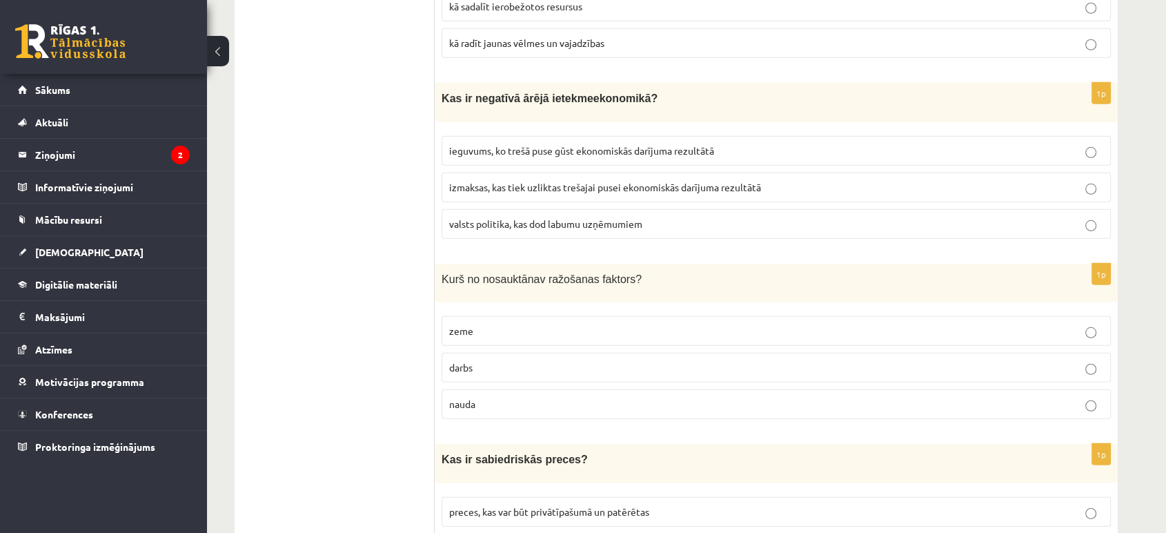
scroll to position [3987, 0]
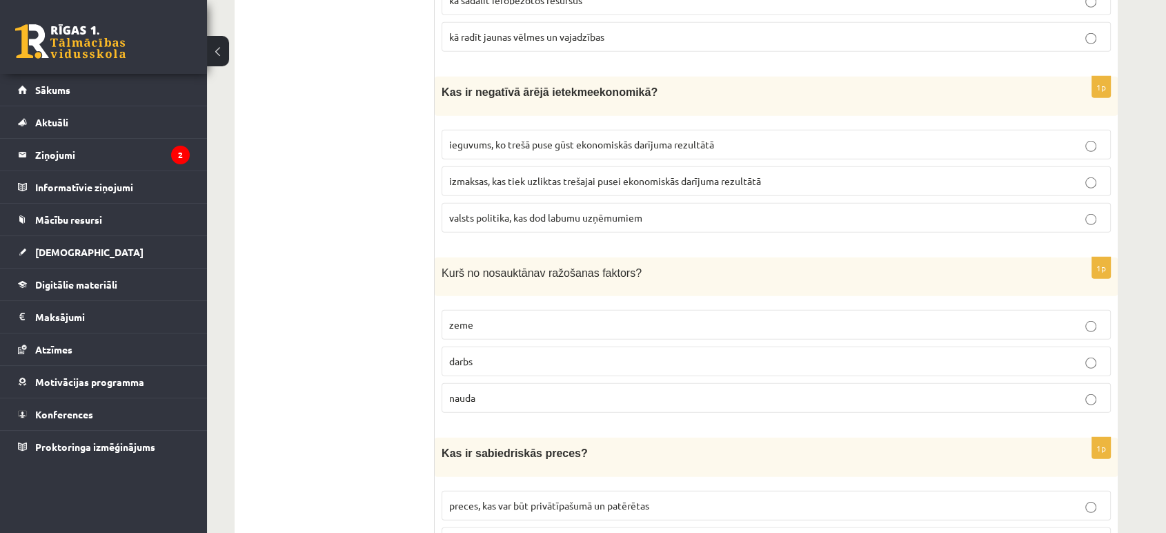
click at [640, 385] on label "nauda" at bounding box center [776, 398] width 669 height 30
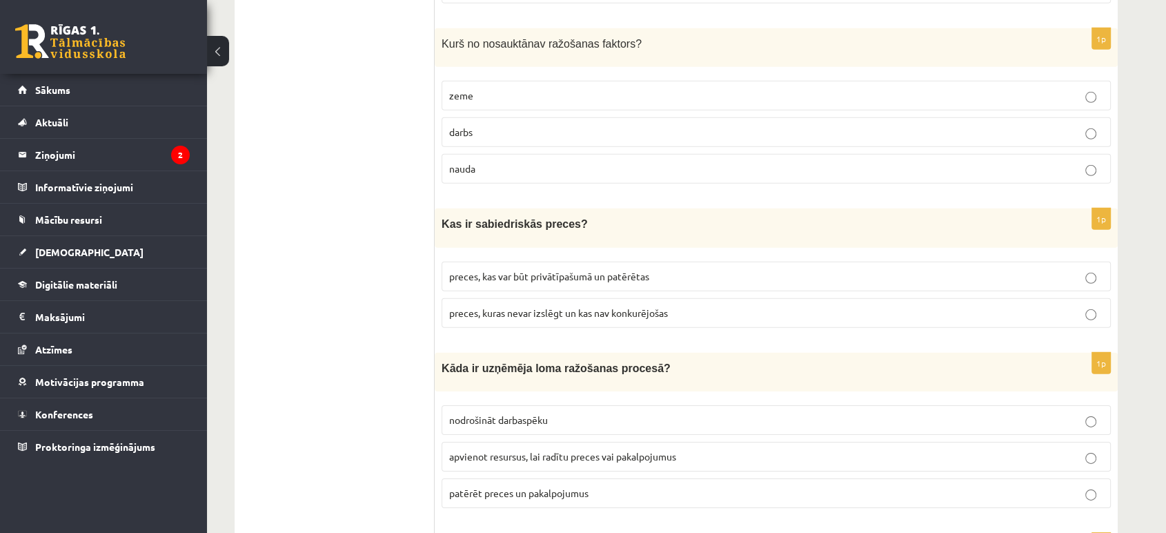
scroll to position [4218, 0]
click at [776, 304] on p "preces, kuras nevar izslēgt un kas nav konkurējošas" at bounding box center [776, 311] width 654 height 14
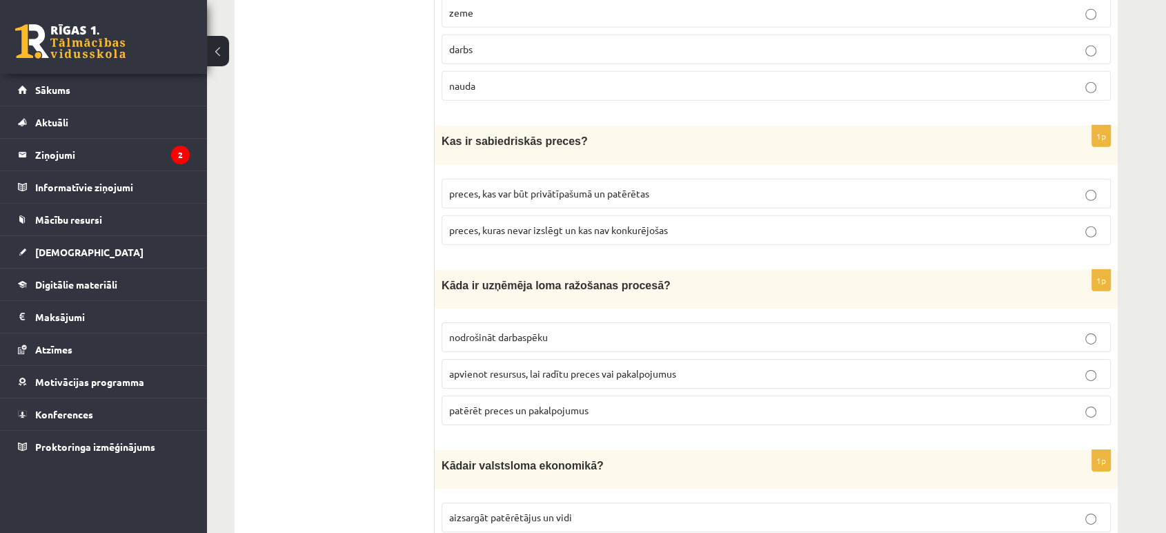
scroll to position [4371, 0]
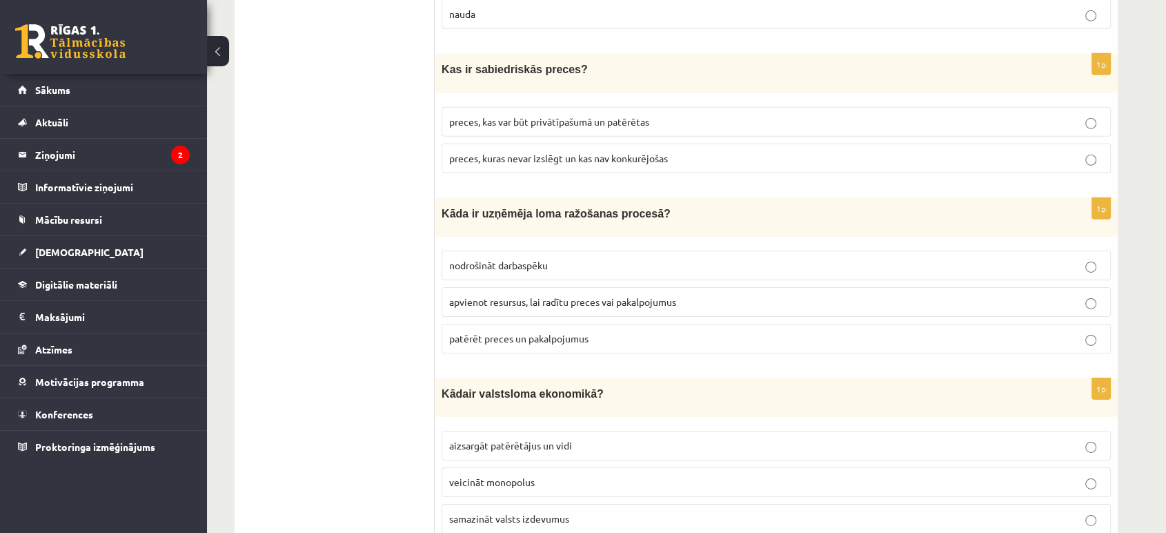
click at [781, 287] on label "apvienot resursus, lai radītu preces vai pakalpojumus" at bounding box center [776, 302] width 669 height 30
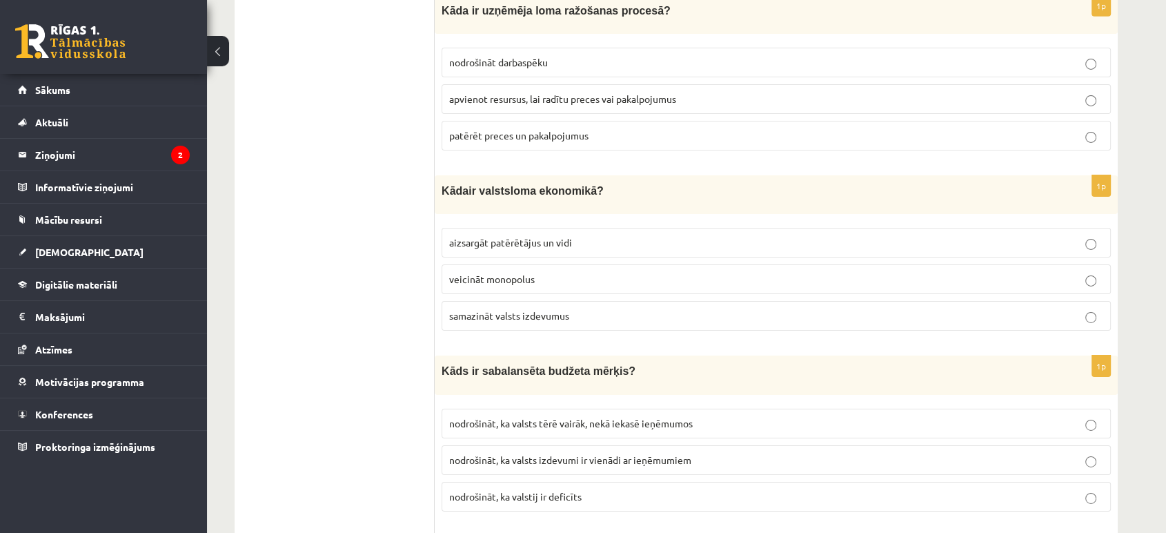
scroll to position [4601, 0]
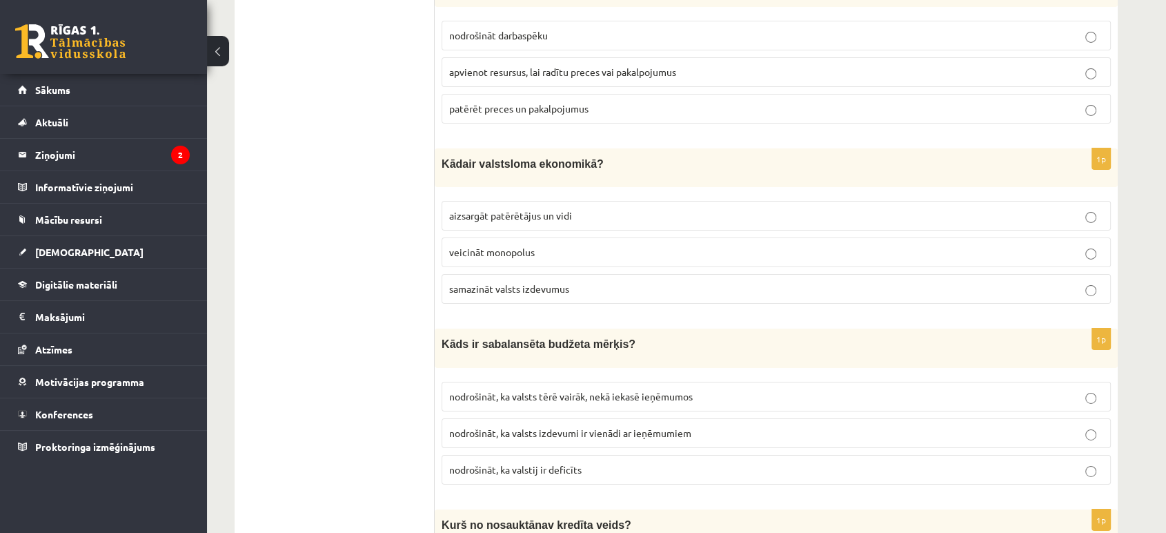
click at [561, 201] on label "aizsargāt patērētājus un vidi" at bounding box center [776, 216] width 669 height 30
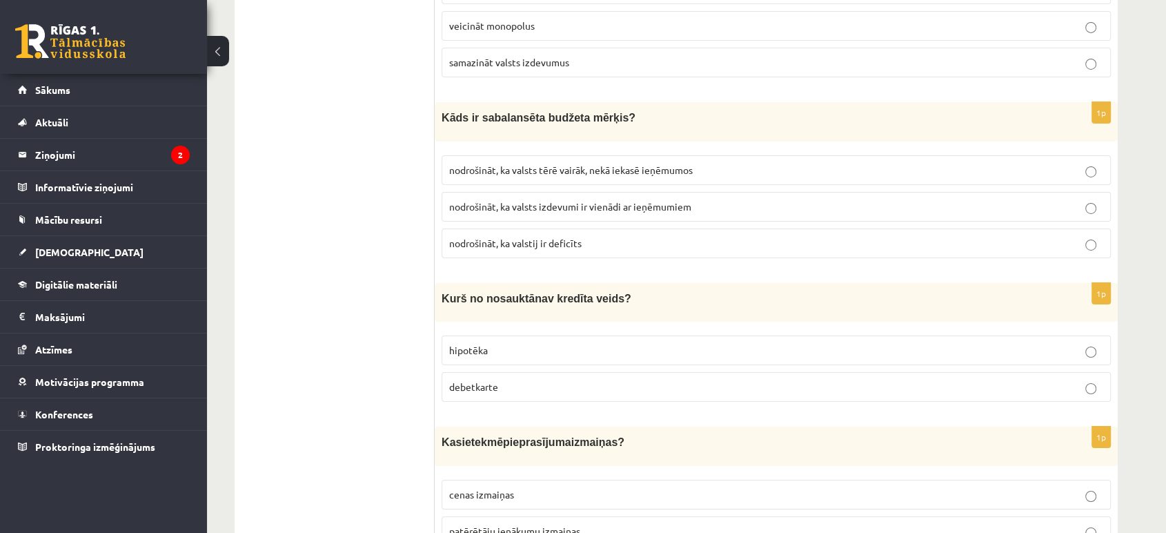
scroll to position [4831, 0]
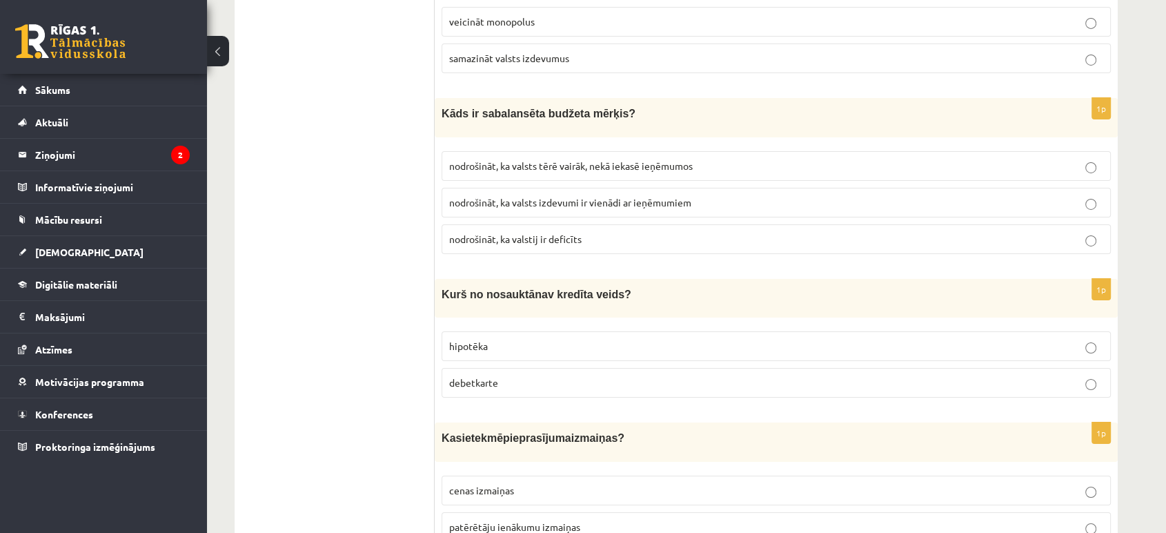
click at [562, 196] on span "nodrošināt, ka valsts izdevumi ir vienādi ar ieņēmumiem" at bounding box center [570, 202] width 242 height 12
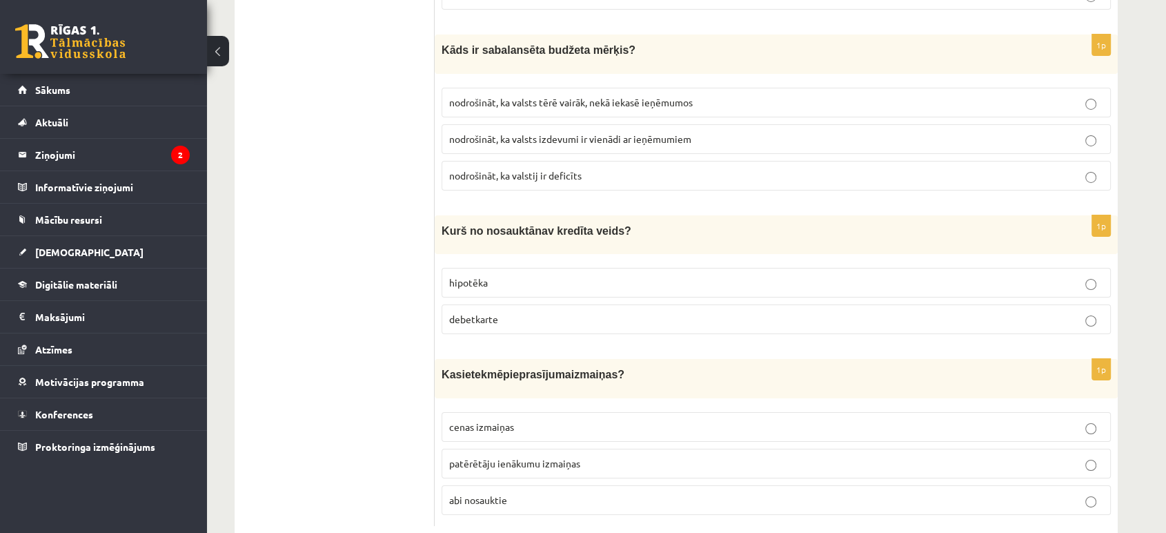
click at [613, 304] on label "debetkarte" at bounding box center [776, 319] width 669 height 30
click at [560, 457] on span "patērētāju ienākumu izmaiņas" at bounding box center [514, 463] width 131 height 12
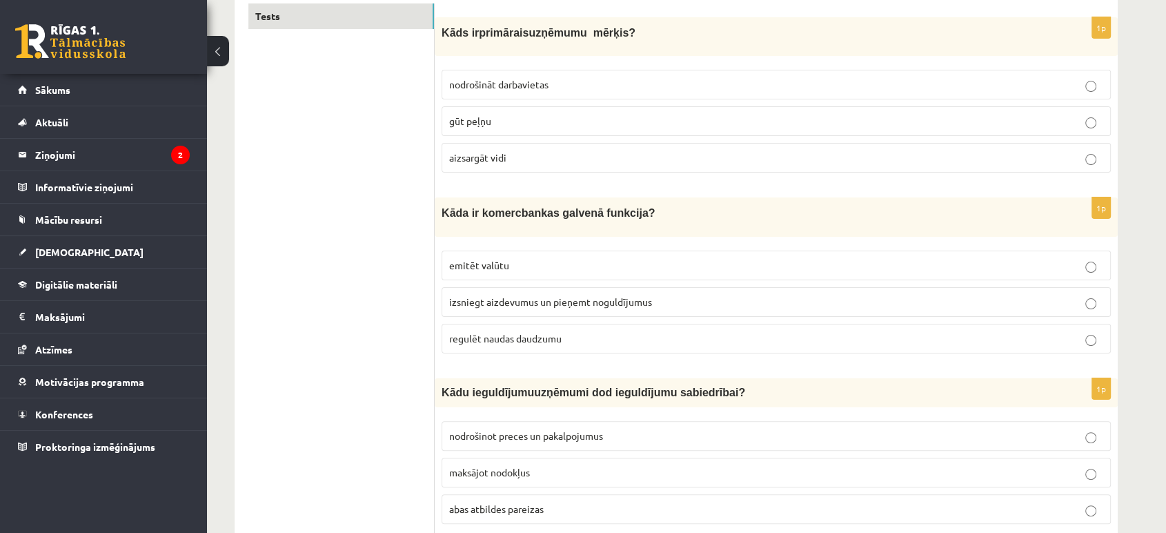
scroll to position [0, 0]
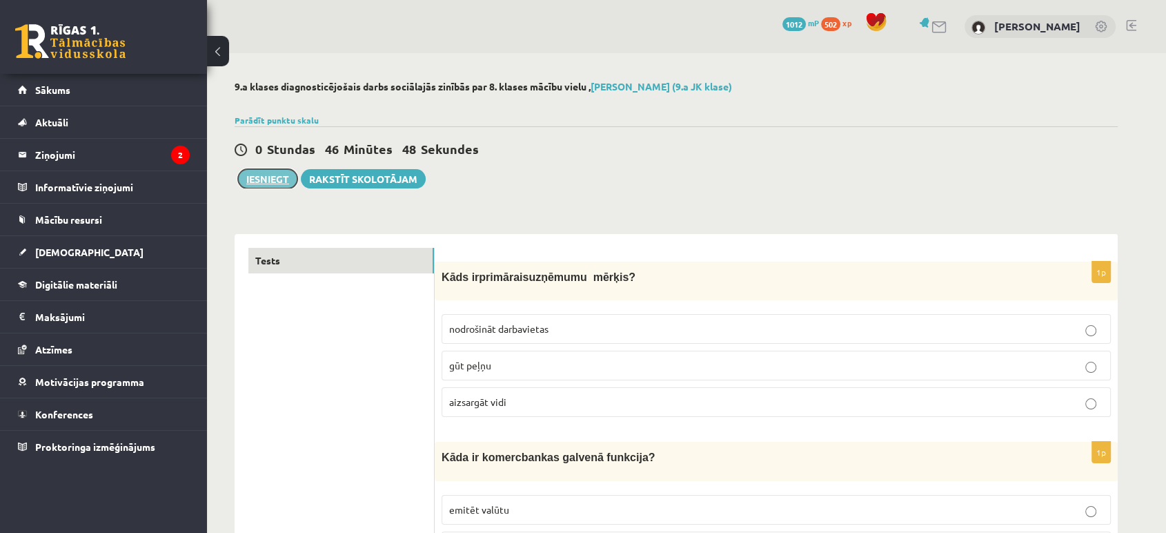
click at [244, 180] on button "Iesniegt" at bounding box center [267, 178] width 59 height 19
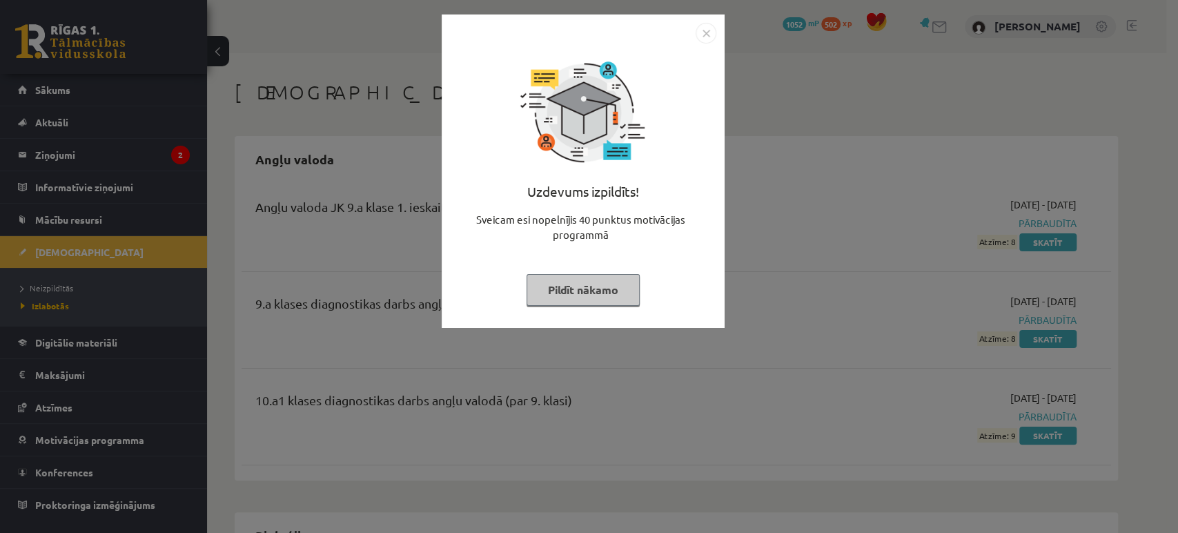
click at [619, 291] on button "Pildīt nākamo" at bounding box center [583, 290] width 113 height 32
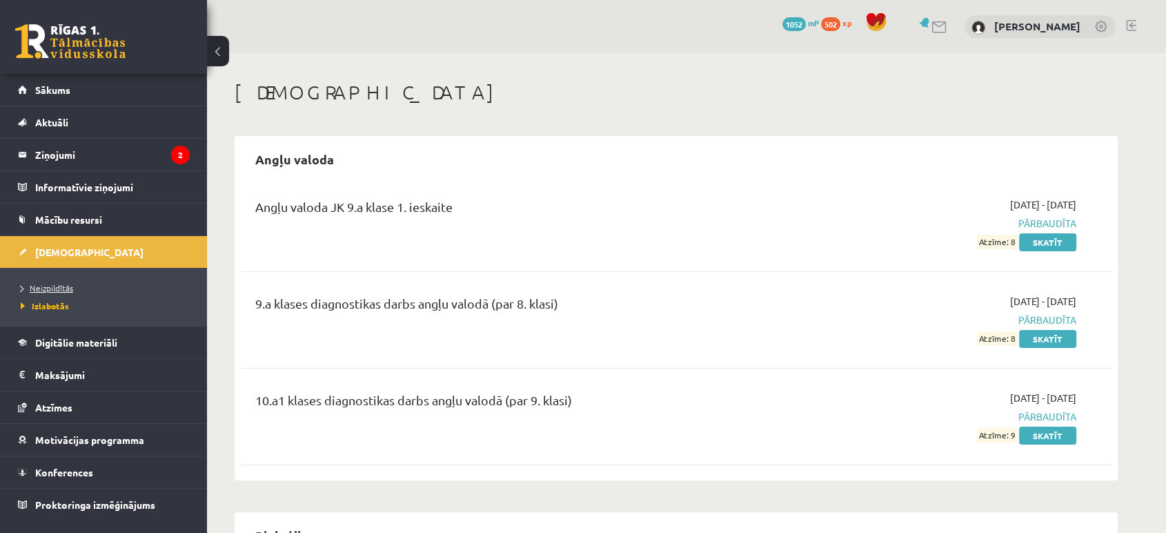
click at [83, 284] on link "Neizpildītās" at bounding box center [107, 288] width 173 height 12
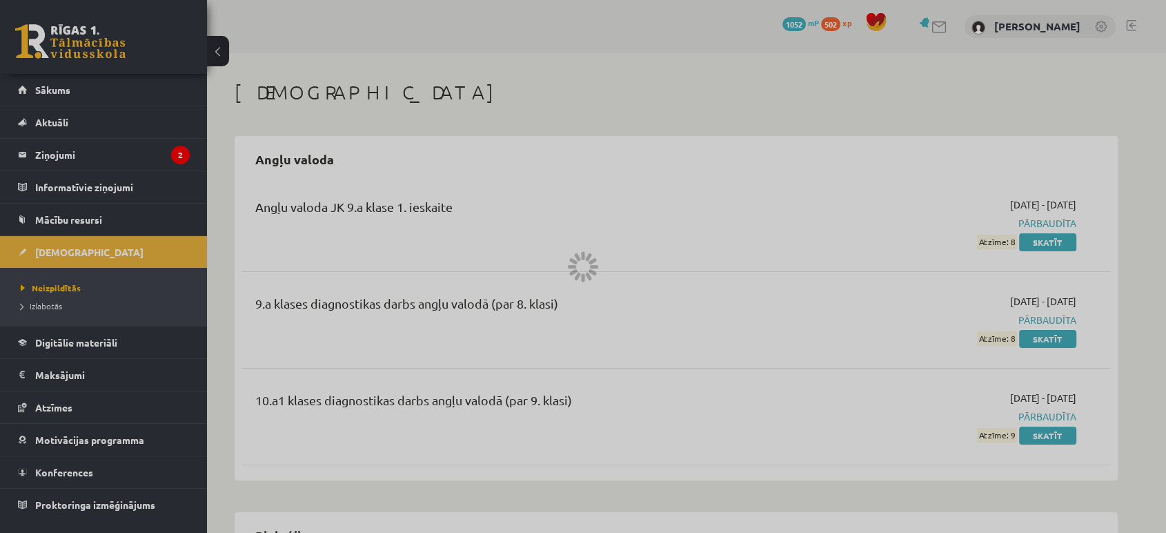
click at [68, 306] on div at bounding box center [583, 266] width 1166 height 533
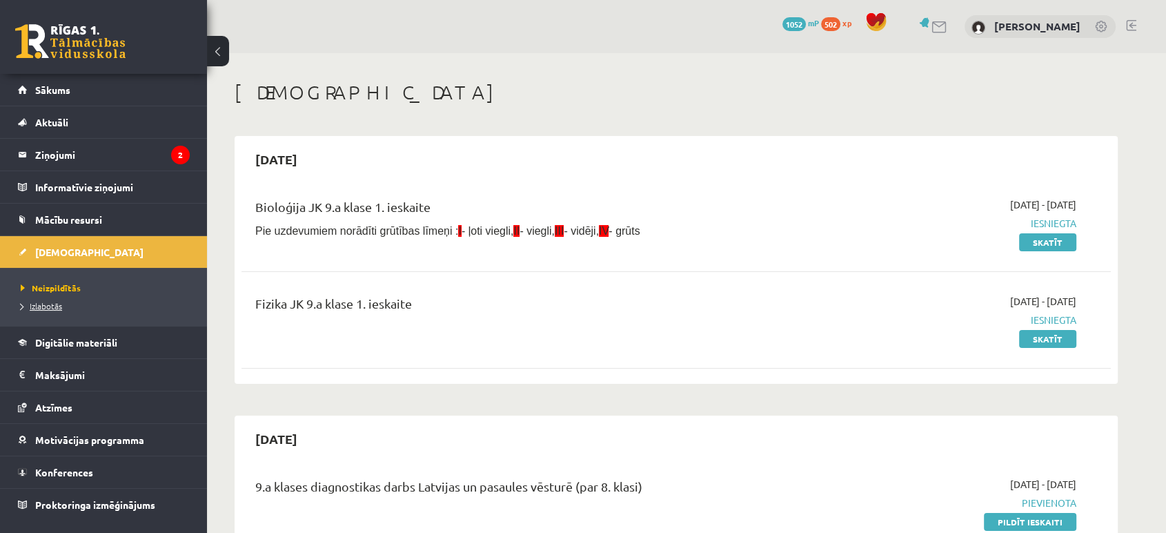
click at [66, 307] on link "Izlabotās" at bounding box center [107, 306] width 173 height 12
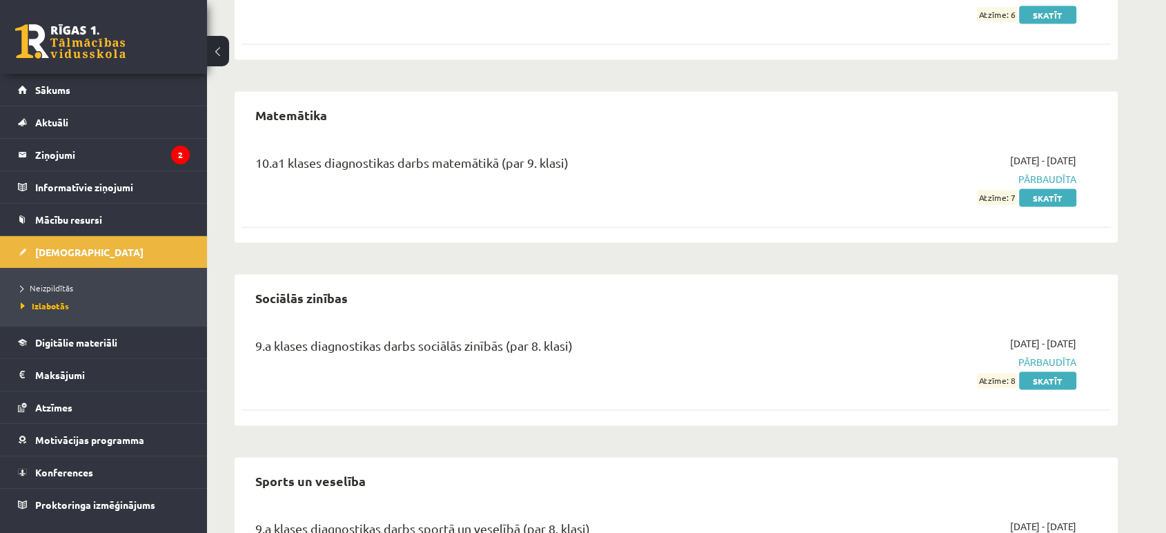
scroll to position [2837, 0]
